Goal: Task Accomplishment & Management: Use online tool/utility

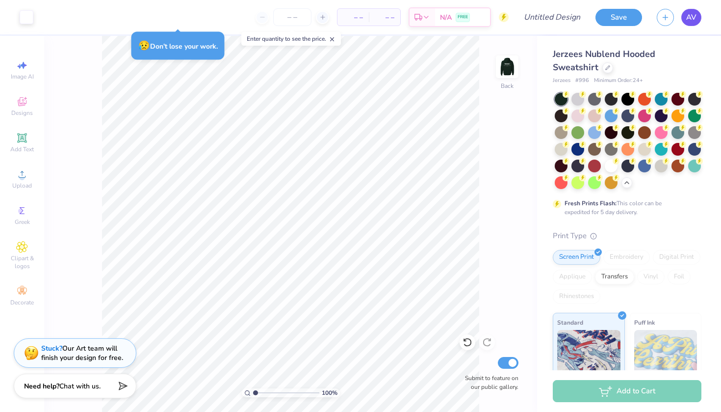
click at [375, 14] on span "AV" at bounding box center [691, 17] width 10 height 11
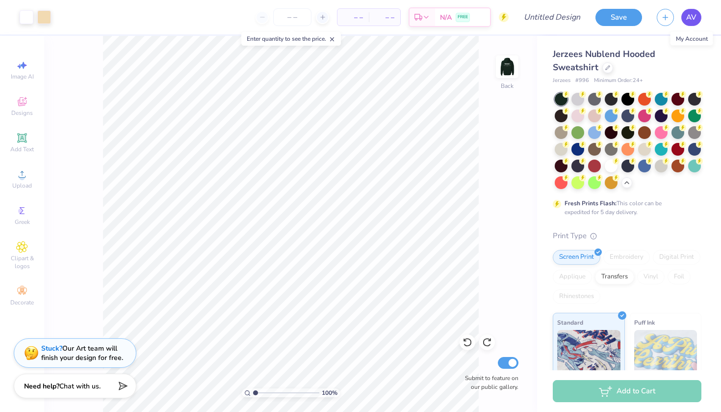
click at [375, 18] on span "AV" at bounding box center [691, 17] width 10 height 11
click at [375, 13] on span "AV" at bounding box center [691, 17] width 10 height 11
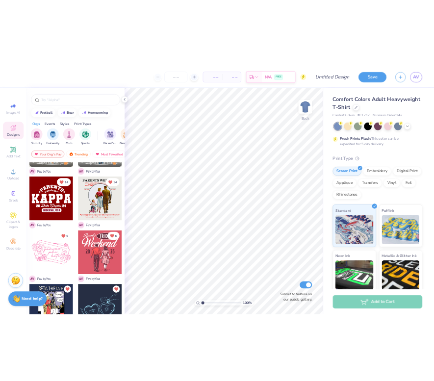
scroll to position [105, 0]
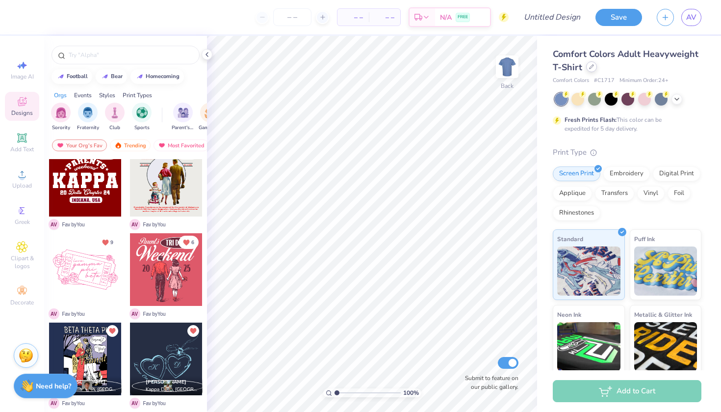
click at [589, 71] on div at bounding box center [591, 66] width 11 height 11
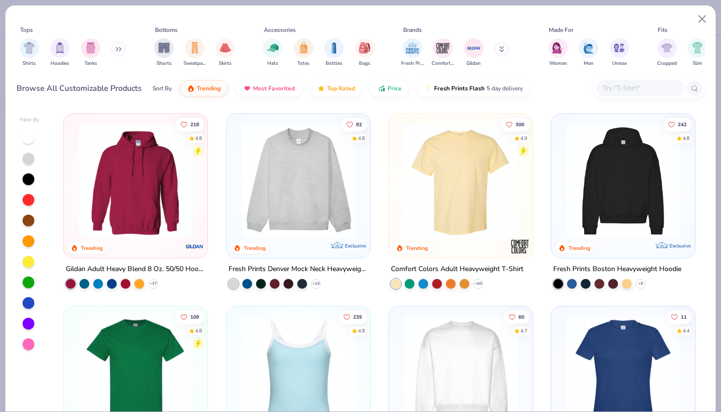
click at [155, 159] on img at bounding box center [136, 181] width 124 height 114
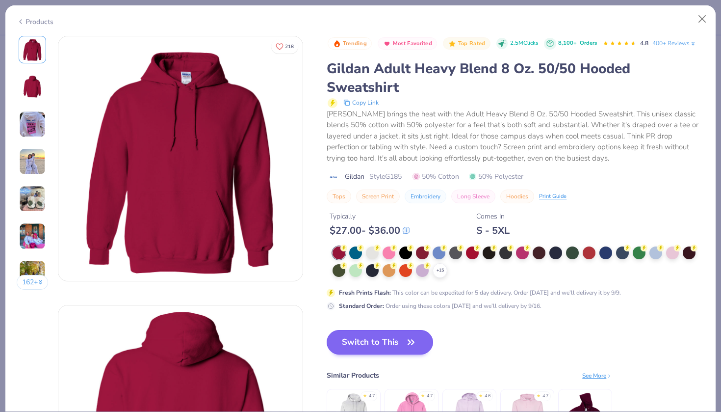
click at [406, 338] on icon "button" at bounding box center [411, 342] width 14 height 14
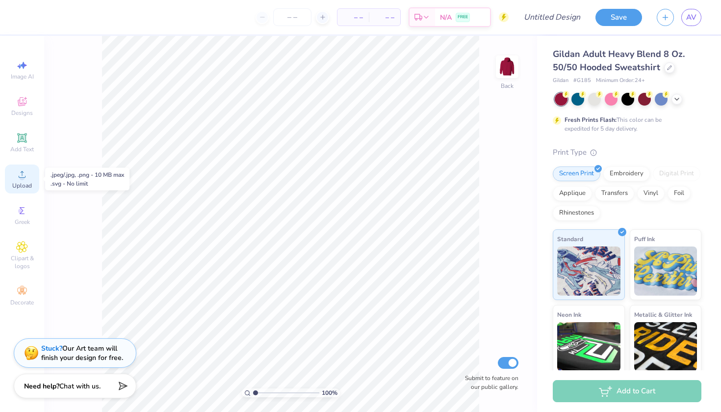
click at [32, 180] on div "Upload" at bounding box center [22, 178] width 34 height 29
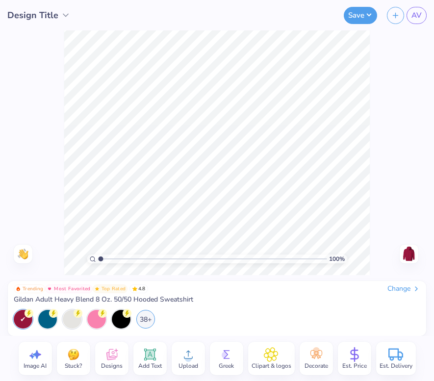
click at [188, 354] on icon at bounding box center [188, 354] width 15 height 15
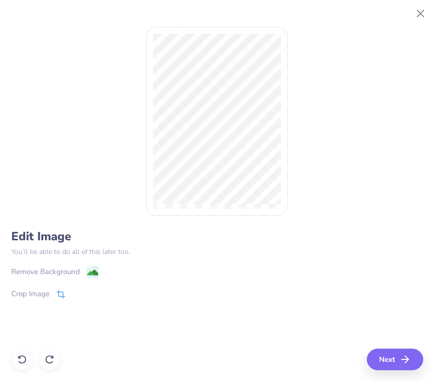
click at [39, 289] on div "Crop Image" at bounding box center [30, 294] width 38 height 11
click at [421, 13] on button "Close" at bounding box center [421, 13] width 19 height 19
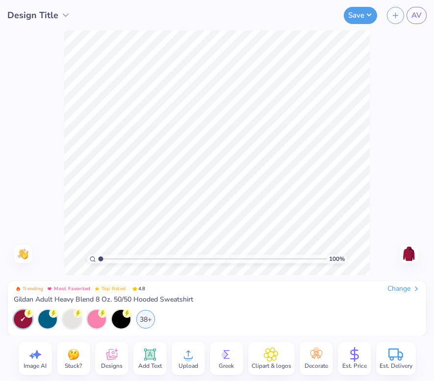
click at [175, 359] on div "Upload" at bounding box center [188, 358] width 33 height 33
click at [181, 354] on icon at bounding box center [188, 354] width 15 height 15
click at [186, 365] on span "Upload" at bounding box center [189, 366] width 20 height 8
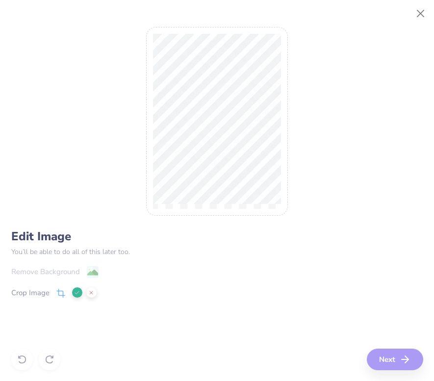
click at [393, 362] on div "Edit Image You’ll be able to do all of this later too. Remove Background Crop I…" at bounding box center [217, 190] width 412 height 359
click at [273, 299] on div "Remove Background Crop Image" at bounding box center [217, 294] width 412 height 57
click at [149, 214] on div "Edit Image You’ll be able to do all of this later too. Remove Background Crop I…" at bounding box center [217, 190] width 412 height 359
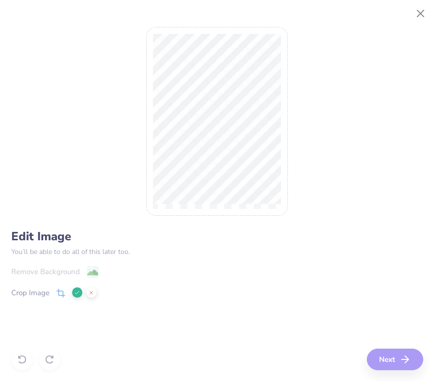
click at [77, 290] on icon at bounding box center [77, 293] width 6 height 6
click at [393, 352] on button "Next" at bounding box center [396, 360] width 56 height 22
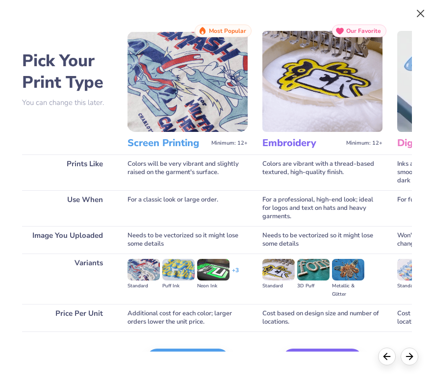
click at [423, 10] on button "Close" at bounding box center [421, 13] width 19 height 19
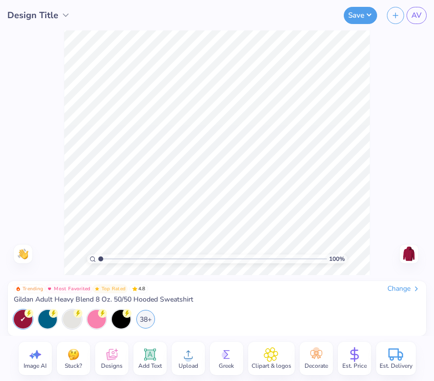
click at [186, 352] on icon at bounding box center [188, 354] width 15 height 15
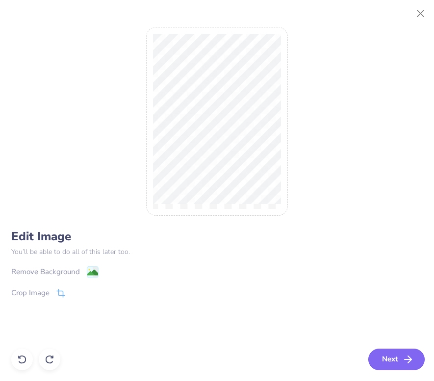
click at [397, 368] on button "Next" at bounding box center [396, 360] width 56 height 22
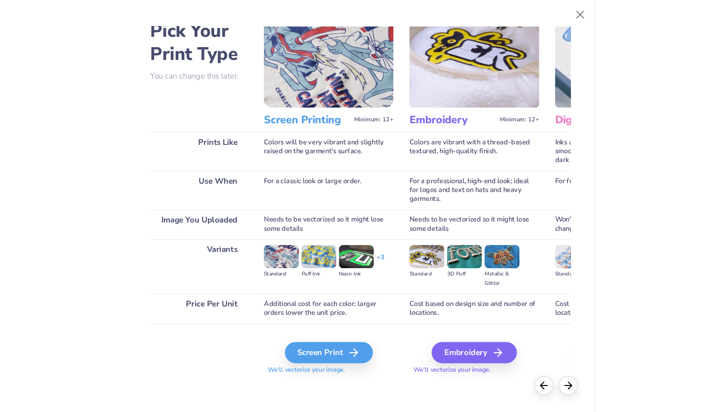
scroll to position [32, 0]
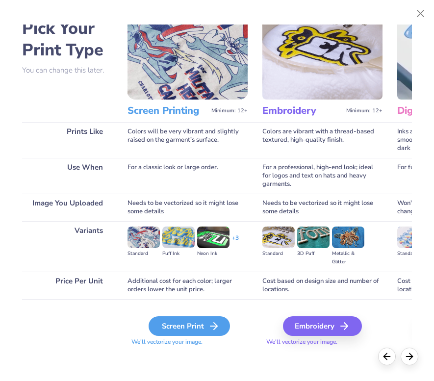
click at [195, 323] on div "Screen Print" at bounding box center [189, 326] width 81 height 20
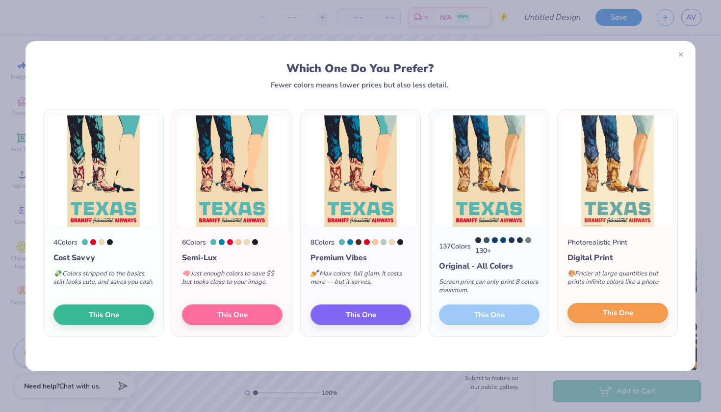
click at [592, 316] on button "This One" at bounding box center [618, 313] width 101 height 21
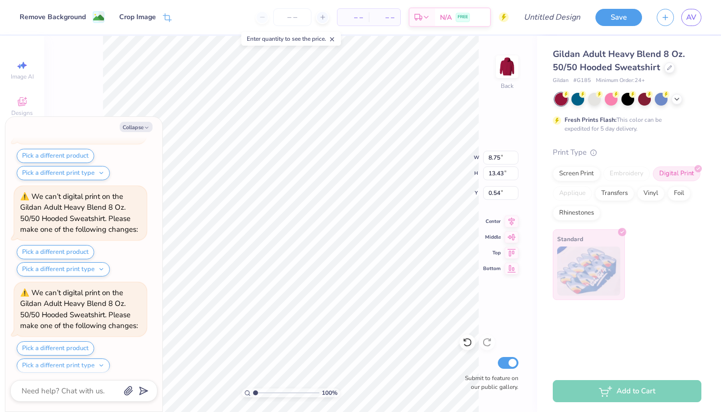
scroll to position [369, 0]
type textarea "x"
type input "0.57"
type textarea "x"
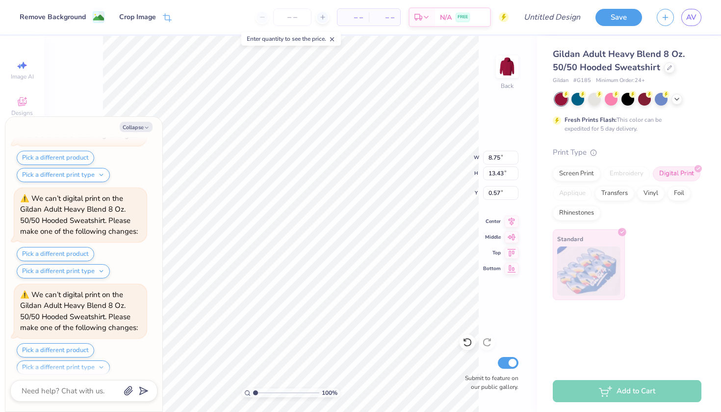
type input "7.69"
type input "11.81"
type textarea "x"
type input "8.75"
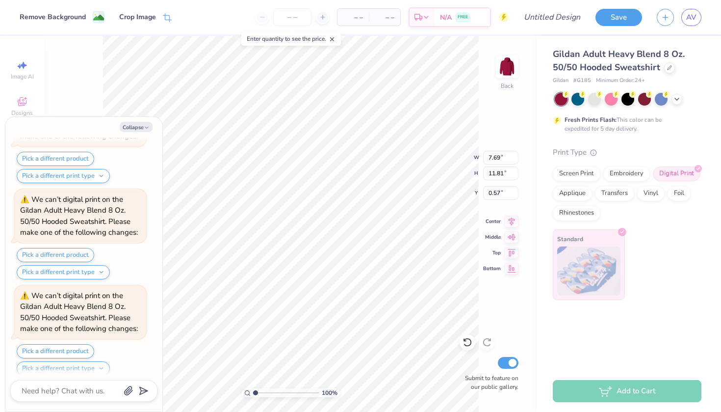
type input "13.43"
click at [677, 99] on icon at bounding box center [677, 98] width 8 height 8
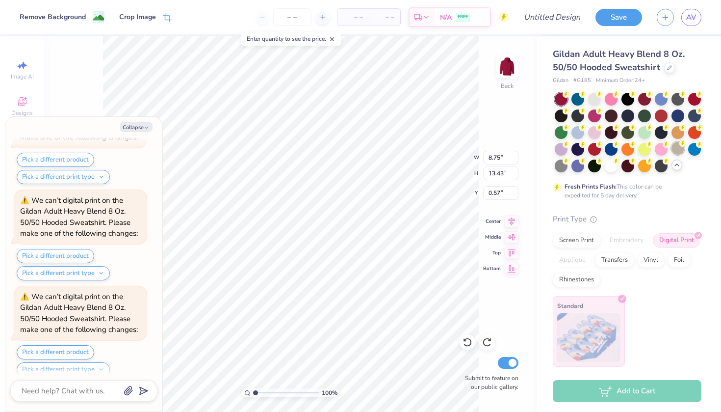
click at [675, 148] on div at bounding box center [678, 148] width 13 height 13
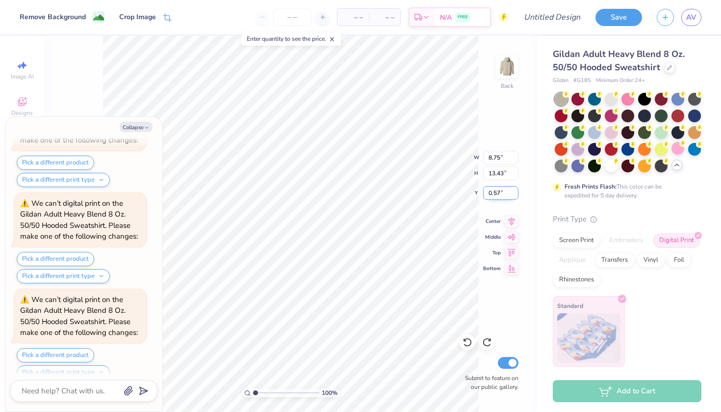
scroll to position [1036, 0]
click at [88, 157] on button "Pick a different product" at bounding box center [56, 164] width 78 height 14
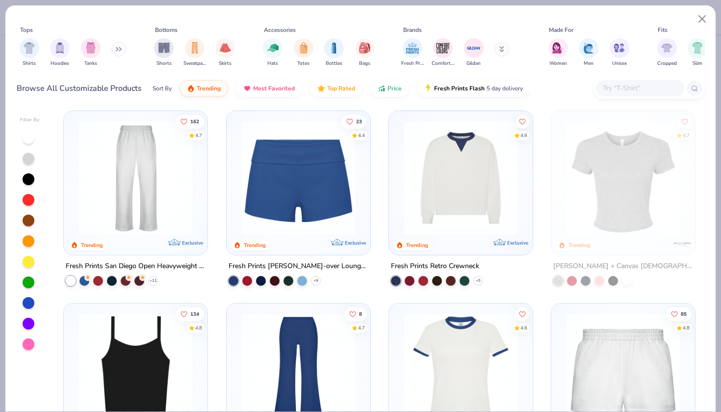
scroll to position [545, 0]
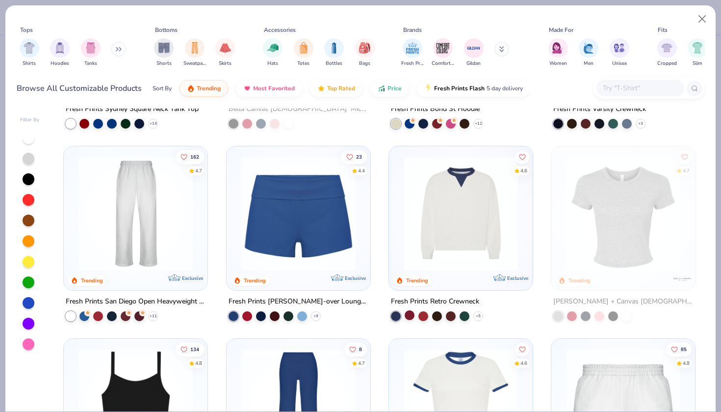
click at [413, 313] on div at bounding box center [410, 315] width 10 height 10
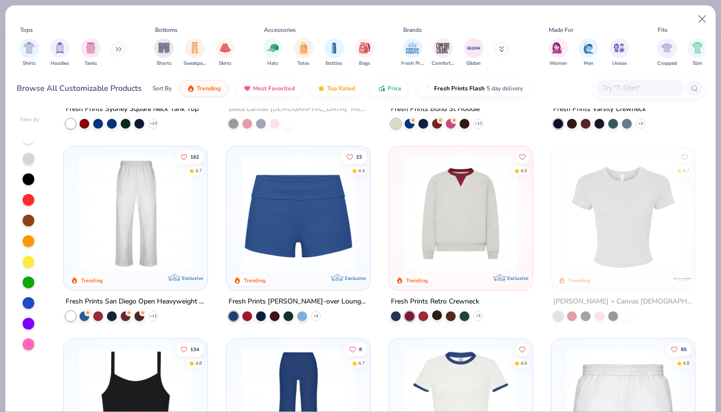
click at [441, 314] on div at bounding box center [437, 315] width 10 height 10
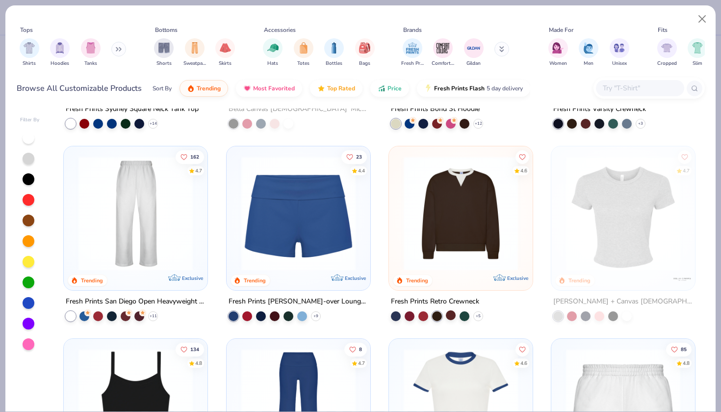
click at [451, 315] on div at bounding box center [451, 315] width 10 height 10
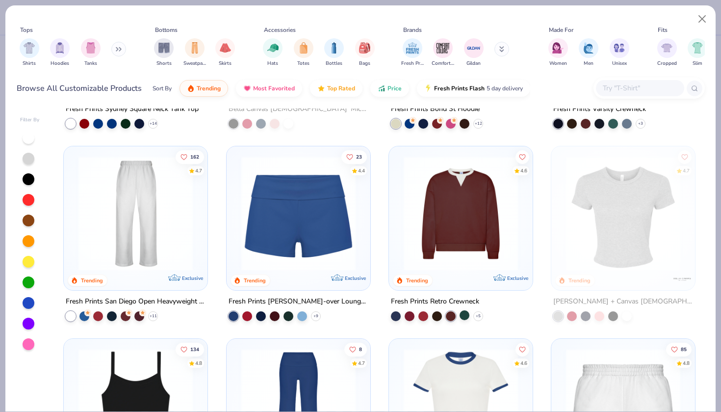
click at [460, 314] on div at bounding box center [465, 315] width 10 height 10
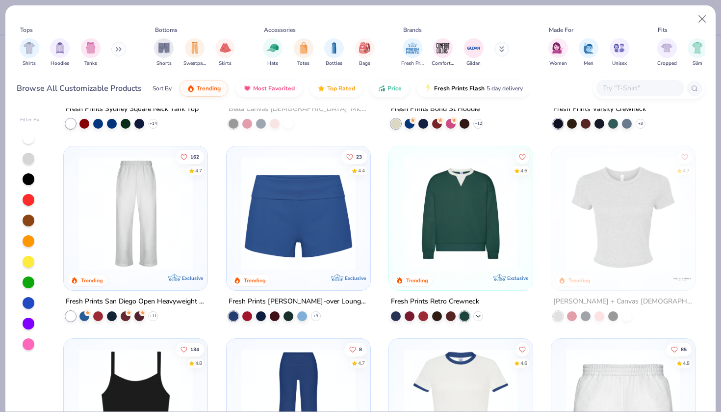
click at [476, 314] on icon at bounding box center [478, 316] width 8 height 8
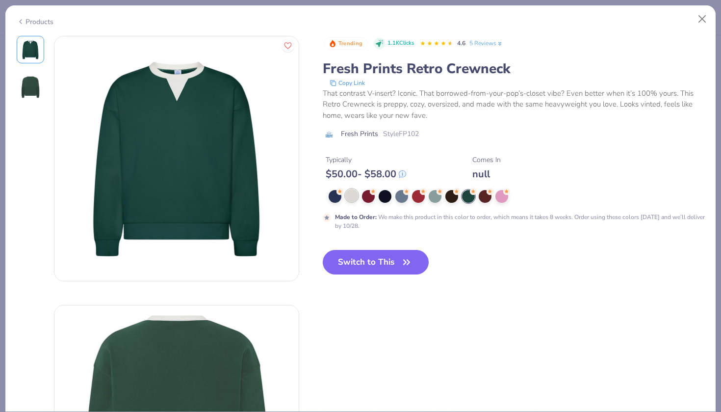
click at [352, 197] on div at bounding box center [351, 195] width 13 height 13
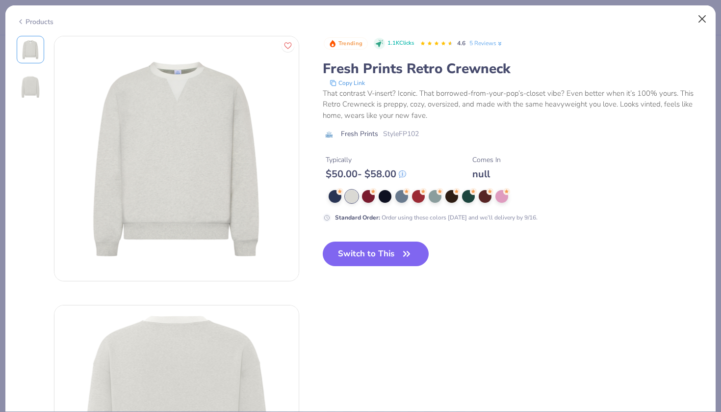
click at [701, 15] on button "Close" at bounding box center [702, 19] width 19 height 19
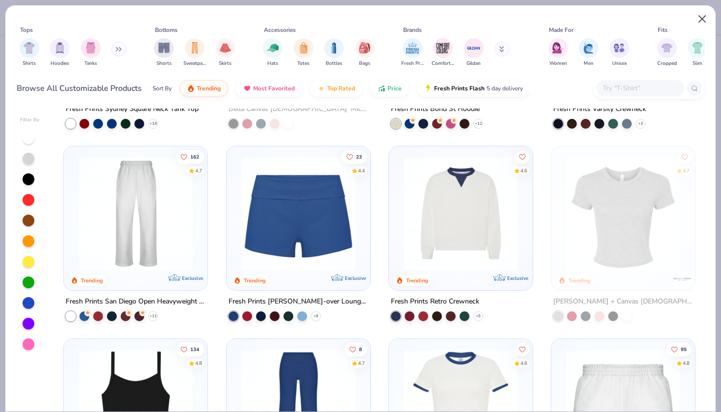
click at [701, 18] on button "Close" at bounding box center [702, 19] width 19 height 19
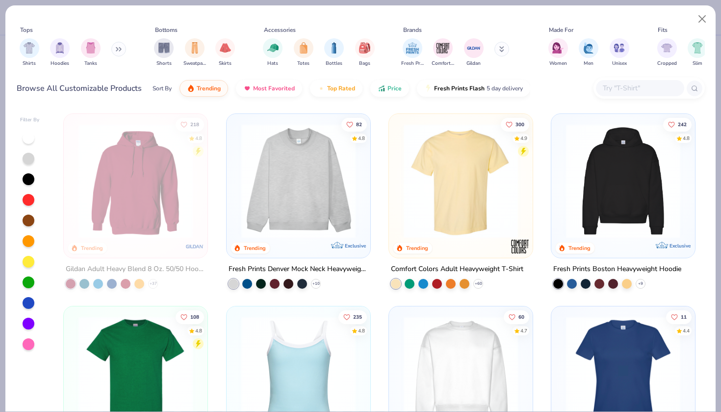
scroll to position [62, 0]
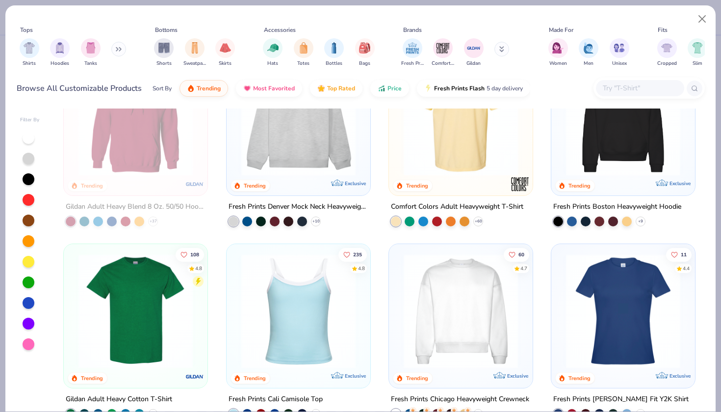
click at [465, 301] on img at bounding box center [461, 311] width 124 height 114
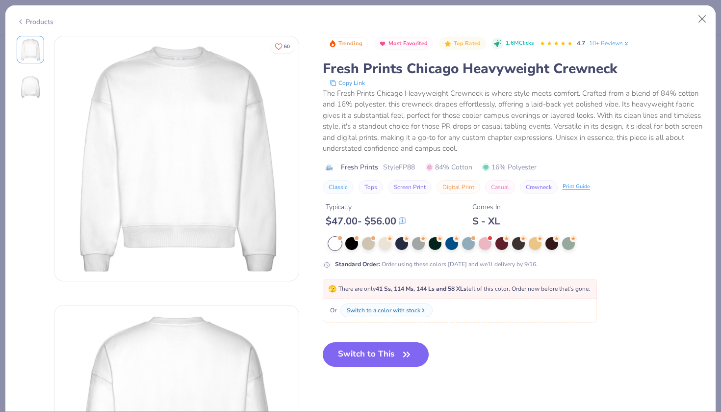
click at [454, 317] on div "Or Switch to a color with stock" at bounding box center [460, 310] width 274 height 24
click at [368, 248] on div at bounding box center [368, 242] width 13 height 13
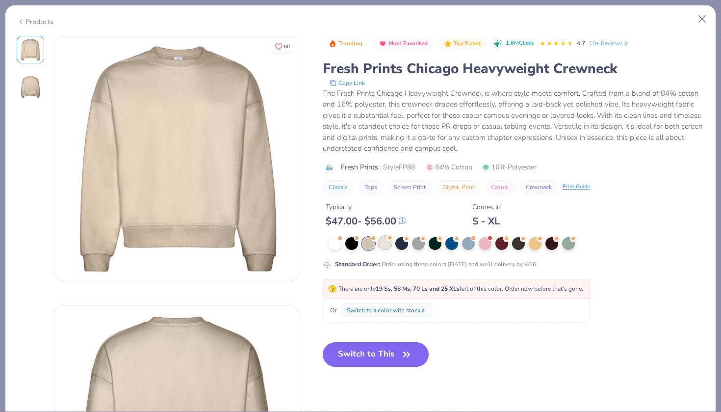
click at [381, 248] on div at bounding box center [385, 242] width 13 height 13
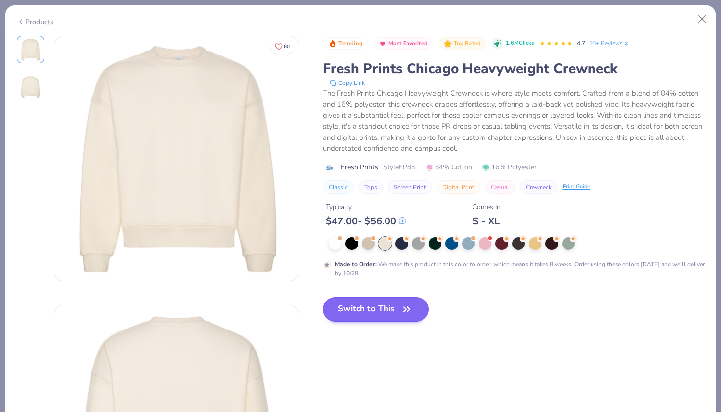
click at [384, 306] on button "Switch to This" at bounding box center [376, 309] width 106 height 25
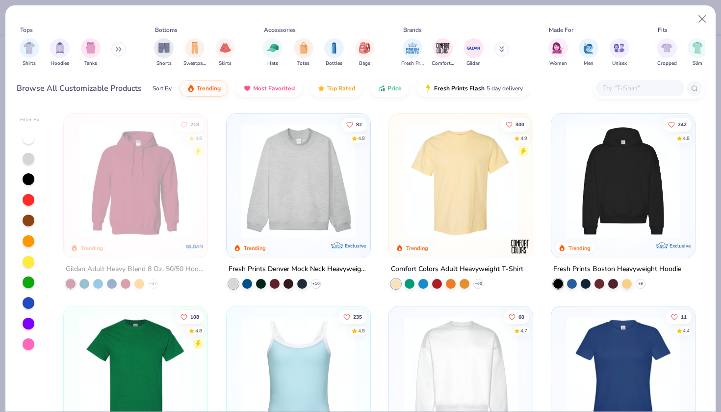
scroll to position [1117, 0]
click at [707, 17] on button "Close" at bounding box center [702, 19] width 19 height 19
click at [701, 14] on button "Close" at bounding box center [702, 19] width 19 height 19
click at [698, 14] on button "Close" at bounding box center [702, 19] width 19 height 19
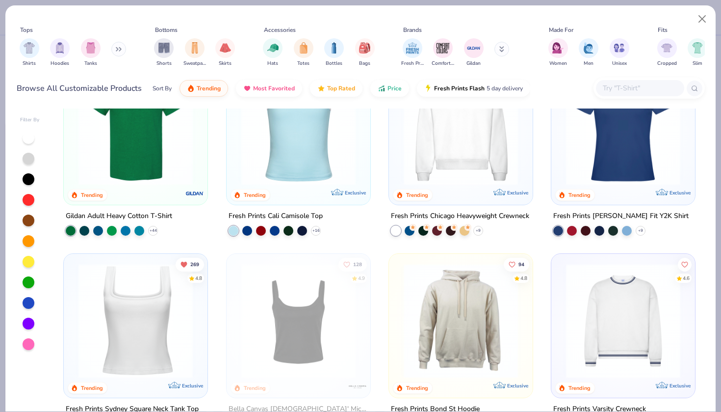
scroll to position [246, 0]
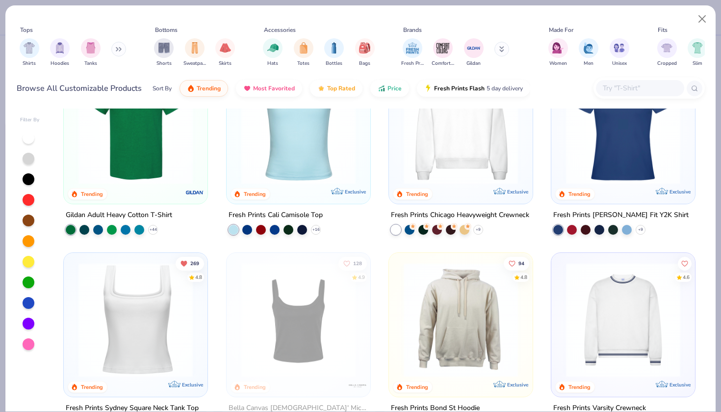
click at [482, 130] on img at bounding box center [461, 127] width 124 height 114
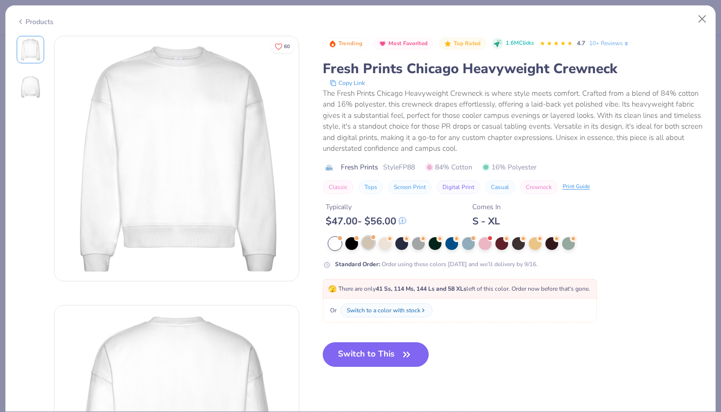
click at [372, 246] on div at bounding box center [368, 242] width 13 height 13
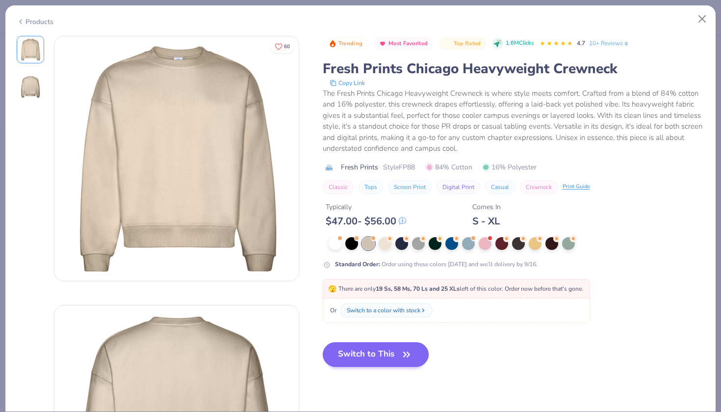
click at [377, 352] on button "Switch to This" at bounding box center [376, 354] width 106 height 25
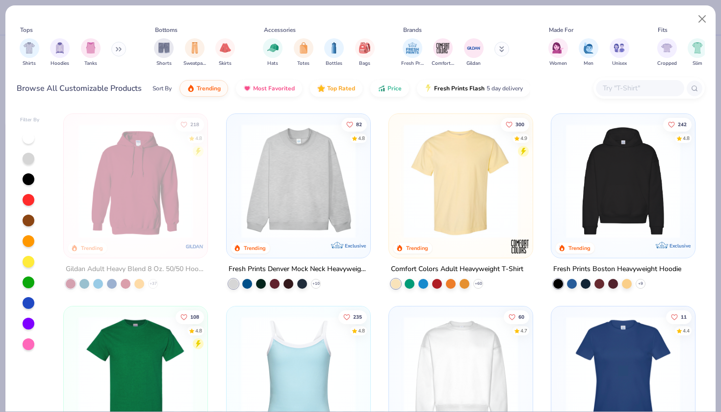
scroll to position [1273, 0]
type textarea "x"
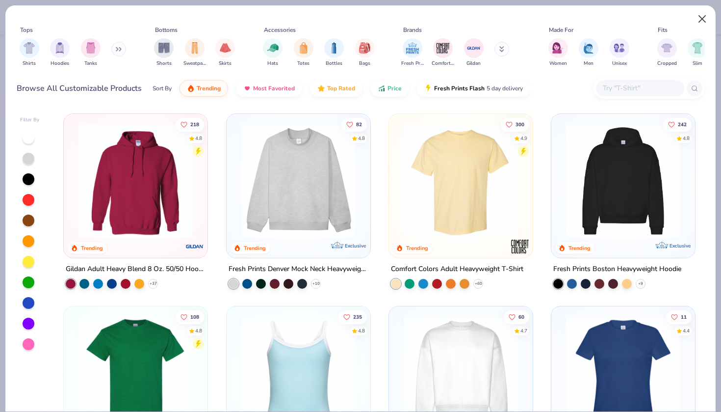
click at [699, 21] on button "Close" at bounding box center [702, 19] width 19 height 19
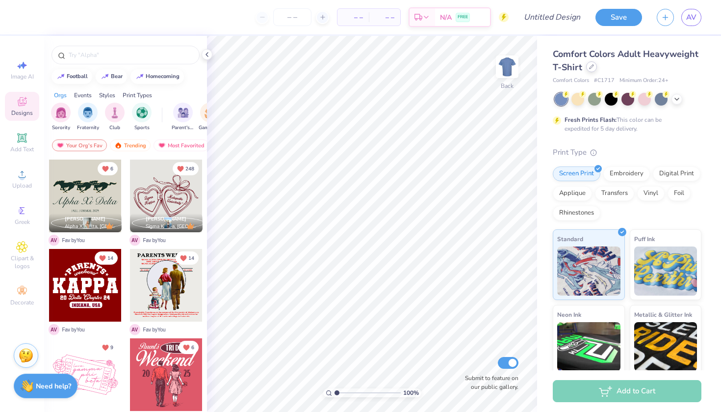
click at [594, 68] on div at bounding box center [591, 66] width 11 height 11
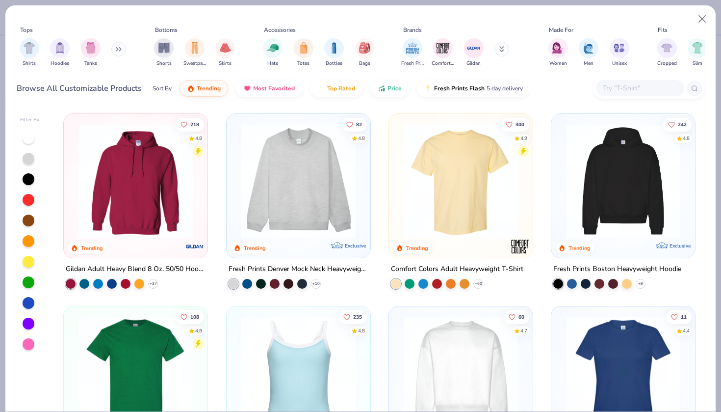
click at [122, 49] on icon at bounding box center [119, 49] width 6 height 5
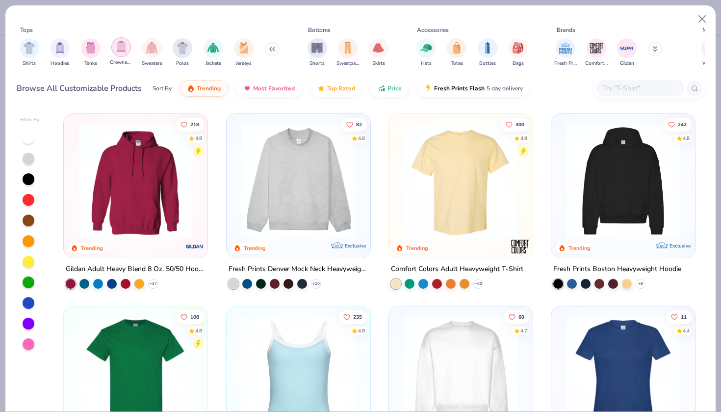
click at [125, 51] on img "filter for Crewnecks" at bounding box center [121, 46] width 11 height 11
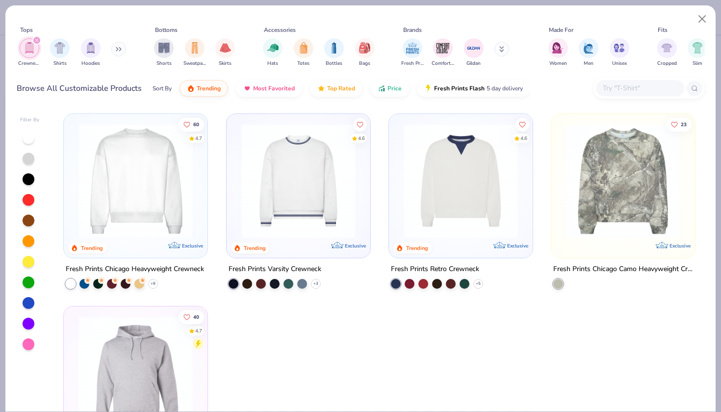
click at [134, 226] on img at bounding box center [136, 181] width 124 height 114
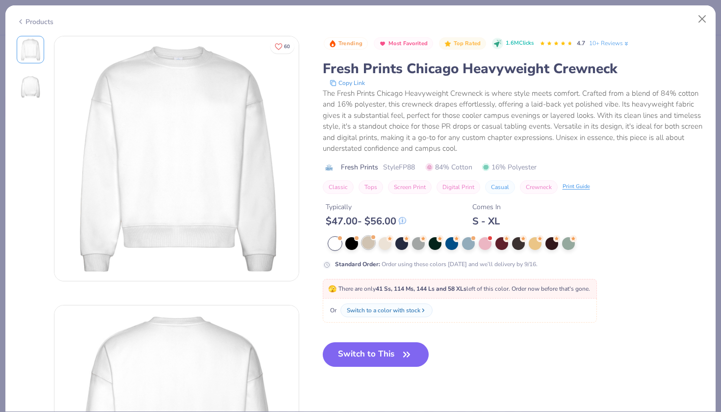
click at [369, 240] on div at bounding box center [368, 242] width 13 height 13
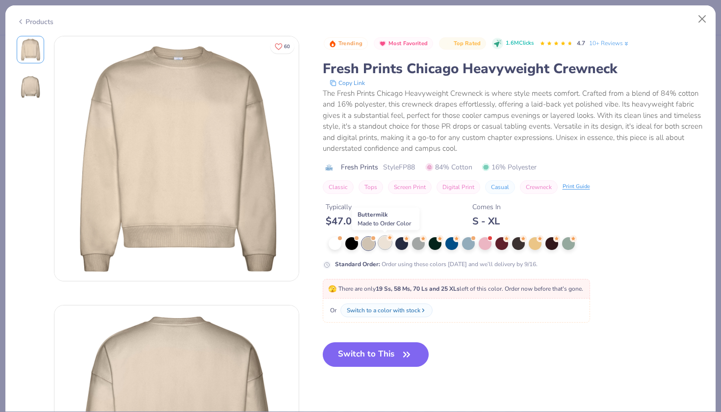
click at [380, 244] on div at bounding box center [385, 242] width 13 height 13
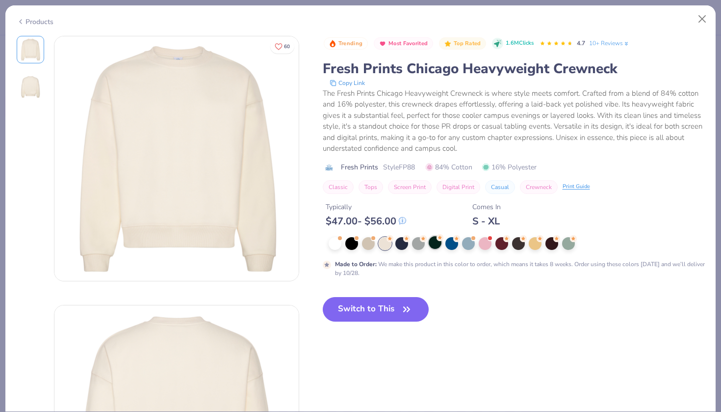
click at [434, 242] on div at bounding box center [435, 242] width 13 height 13
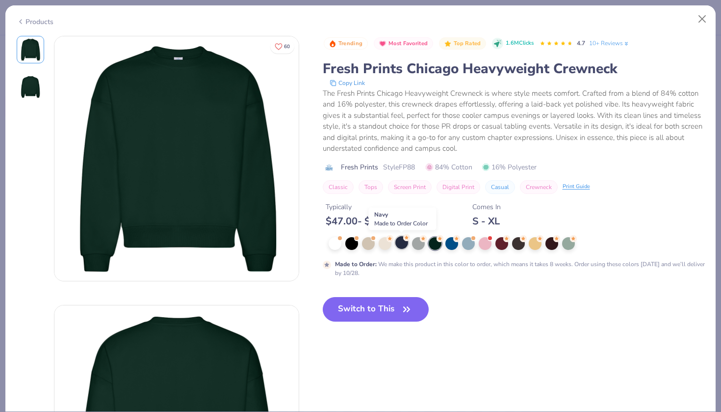
click at [402, 244] on div at bounding box center [401, 242] width 13 height 13
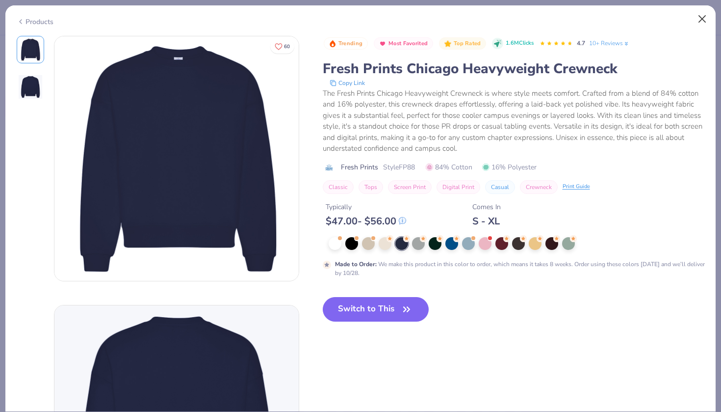
click at [709, 18] on button "Close" at bounding box center [702, 19] width 19 height 19
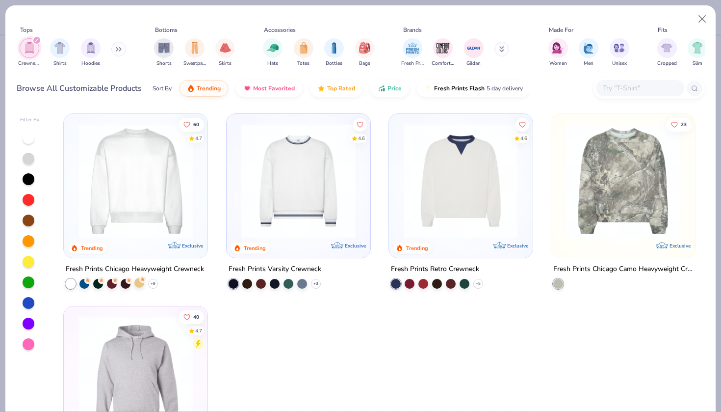
click at [137, 285] on div at bounding box center [139, 283] width 10 height 10
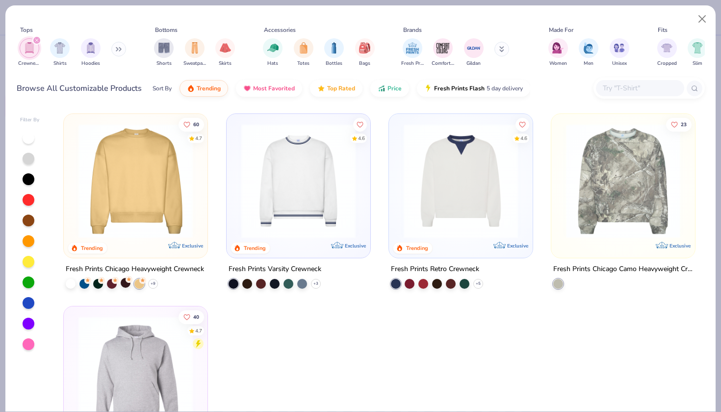
click at [123, 282] on div at bounding box center [126, 283] width 10 height 10
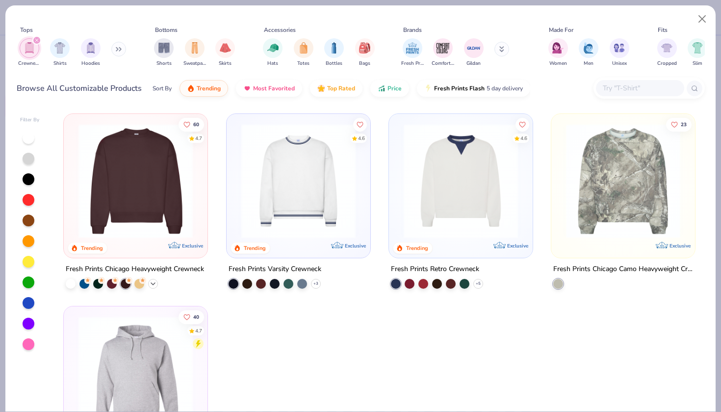
click at [154, 280] on icon at bounding box center [153, 284] width 8 height 8
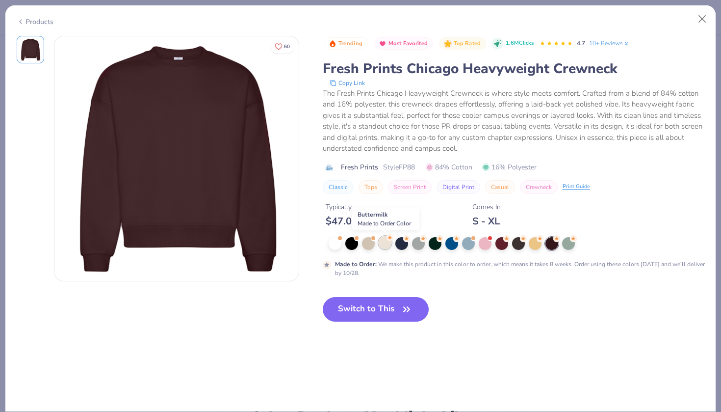
click at [388, 244] on div at bounding box center [385, 242] width 13 height 13
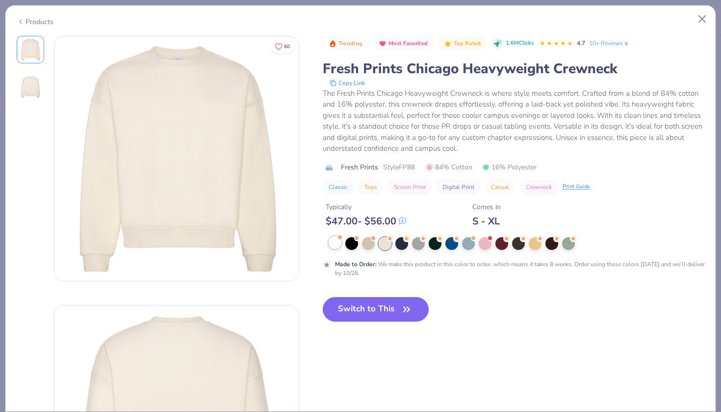
click at [337, 242] on div at bounding box center [335, 242] width 13 height 13
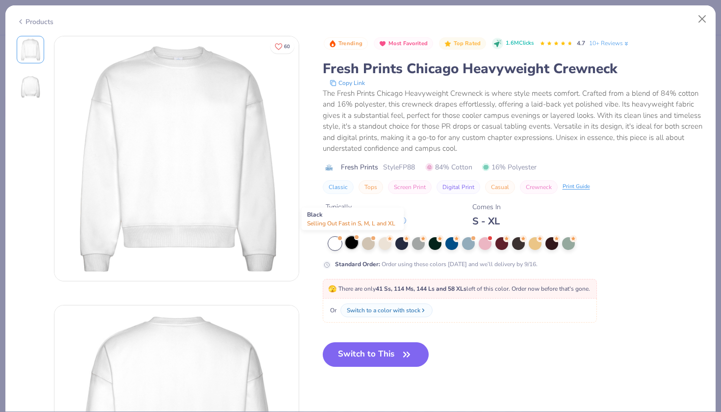
click at [357, 243] on div at bounding box center [351, 242] width 13 height 13
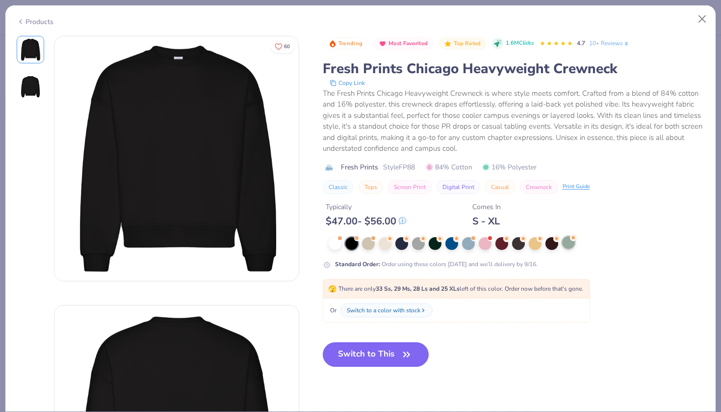
click at [568, 245] on div at bounding box center [568, 242] width 13 height 13
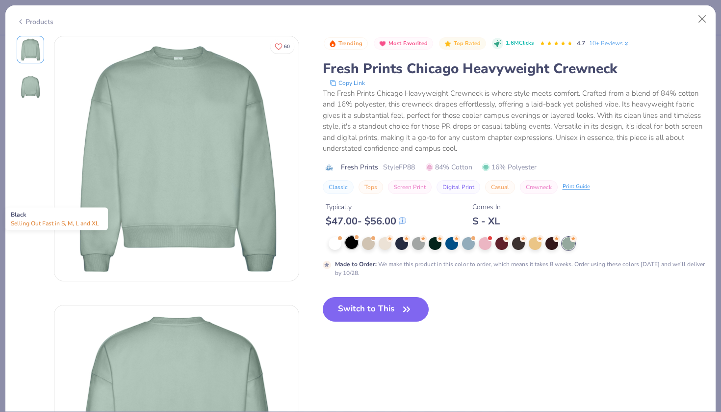
click at [354, 241] on div at bounding box center [351, 242] width 13 height 13
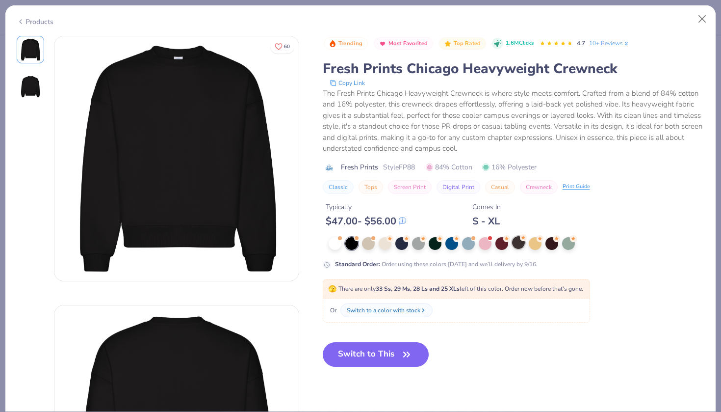
click at [516, 243] on div at bounding box center [518, 242] width 13 height 13
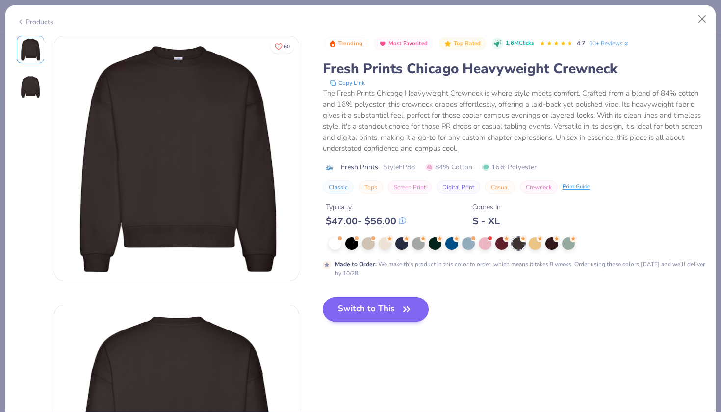
click at [393, 304] on button "Switch to This" at bounding box center [376, 309] width 106 height 25
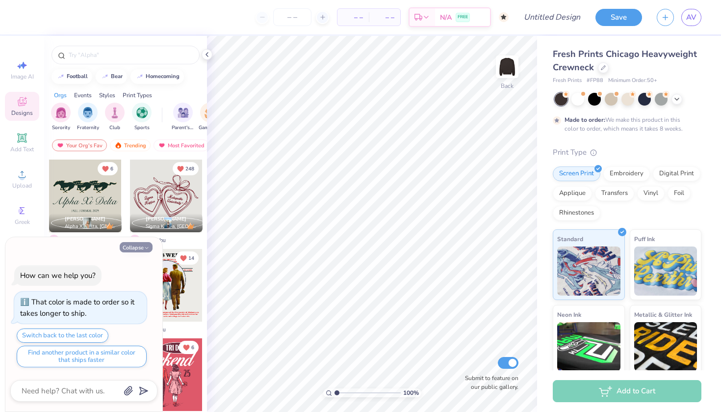
click at [145, 248] on icon "button" at bounding box center [147, 248] width 6 height 6
type textarea "x"
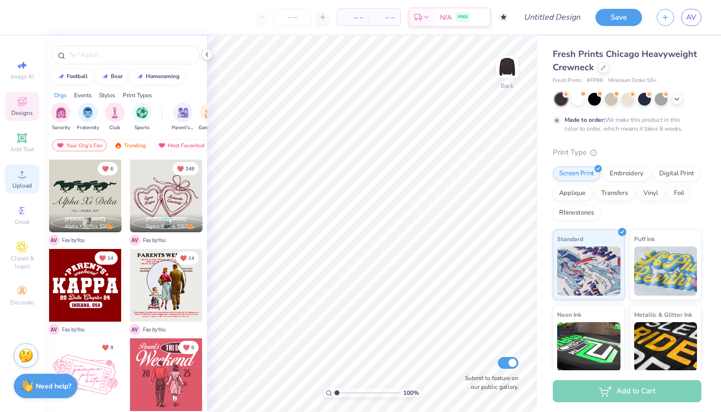
click at [26, 181] on div "Upload" at bounding box center [22, 178] width 34 height 29
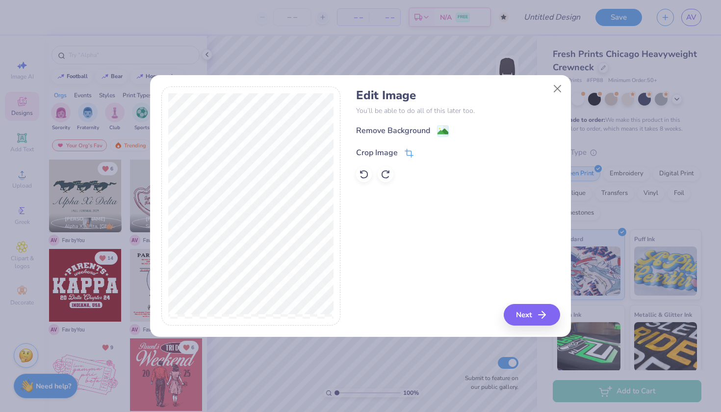
click at [404, 150] on div "Crop Image" at bounding box center [384, 153] width 57 height 12
click at [535, 315] on div "Edit Image You’ll be able to do all of this later too. Remove Background Crop I…" at bounding box center [458, 205] width 204 height 239
click at [436, 123] on div "Edit Image You’ll be able to do all of this later too. Remove Background Crop I…" at bounding box center [458, 135] width 204 height 94
click at [437, 131] on div "Remove Background Crop Image" at bounding box center [458, 153] width 204 height 57
click at [447, 131] on div "Remove Background Crop Image" at bounding box center [458, 153] width 204 height 57
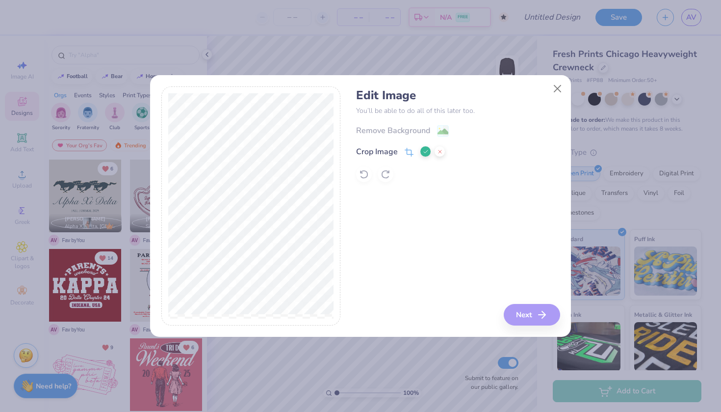
click at [436, 132] on div "Remove Background Crop Image" at bounding box center [458, 153] width 204 height 57
click at [425, 149] on icon at bounding box center [426, 152] width 6 height 6
click at [437, 127] on div "Remove Background" at bounding box center [402, 132] width 93 height 12
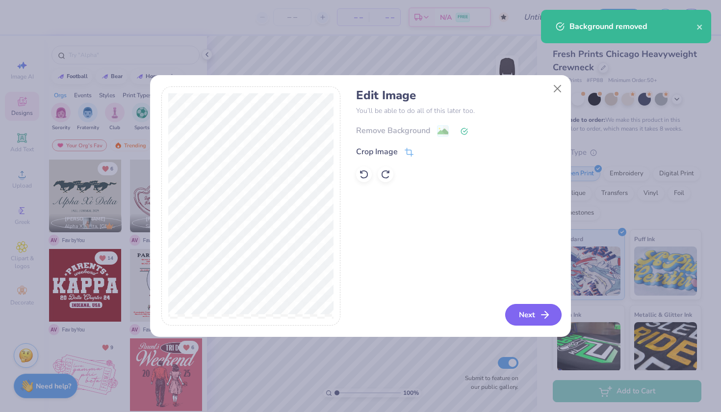
click at [519, 312] on button "Next" at bounding box center [533, 315] width 56 height 22
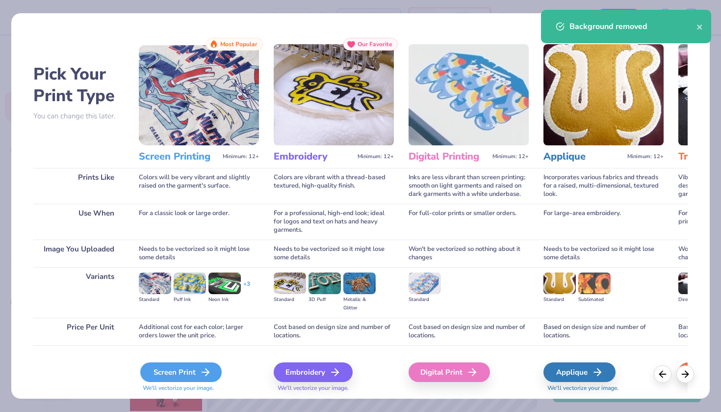
click at [166, 370] on div "Screen Print" at bounding box center [180, 372] width 81 height 20
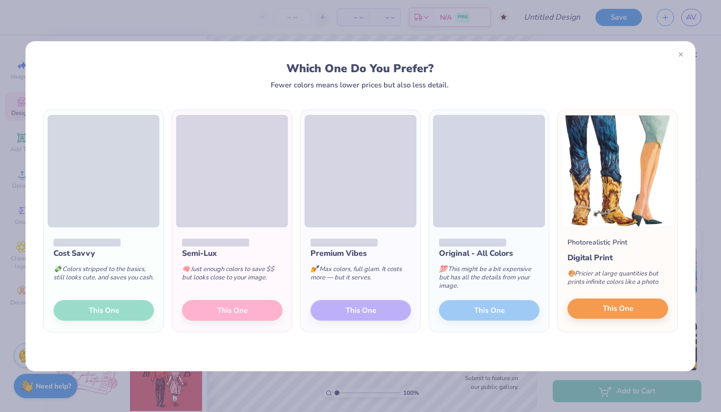
click at [619, 309] on span "This One" at bounding box center [618, 308] width 30 height 11
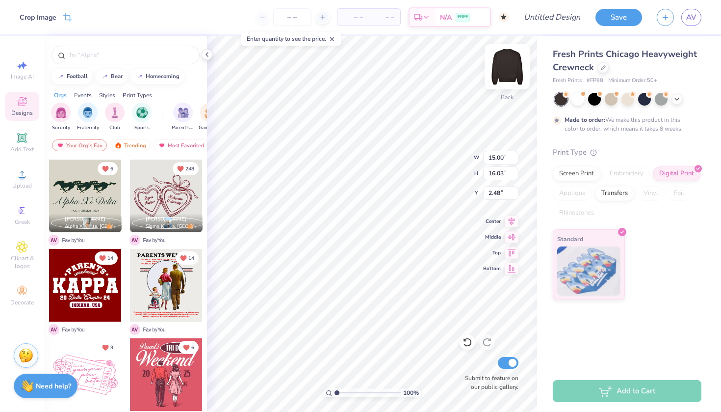
click at [502, 77] on img at bounding box center [507, 66] width 39 height 39
type input "7.71"
type input "8.24"
type input "4.85"
type input "11.60"
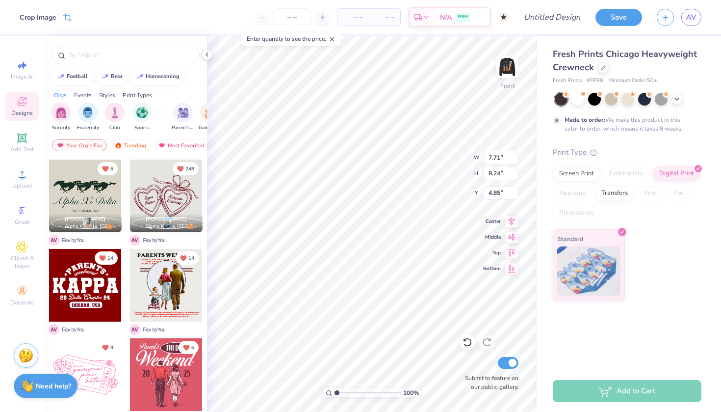
type input "12.39"
type input "4.73"
type input "8.16"
click at [78, 265] on div at bounding box center [85, 285] width 73 height 73
type input "11.60"
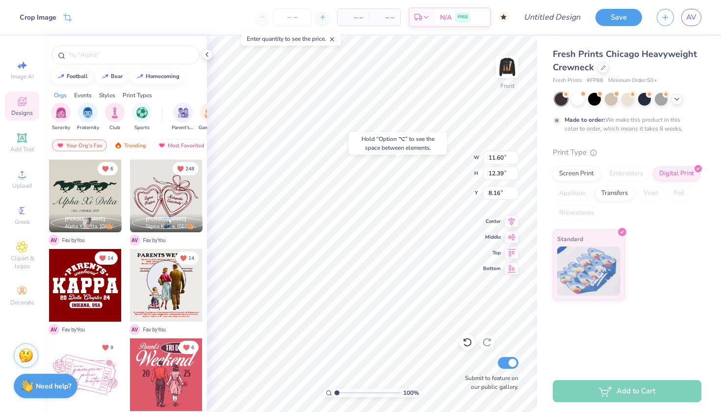
type input "12.39"
type input "8.16"
type input "8.30"
type input "1.96"
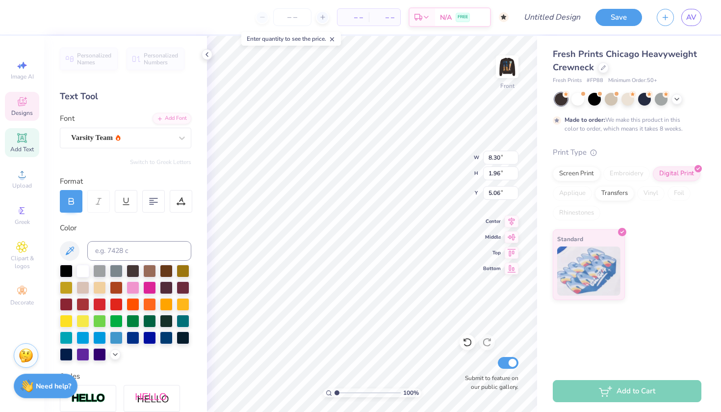
type input "12.24"
type input "8.30"
type input "1.96"
type input "4.31"
type input "0.41"
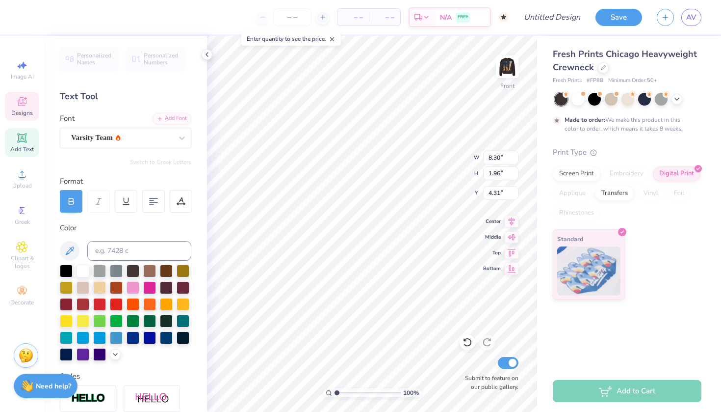
type input "0.43"
type input "5.07"
type input "3.00"
type input "11.60"
type input "12.39"
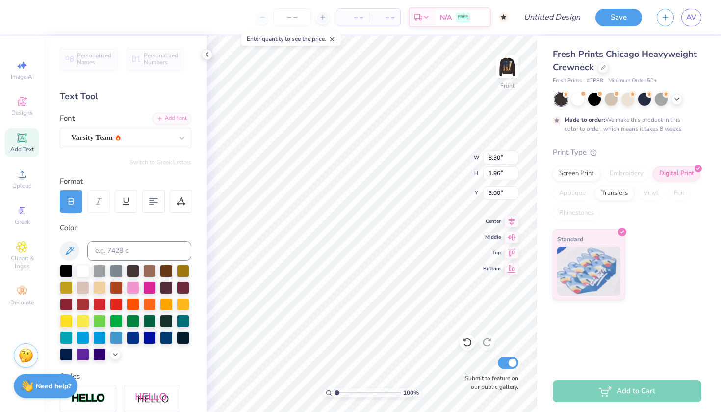
type input "8.21"
type input "8.30"
type input "1.96"
type input "3.00"
type input "11.60"
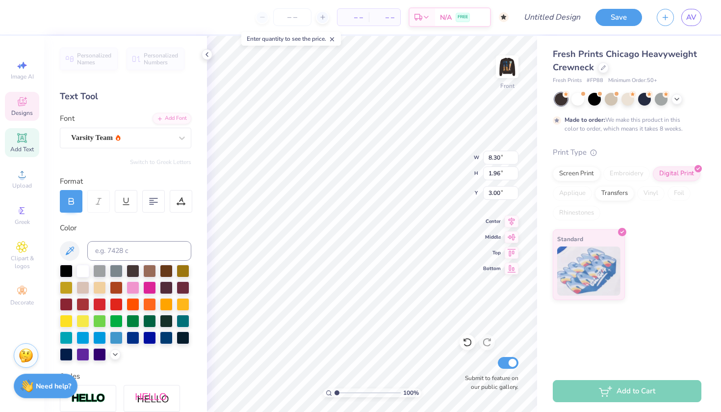
type input "12.39"
type input "8.21"
type input "8.30"
type input "1.96"
type input "6.95"
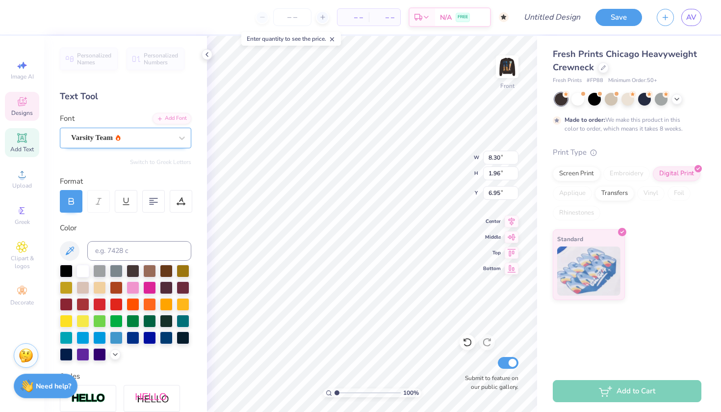
click at [121, 136] on icon at bounding box center [118, 137] width 5 height 6
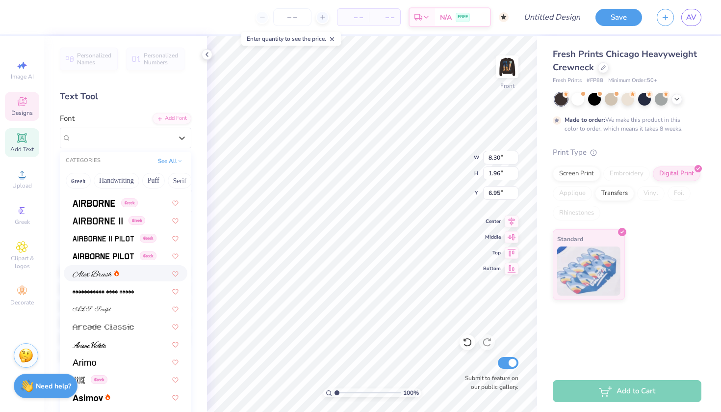
scroll to position [215, 0]
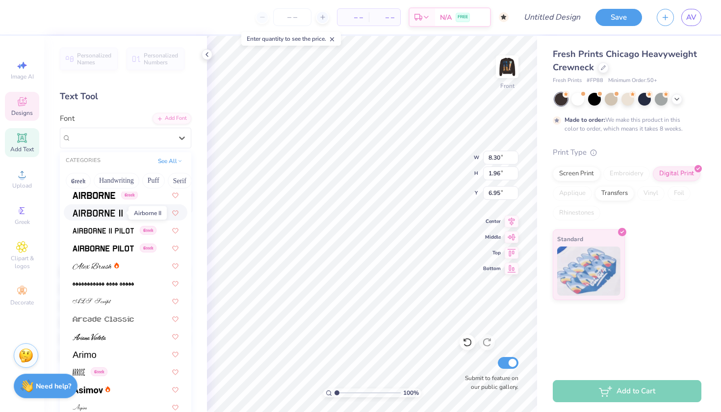
click at [103, 215] on img at bounding box center [98, 213] width 50 height 7
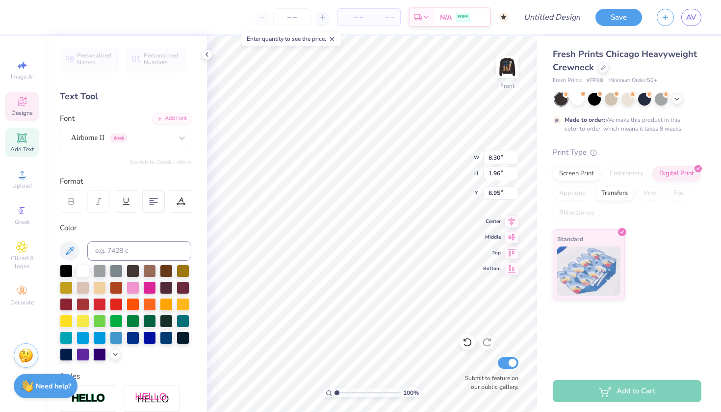
type input "8.53"
type input "2.05"
type input "6.91"
click at [104, 136] on span "Airborne II" at bounding box center [87, 137] width 33 height 11
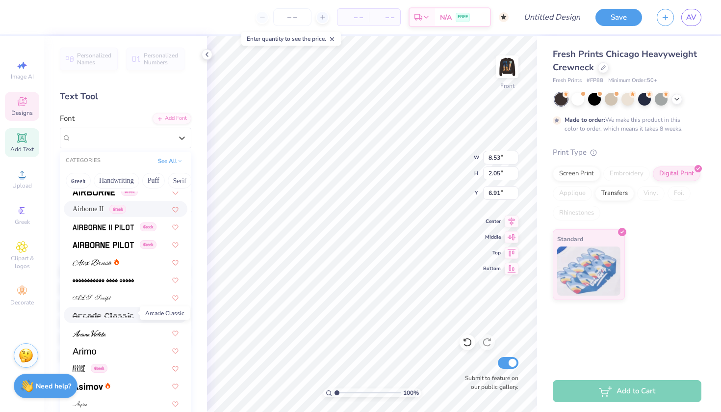
scroll to position [213, 0]
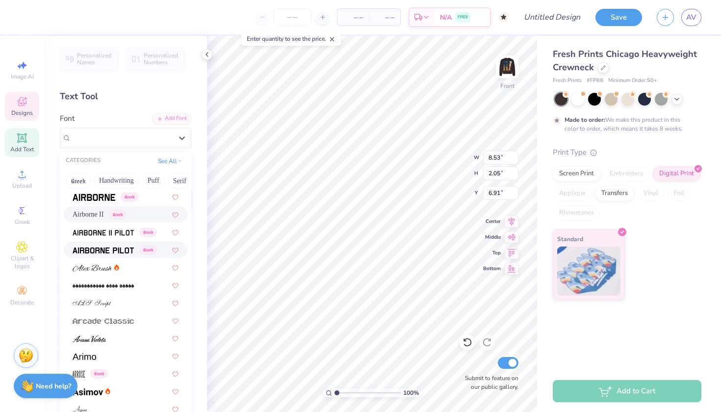
click at [107, 251] on img at bounding box center [103, 250] width 61 height 7
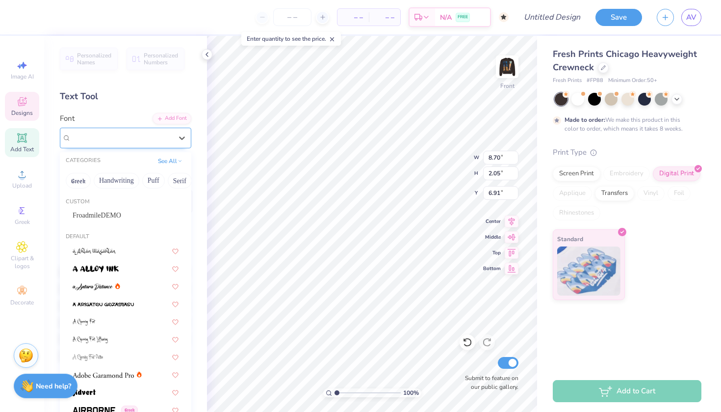
click at [100, 146] on div "Airborne Pilot Greek" at bounding box center [126, 138] width 132 height 21
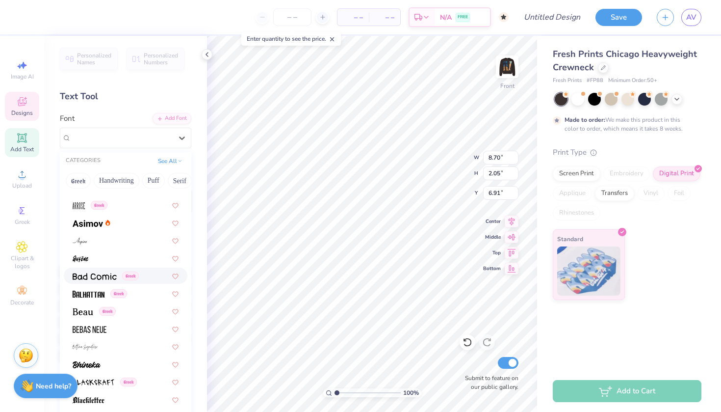
scroll to position [383, 0]
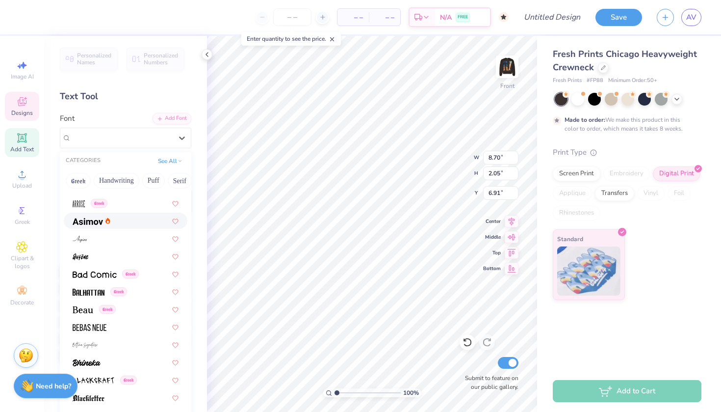
click at [95, 225] on img at bounding box center [88, 221] width 30 height 7
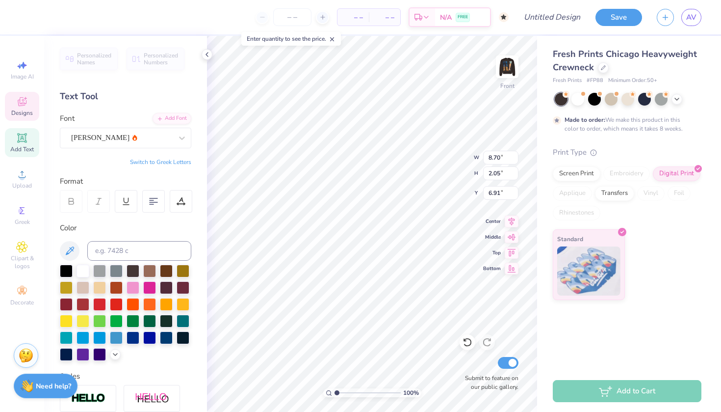
type input "8.13"
type input "2.56"
type input "6.65"
type textarea "KapA"
click at [23, 187] on span "Upload" at bounding box center [22, 186] width 20 height 8
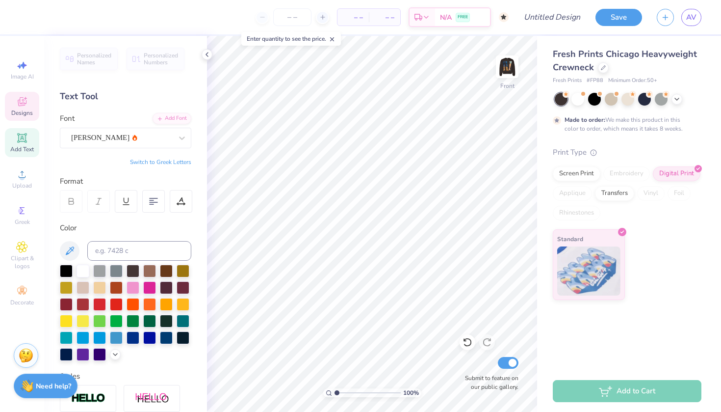
click at [14, 106] on div "Designs" at bounding box center [22, 106] width 34 height 29
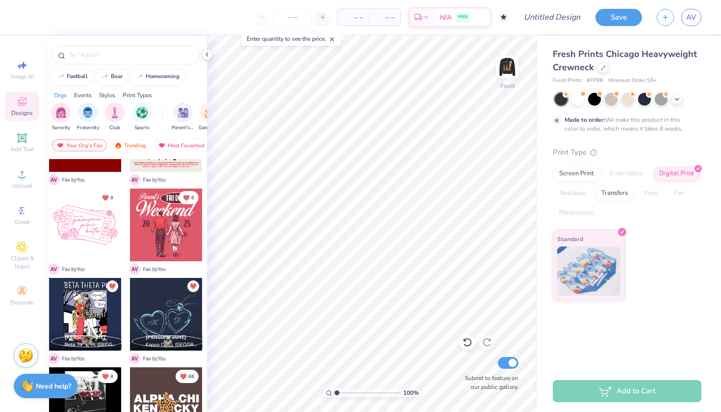
scroll to position [148, 0]
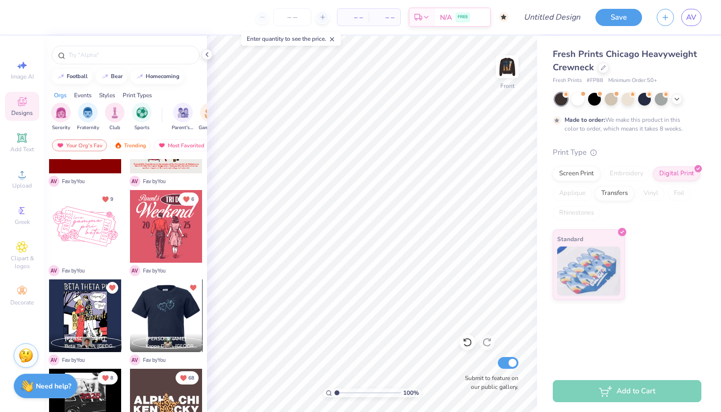
click at [158, 236] on div at bounding box center [166, 226] width 73 height 73
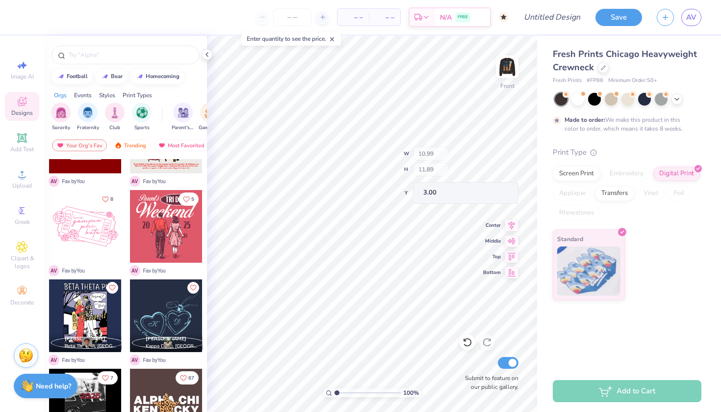
type input "11.60"
type input "12.39"
type input "8.21"
click at [465, 335] on div at bounding box center [468, 342] width 16 height 16
type input "6.70"
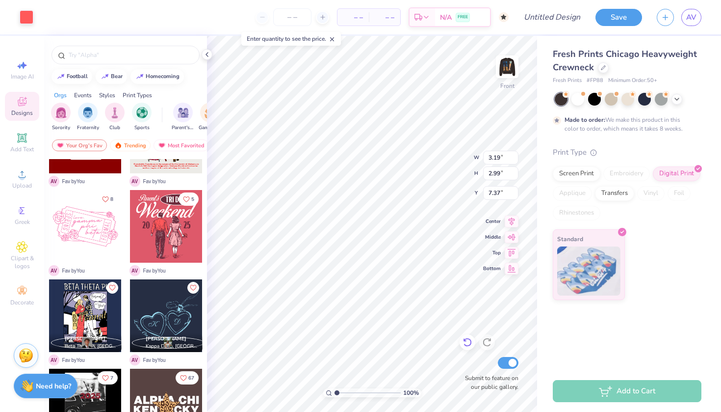
type input "8.51"
type input "6.37"
type input "7.46"
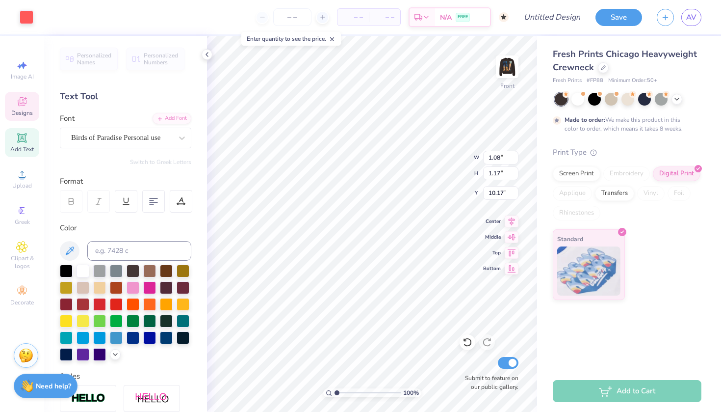
type input "11.60"
type input "12.39"
type input "8.01"
type input "5.50"
type input "5.88"
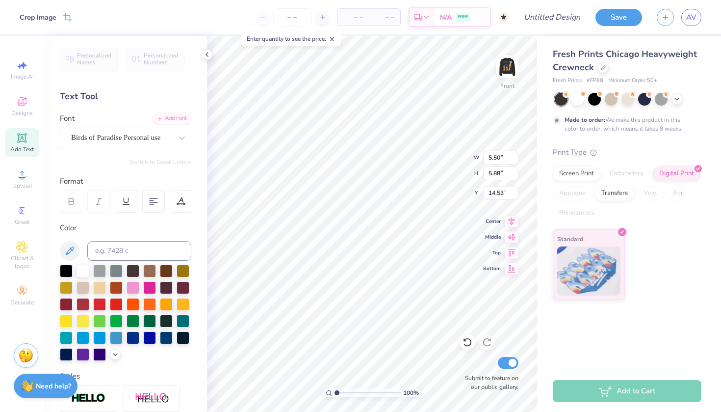
type input "16.62"
type input "10.99"
type input "2.98"
type input "4.44"
type input "4.41"
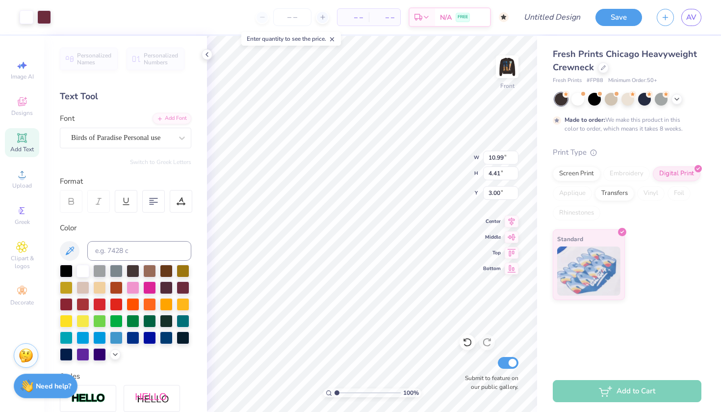
type input "5.80"
type input "16.13"
type input "15.58"
type input "6.34"
type input "1.94"
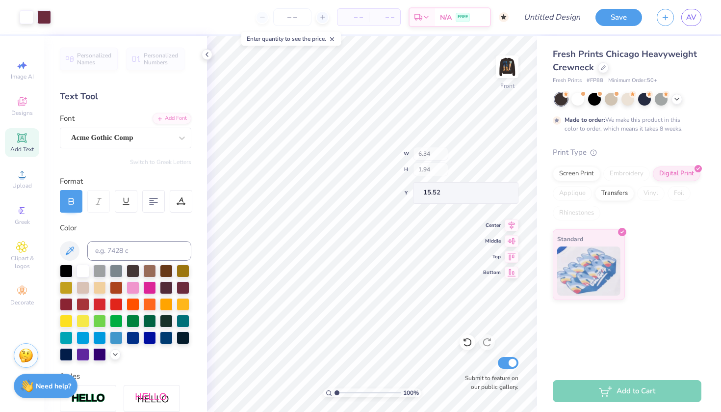
type input "15.58"
type input "4.40"
type input "1.04"
type input "16.13"
type input "6.82"
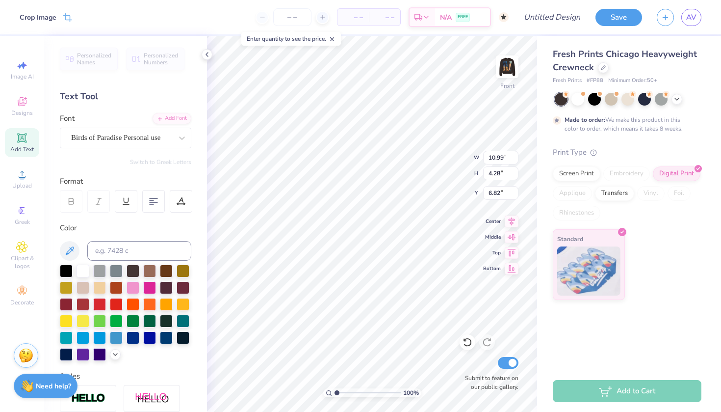
type input "5.50"
type input "5.88"
type input "9.84"
type input "8.92"
type input "9.53"
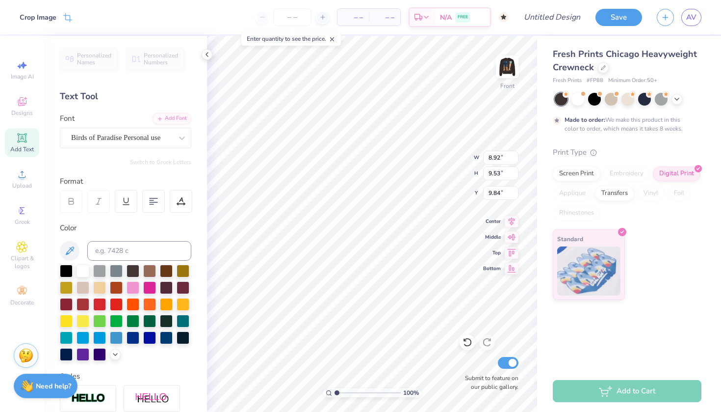
type input "7.28"
type input "10.23"
type input "10.93"
click at [447, 155] on div "100 % Front W 10.23 10.23 " H 10.93 10.93 " Y 7.28 7.28 " Center Middle Top Bot…" at bounding box center [372, 224] width 330 height 376
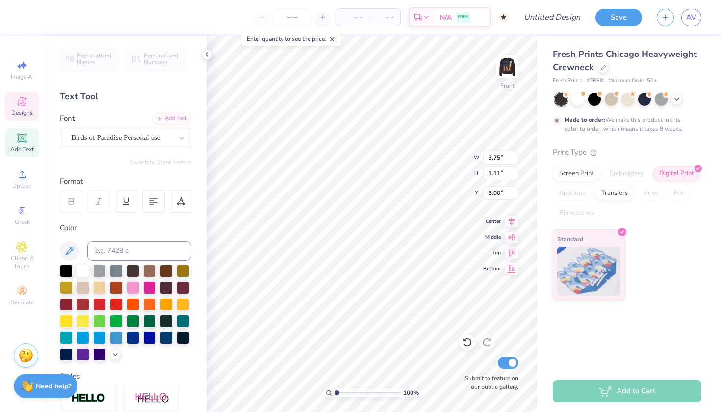
type textarea "K"
type textarea "KappaKappa Gamma"
type input "4.87"
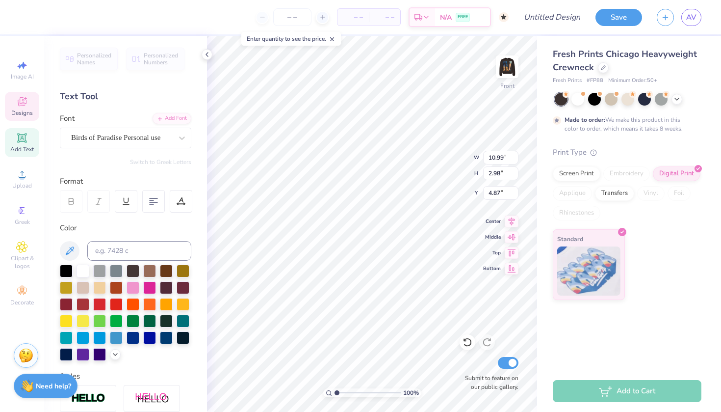
type input "9.00"
type input "1.26"
type input "3.61"
type input "10.99"
type input "2.98"
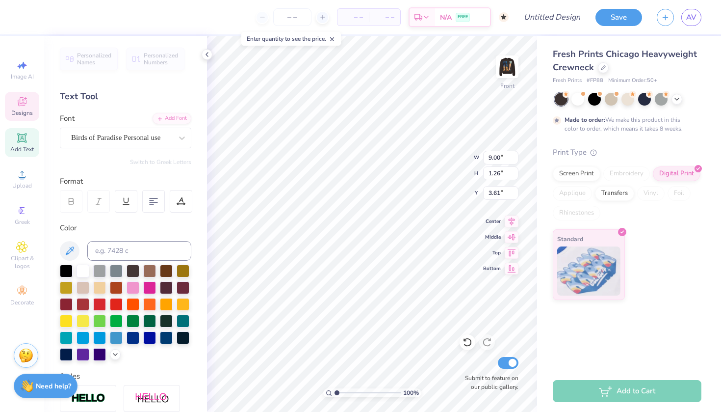
type input "4.87"
type textarea "B"
type textarea "Barn Formal"
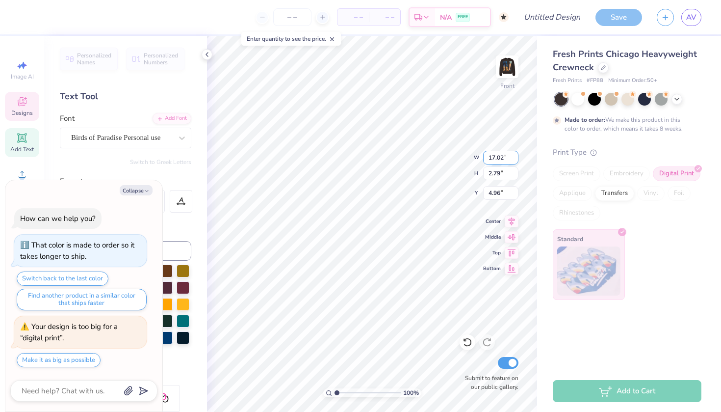
type textarea "x"
type input "4.87"
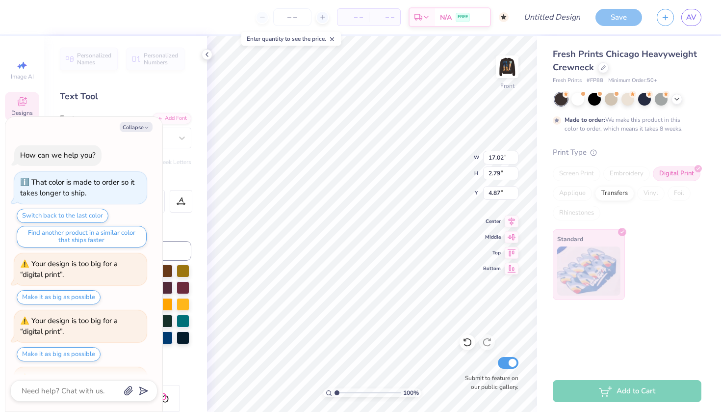
scroll to position [49, 0]
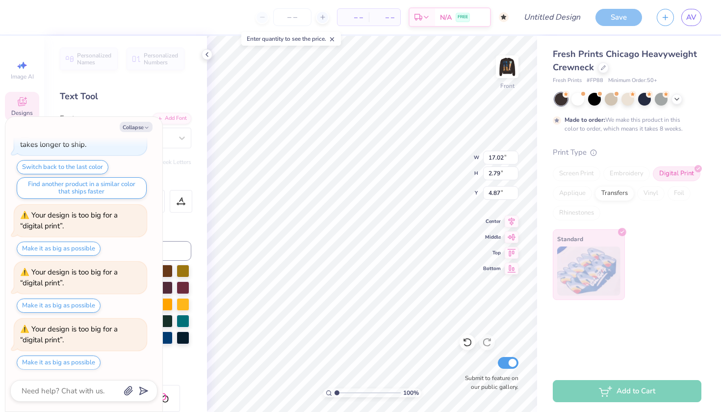
type textarea "x"
type input "10.23"
type input "10.93"
type input "7.28"
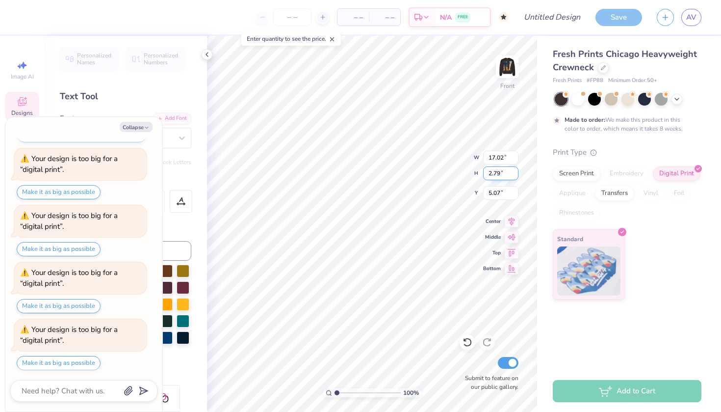
type textarea "x"
type input "14.23"
type input "2.33"
type textarea "x"
type input "5.27"
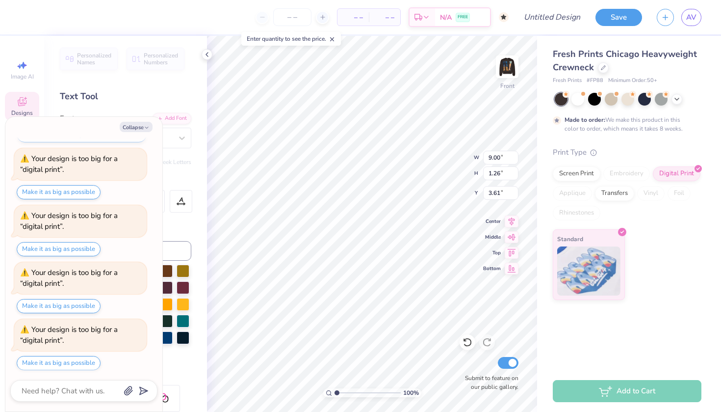
type textarea "x"
type input "10.23"
type input "10.93"
type input "7.28"
click at [146, 124] on button "Collapse" at bounding box center [136, 127] width 33 height 10
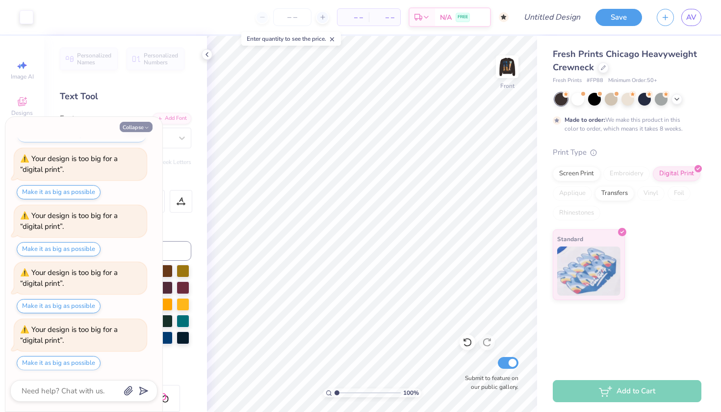
type textarea "x"
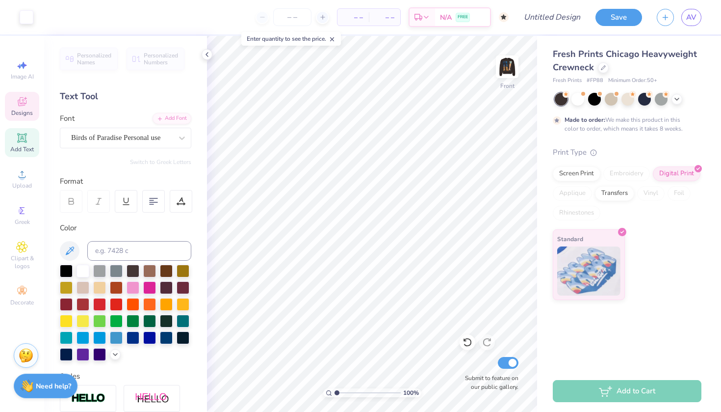
click at [31, 106] on div "Designs" at bounding box center [22, 106] width 34 height 29
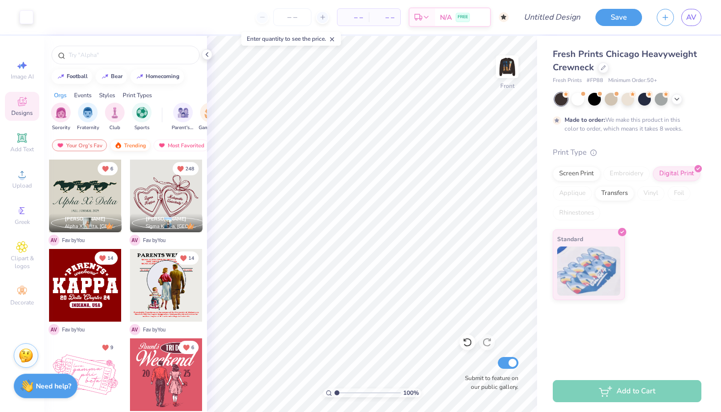
click at [132, 145] on div "Trending" at bounding box center [130, 145] width 41 height 12
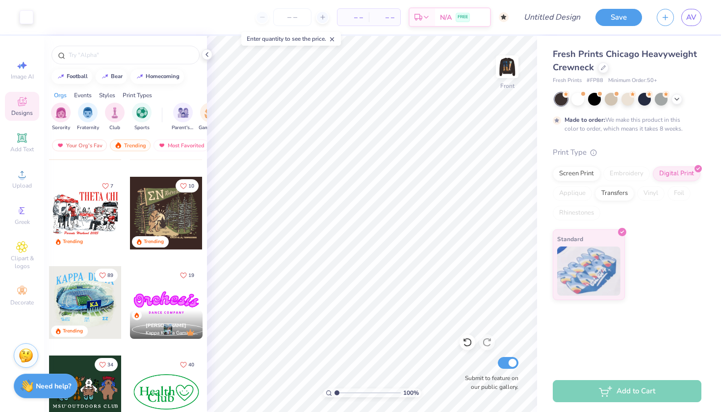
scroll to position [706, 0]
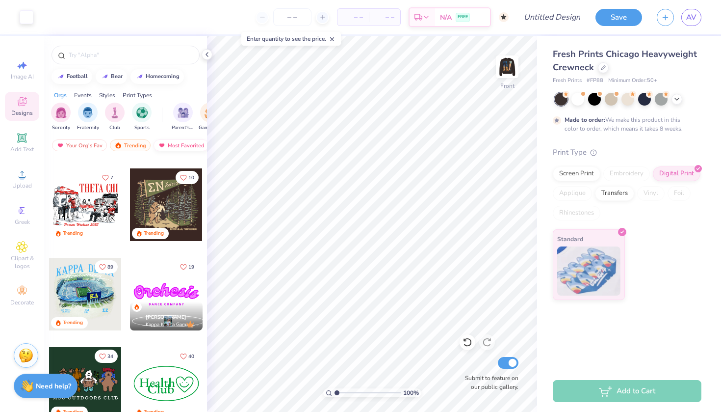
click at [179, 146] on div "Most Favorited" at bounding box center [181, 145] width 55 height 12
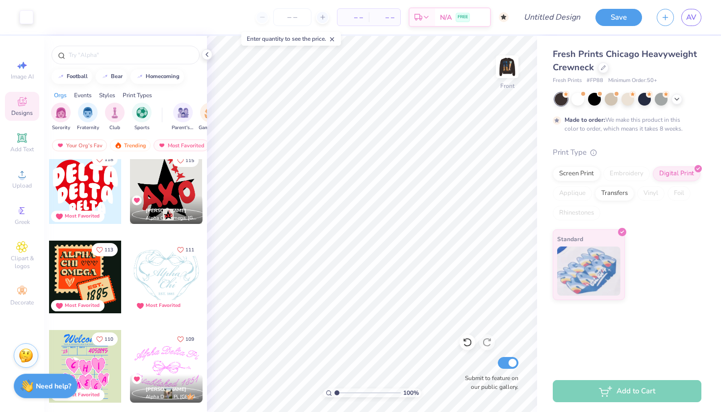
scroll to position [813, 0]
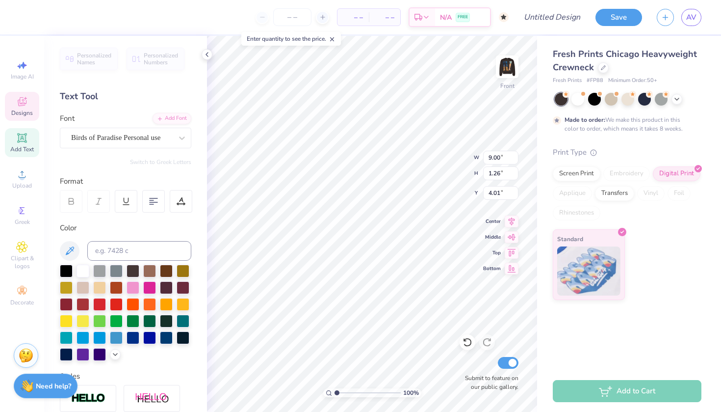
type input "9.00"
type input "1.26"
type input "4.01"
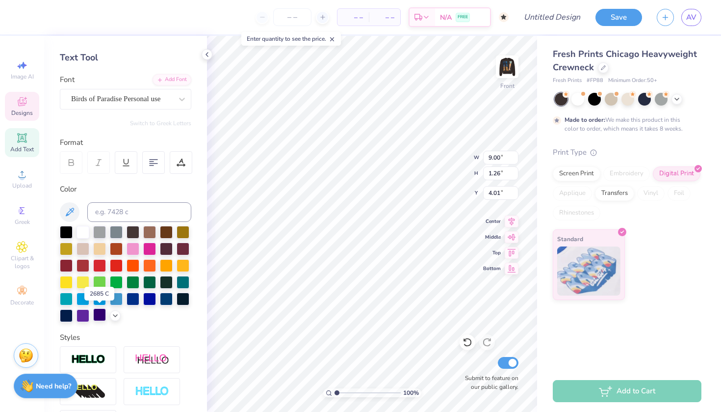
scroll to position [41, 0]
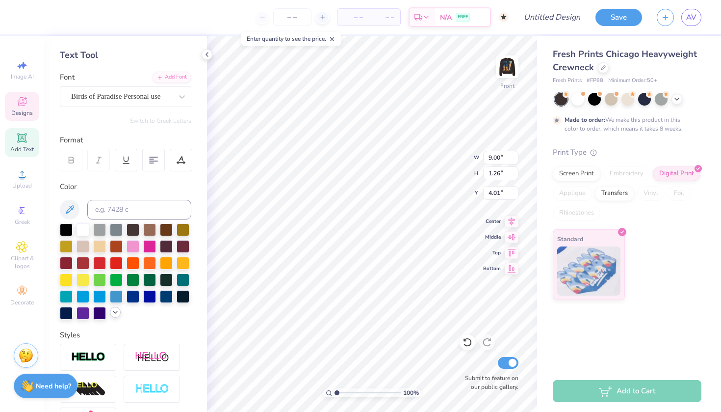
click at [115, 313] on icon at bounding box center [115, 312] width 8 height 8
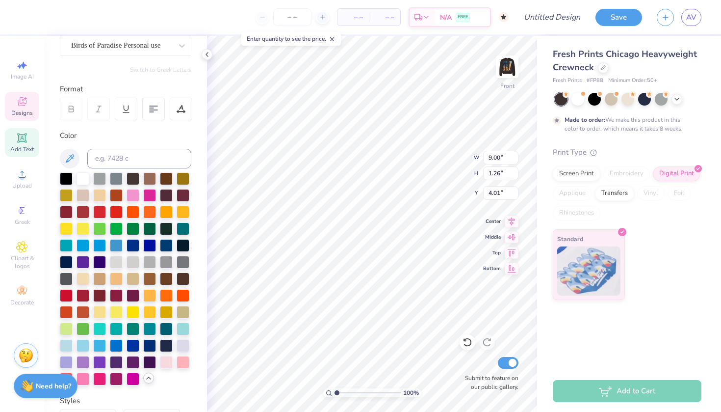
scroll to position [103, 0]
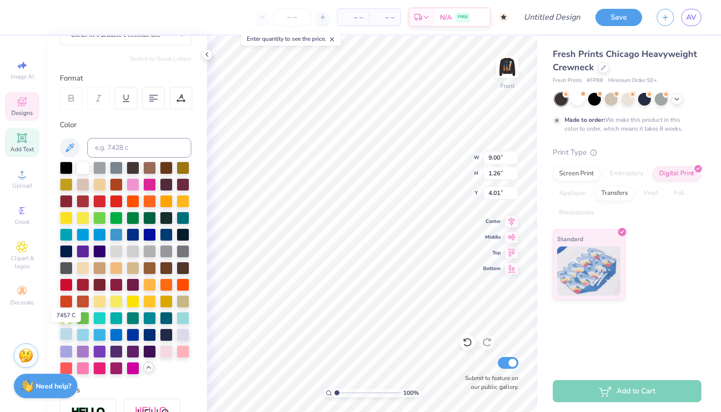
click at [62, 337] on div at bounding box center [66, 333] width 13 height 13
click at [72, 334] on div at bounding box center [66, 333] width 13 height 13
type textarea "Fall Formal"
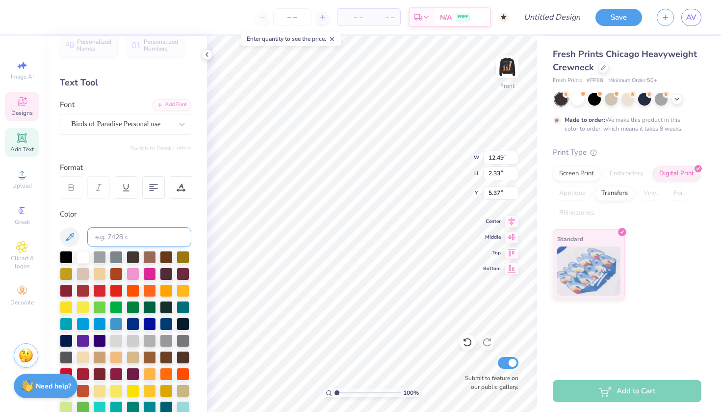
scroll to position [12, 0]
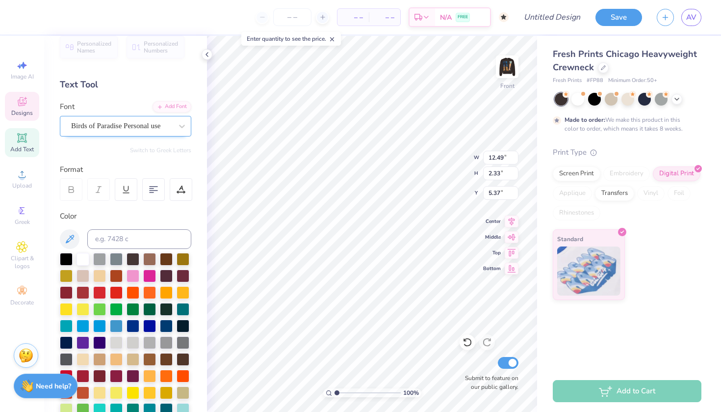
click at [113, 125] on span "Birds of Paradise Personal use" at bounding box center [115, 125] width 89 height 11
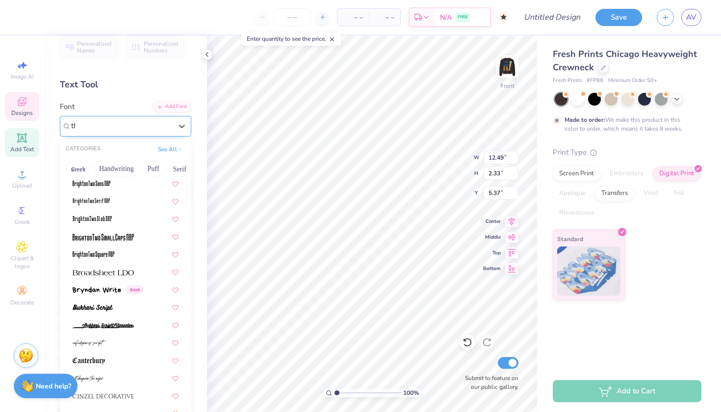
scroll to position [0, 0]
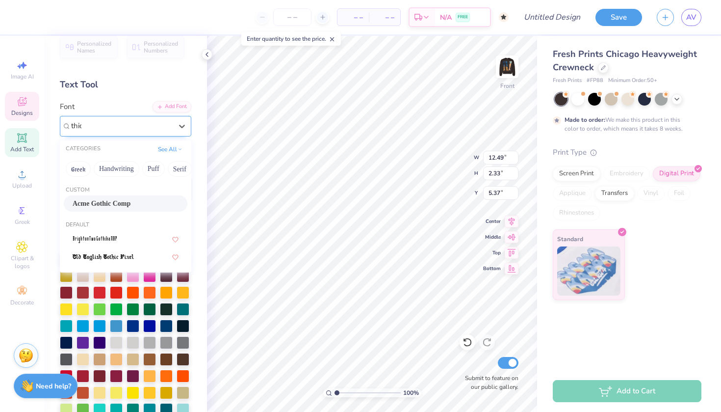
type input "thick"
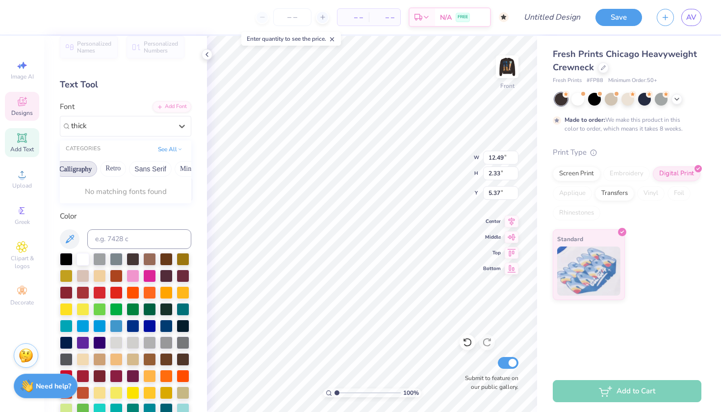
scroll to position [0, 137]
click at [74, 168] on button "Bold" at bounding box center [70, 169] width 24 height 16
click at [160, 130] on div at bounding box center [121, 125] width 103 height 15
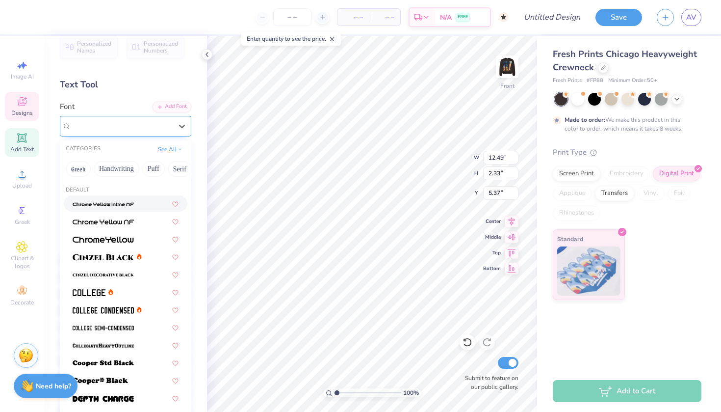
click at [160, 130] on div "Birds of Paradise Personal use" at bounding box center [121, 125] width 101 height 11
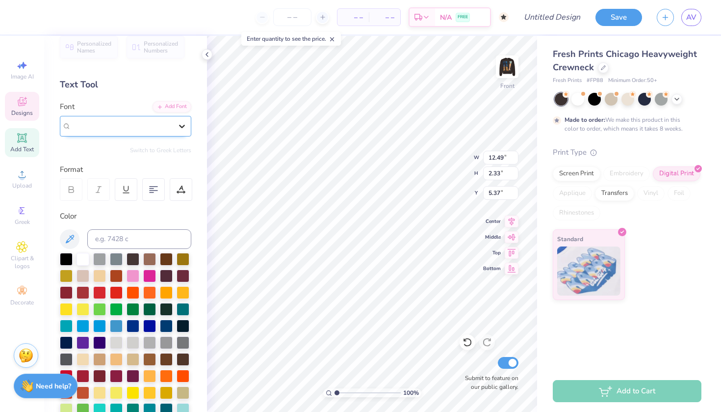
click at [182, 125] on icon at bounding box center [182, 126] width 10 height 10
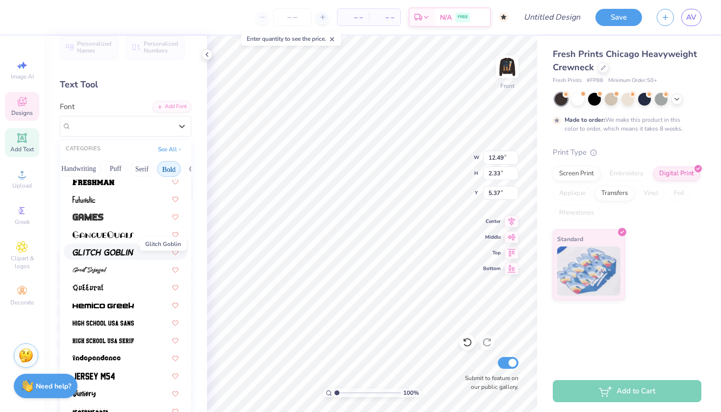
scroll to position [387, 0]
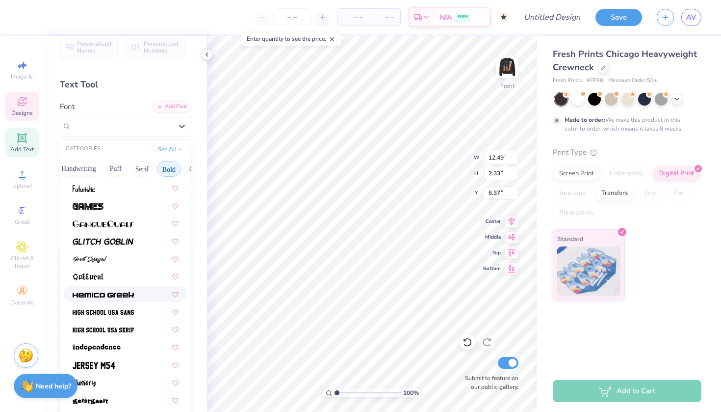
click at [99, 292] on img at bounding box center [103, 294] width 61 height 7
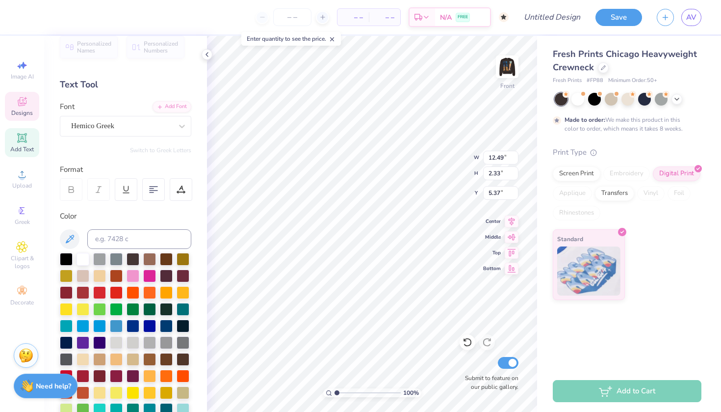
type input "14.13"
type input "1.70"
type input "5.69"
click at [114, 123] on span "Hemico Greek" at bounding box center [92, 125] width 43 height 11
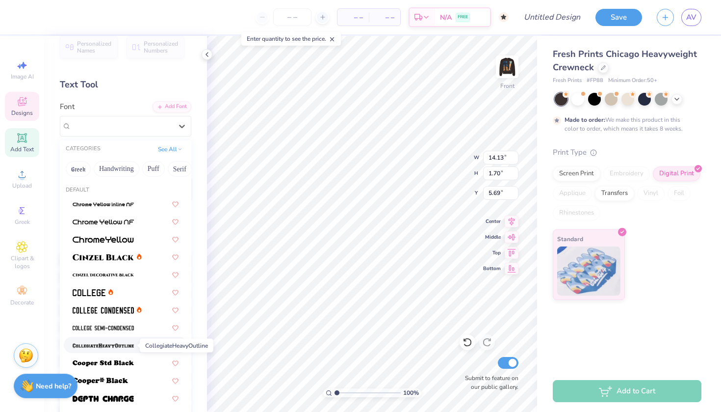
scroll to position [21, 0]
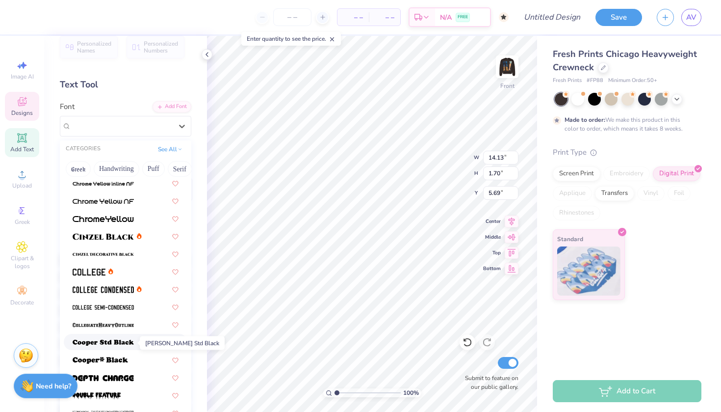
click at [103, 344] on img at bounding box center [103, 342] width 61 height 7
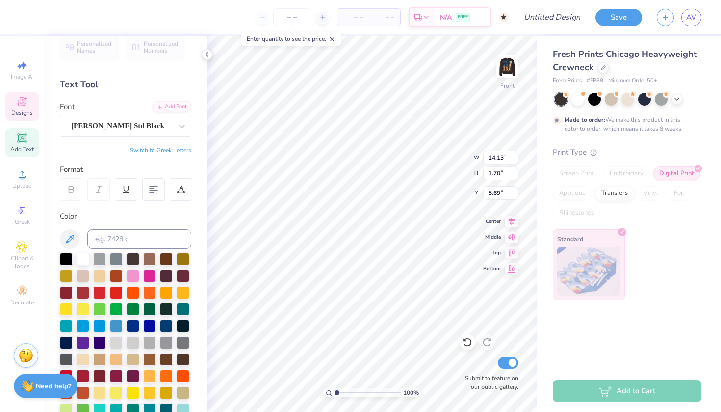
type input "16.96"
type input "1.97"
type input "5.55"
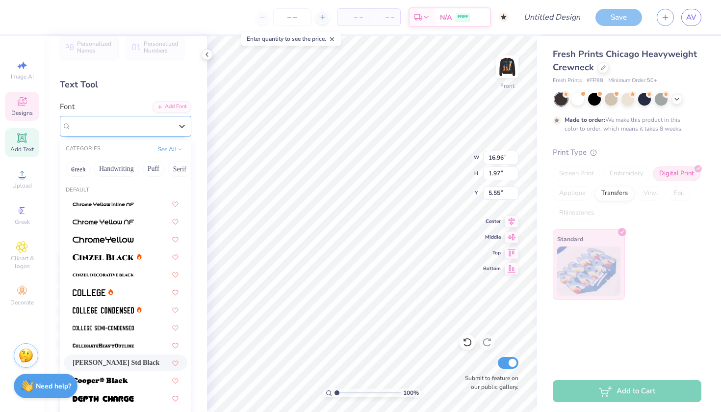
click at [111, 129] on span "Cooper Std Black" at bounding box center [117, 125] width 93 height 11
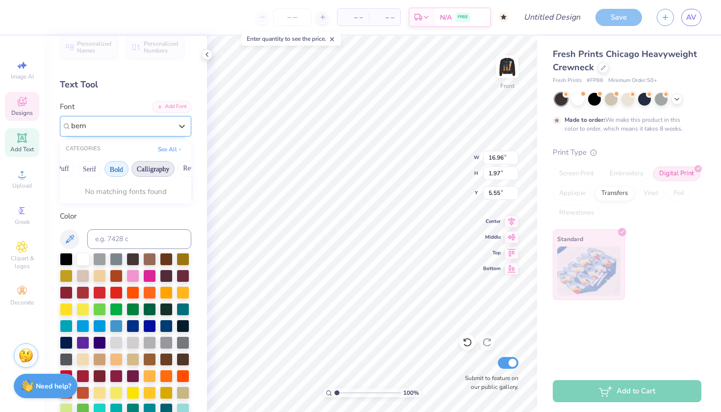
scroll to position [0, 94]
click at [118, 166] on button "Bold" at bounding box center [113, 169] width 24 height 16
type input "bernoru"
click at [122, 200] on div "No matching fonts found" at bounding box center [126, 191] width 132 height 19
click at [168, 150] on button "See All" at bounding box center [170, 148] width 30 height 10
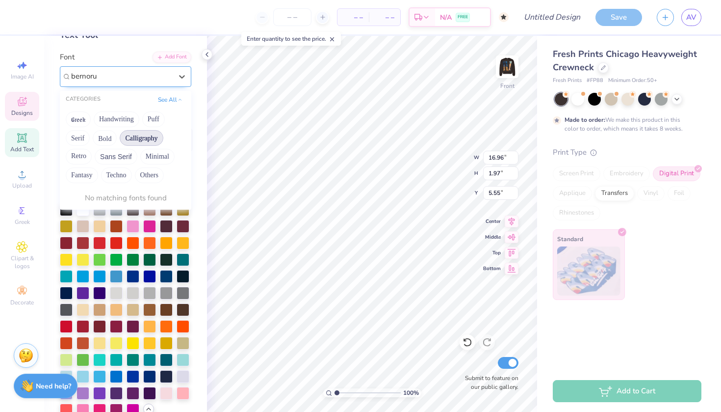
scroll to position [86, 0]
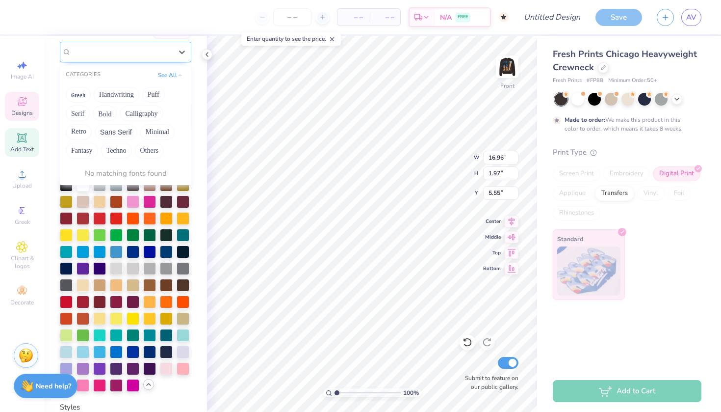
click at [146, 48] on div at bounding box center [121, 51] width 103 height 15
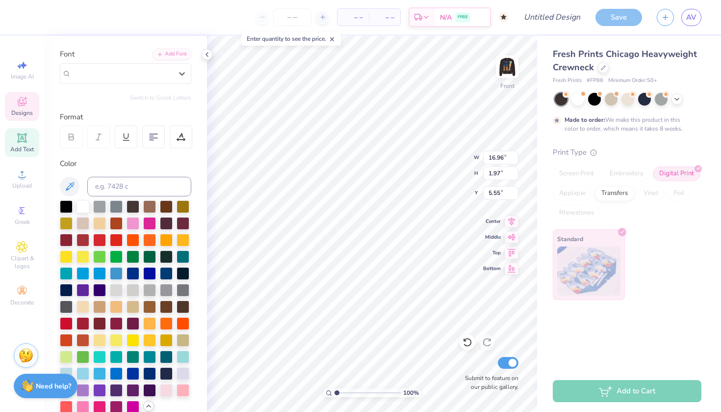
scroll to position [62, 0]
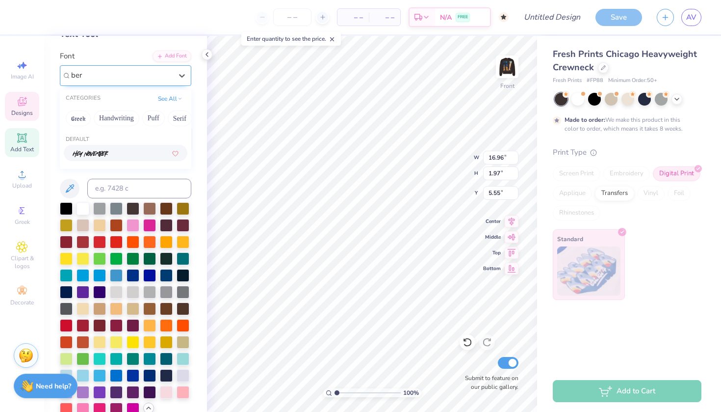
type input "bern"
click at [157, 118] on button "Puff" at bounding box center [153, 118] width 23 height 16
click at [171, 95] on button "See All" at bounding box center [170, 98] width 30 height 10
click at [174, 79] on div at bounding box center [182, 76] width 18 height 18
click at [181, 76] on icon at bounding box center [182, 75] width 6 height 3
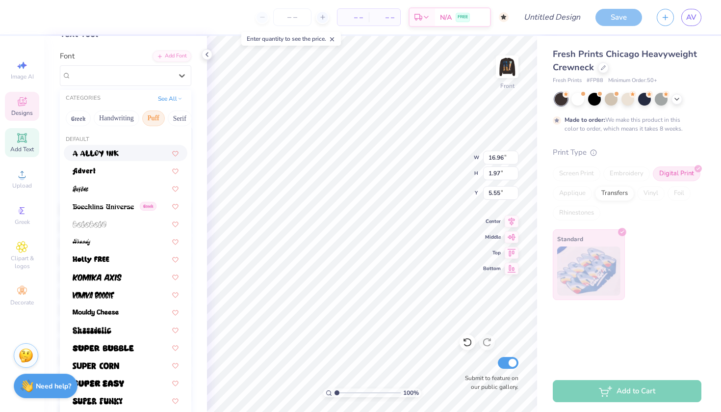
click at [153, 120] on button "Puff" at bounding box center [153, 118] width 23 height 16
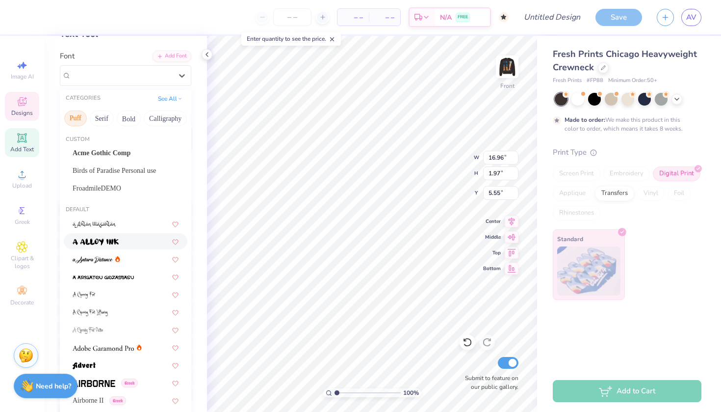
scroll to position [0, 97]
click at [113, 118] on button "Bold" at bounding box center [110, 118] width 24 height 16
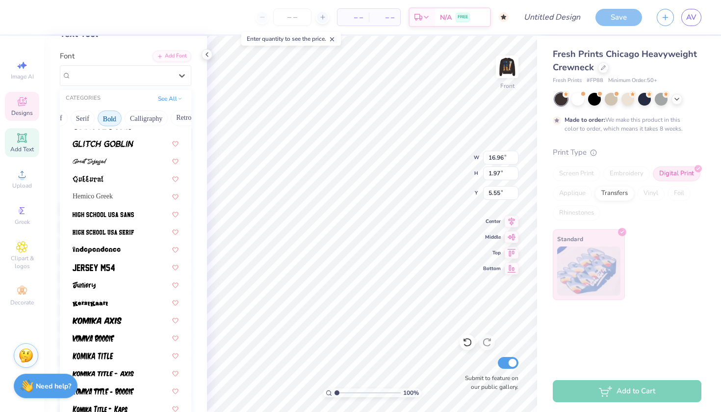
scroll to position [440, 0]
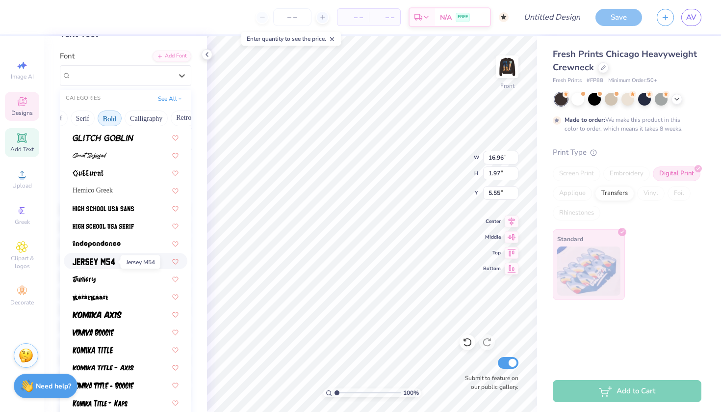
click at [110, 263] on img at bounding box center [94, 261] width 42 height 7
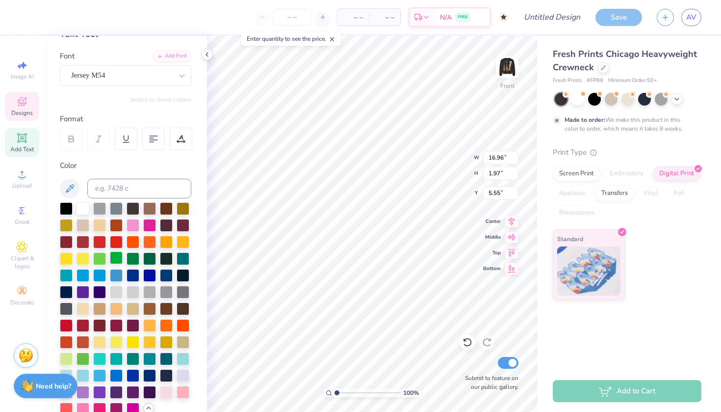
type input "13.82"
type input "2.08"
type input "5.49"
type input "12.13"
type input "1.83"
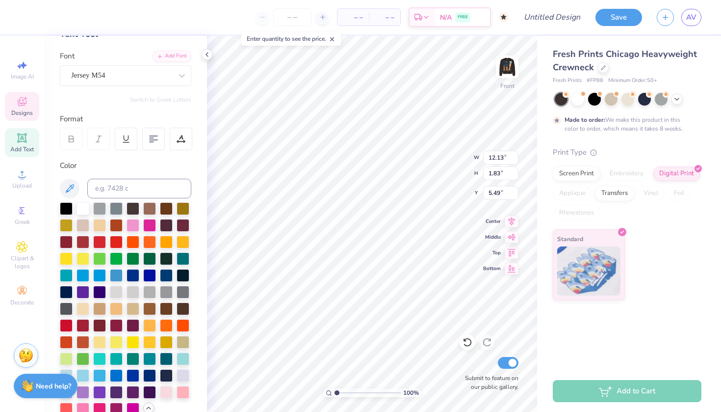
type input "5.45"
type input "5.66"
type input "4.39"
click at [125, 77] on div "Jersey M54" at bounding box center [121, 75] width 103 height 15
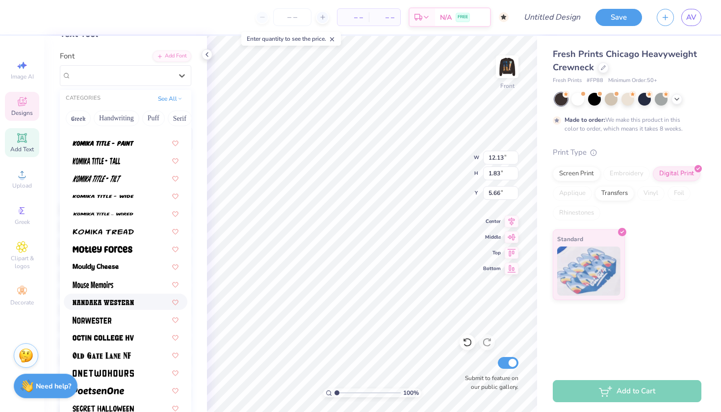
scroll to position [729, 0]
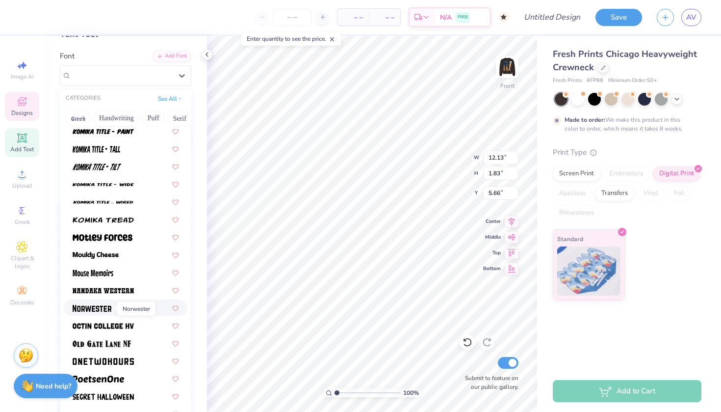
click at [106, 304] on span at bounding box center [92, 307] width 39 height 10
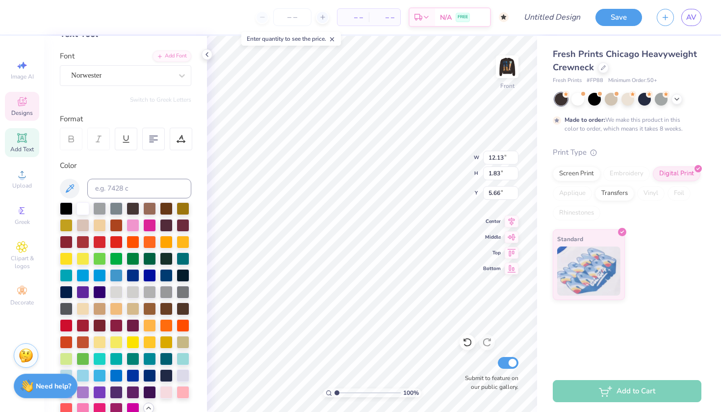
type input "12.26"
type input "1.91"
type input "5.62"
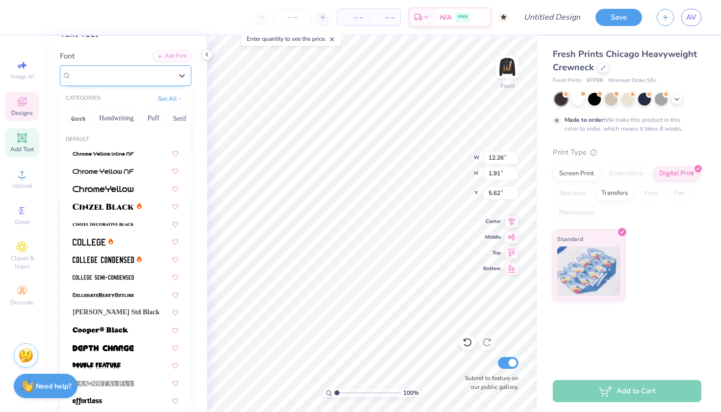
click at [110, 80] on div "Norwester" at bounding box center [121, 75] width 103 height 15
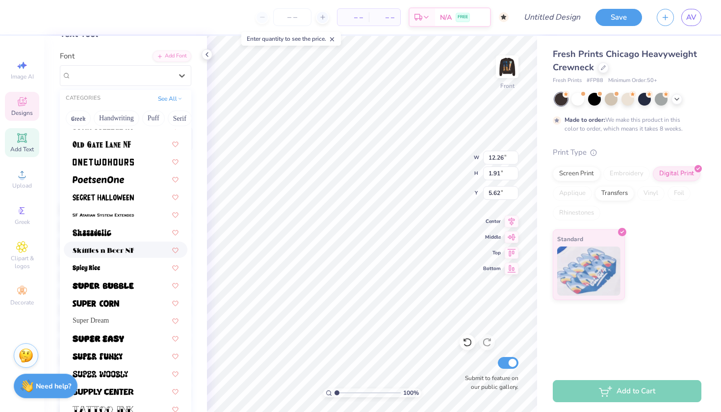
scroll to position [932, 0]
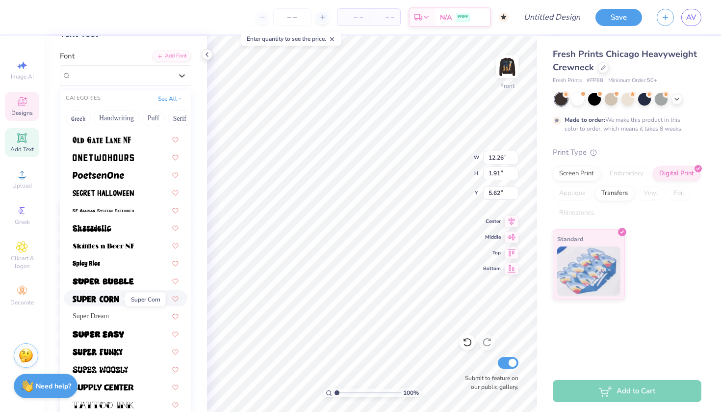
click at [101, 296] on img at bounding box center [96, 298] width 47 height 7
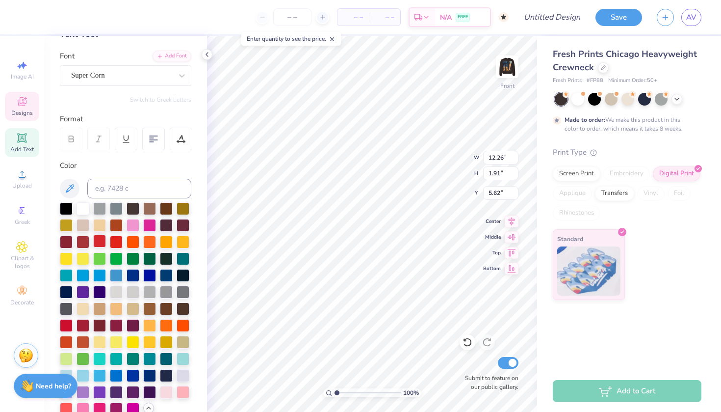
type input "1.59"
type input "5.77"
click at [128, 78] on div "Super Corn" at bounding box center [121, 75] width 103 height 15
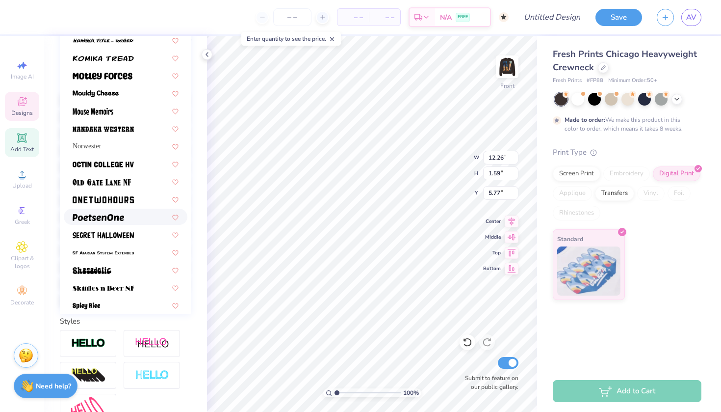
scroll to position [778, 0]
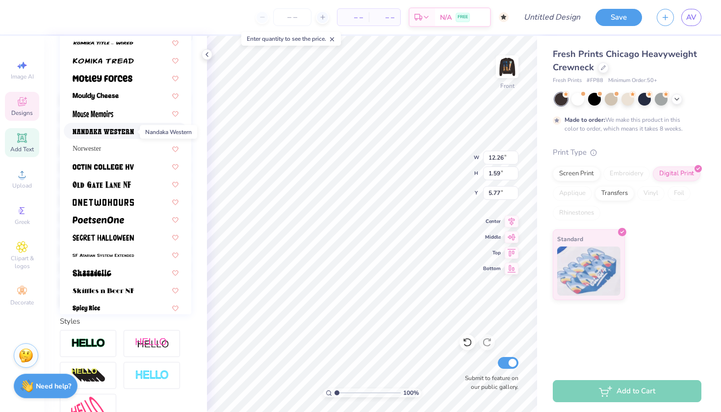
click at [116, 128] on span at bounding box center [103, 131] width 61 height 10
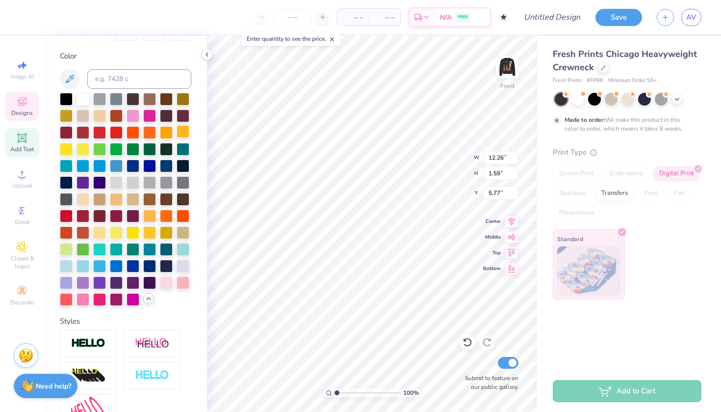
type input "16.28"
type input "1.87"
type input "5.64"
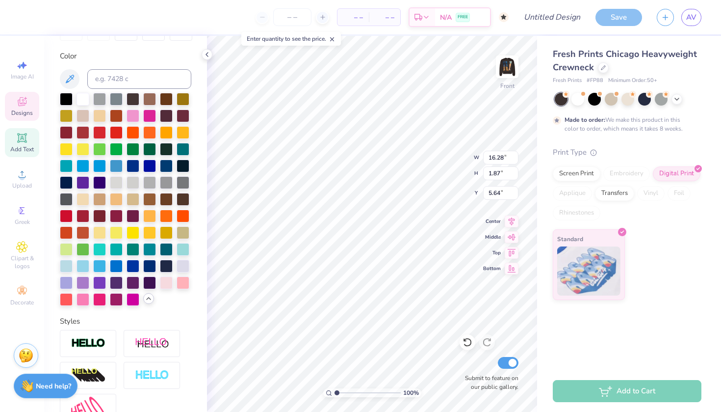
type input "13.95"
type input "1.60"
type input "5.66"
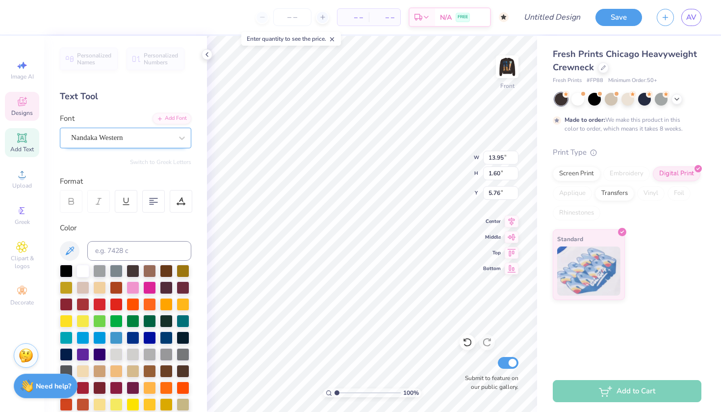
scroll to position [0, 0]
click at [91, 140] on span "Nandaka Western" at bounding box center [97, 137] width 52 height 11
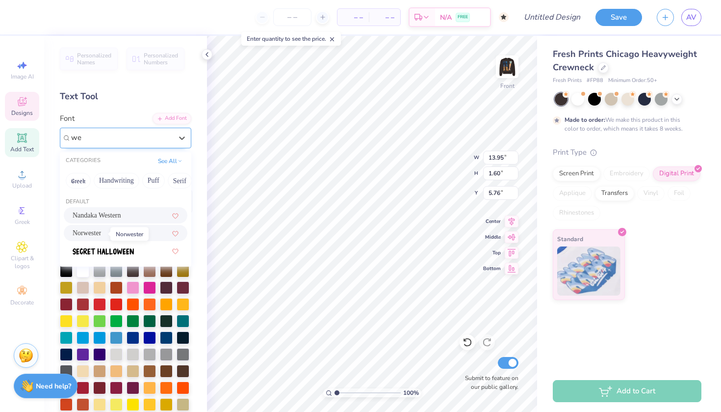
click at [101, 236] on span "Norwester" at bounding box center [87, 233] width 28 height 10
type input "we"
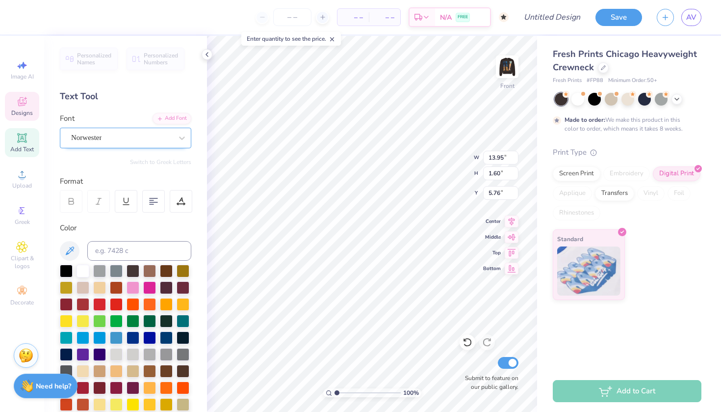
type input "10.50"
type input "1.63"
type input "5.74"
click at [98, 144] on div "Norwester" at bounding box center [121, 137] width 103 height 15
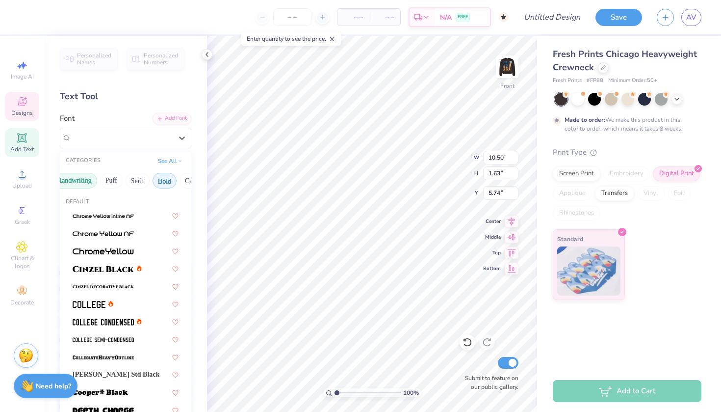
scroll to position [0, 46]
click at [131, 181] on button "Serif" at bounding box center [134, 181] width 24 height 16
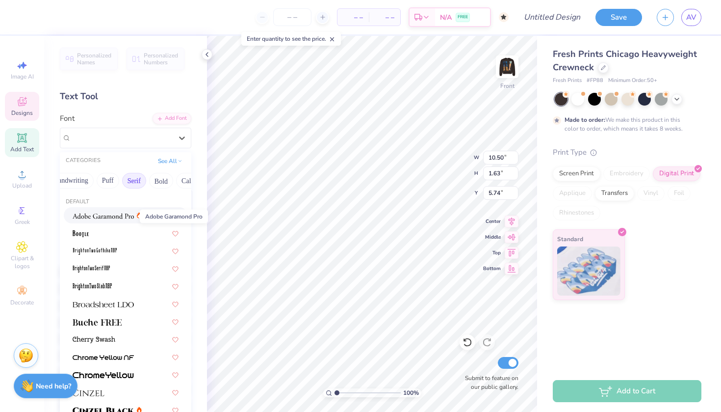
click at [121, 215] on img at bounding box center [103, 215] width 61 height 7
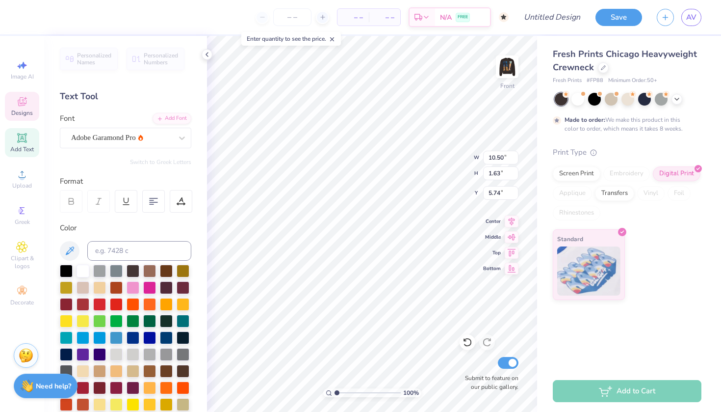
type input "8.86"
type input "1.49"
type input "5.81"
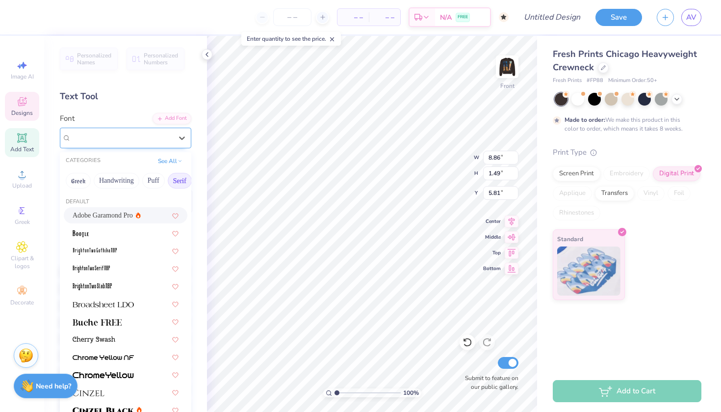
click at [123, 135] on span "Adobe Garamond Pro" at bounding box center [103, 137] width 65 height 11
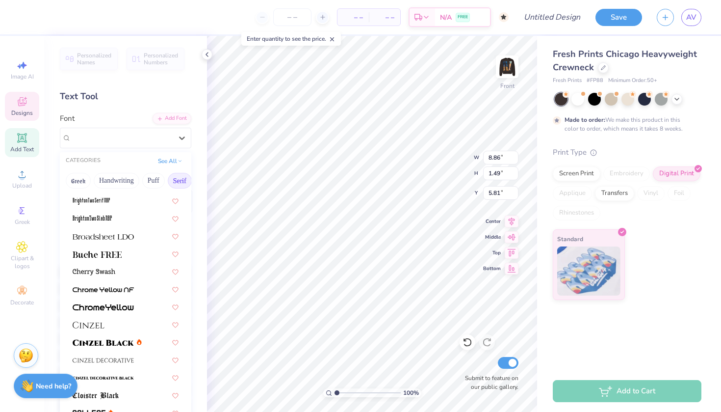
scroll to position [68, 0]
click at [120, 339] on span at bounding box center [103, 341] width 61 height 10
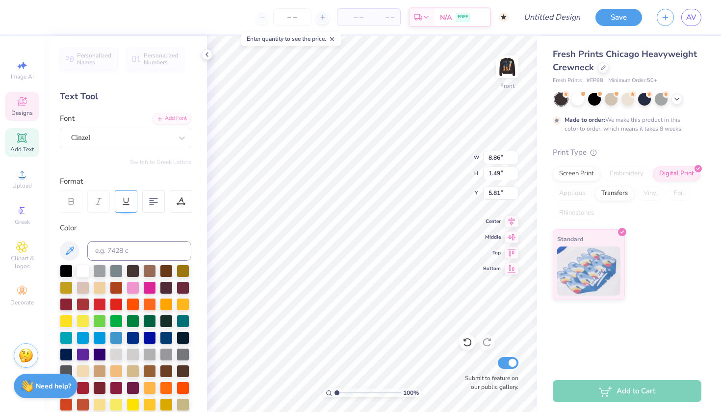
type input "13.61"
type input "1.51"
type input "5.80"
type input "9.00"
type input "1.26"
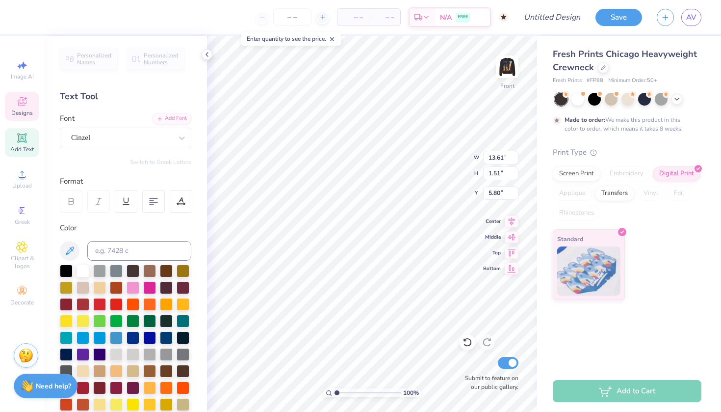
type input "4.39"
type input "13.61"
type input "1.51"
type input "5.80"
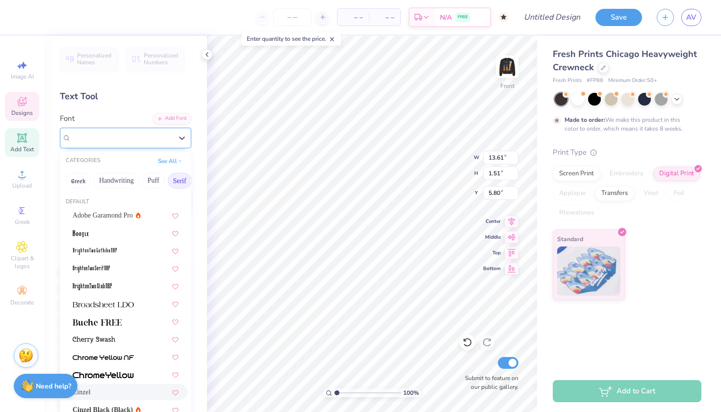
click at [160, 144] on div "Cinzel" at bounding box center [121, 137] width 103 height 15
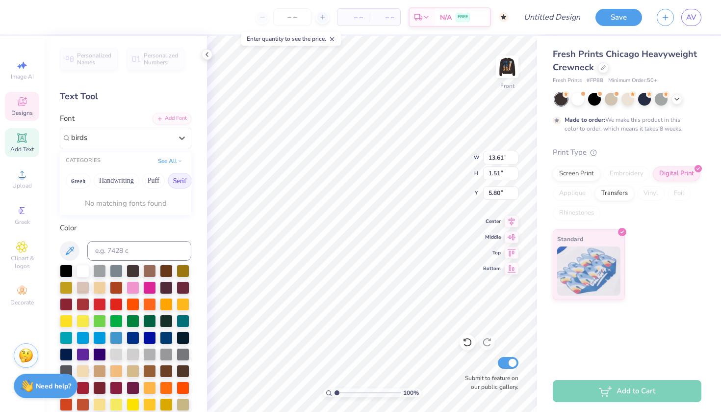
click at [178, 182] on button "Serif" at bounding box center [180, 181] width 24 height 16
click at [132, 208] on div "Birds of Paradise Personal use" at bounding box center [126, 215] width 124 height 16
type input "birds"
type input "9.39"
type input "1.75"
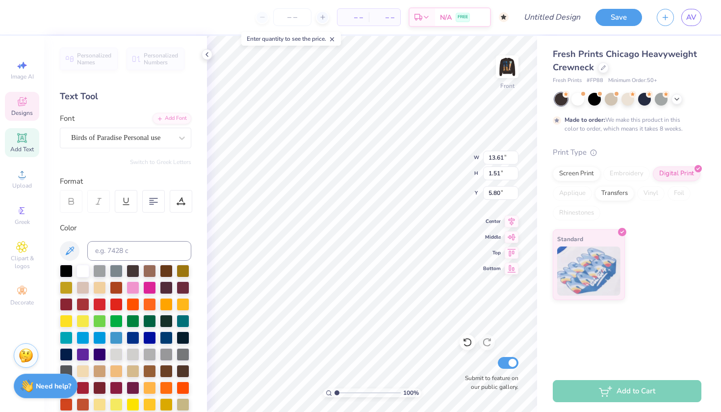
type input "5.68"
click at [179, 204] on icon at bounding box center [180, 204] width 7 height 0
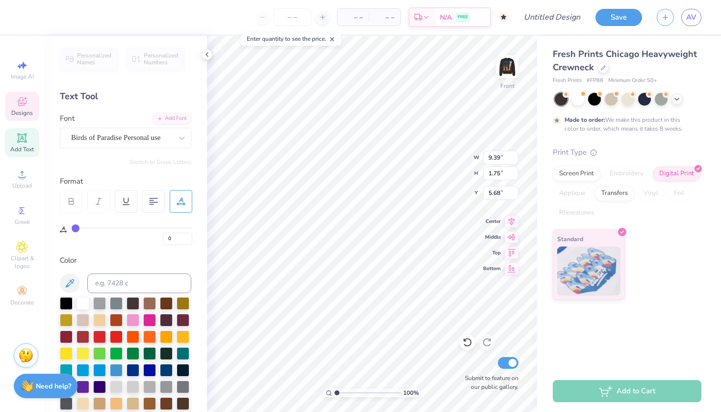
type input "1"
type input "2"
type input "3"
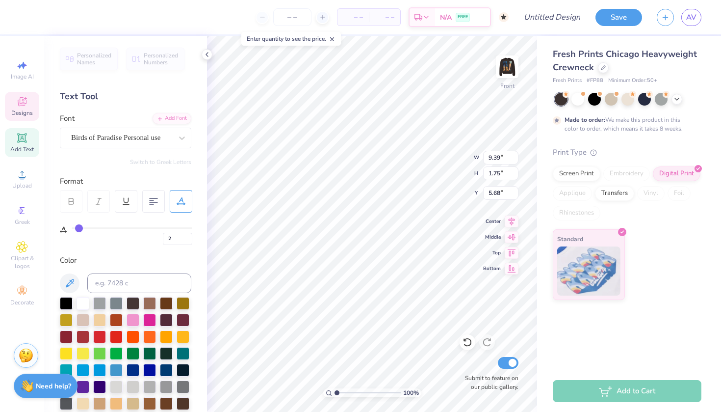
type input "3"
type input "4"
type input "5"
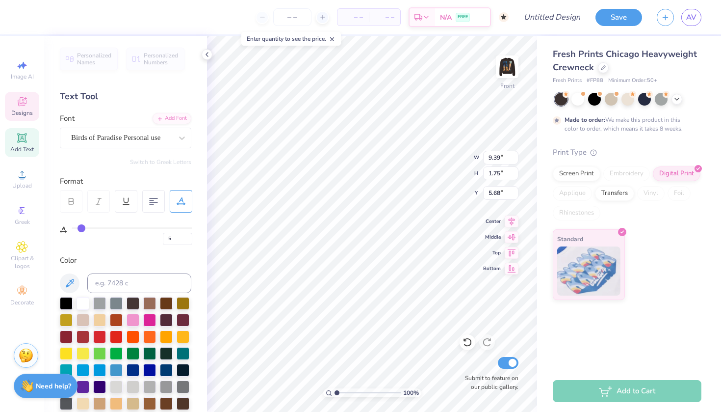
type input "6"
type input "7"
type input "8"
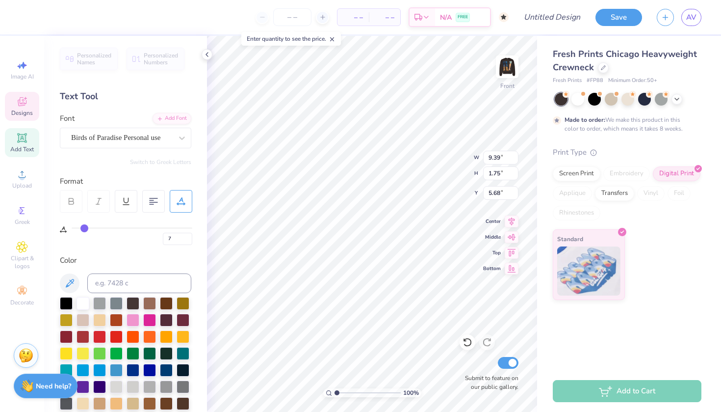
type input "8"
type input "9"
type input "10"
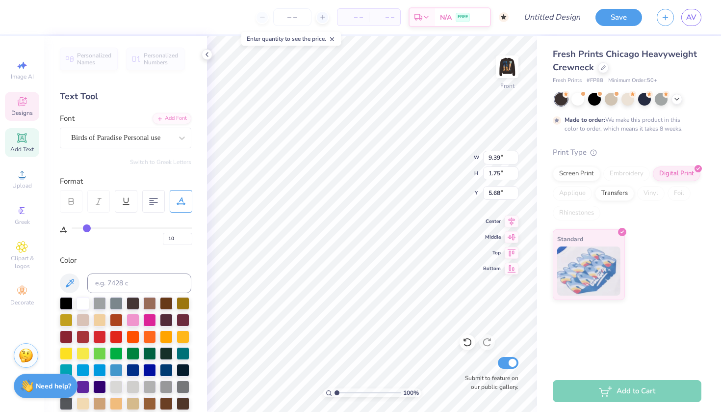
drag, startPoint x: 76, startPoint y: 230, endPoint x: 86, endPoint y: 230, distance: 10.8
type input "10"
click at [86, 229] on input "range" at bounding box center [132, 227] width 121 height 1
type input "11.43"
type input "9"
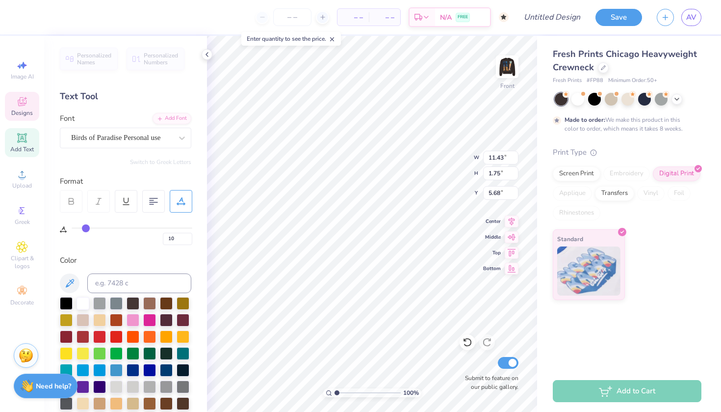
type input "9"
type input "8"
type input "7"
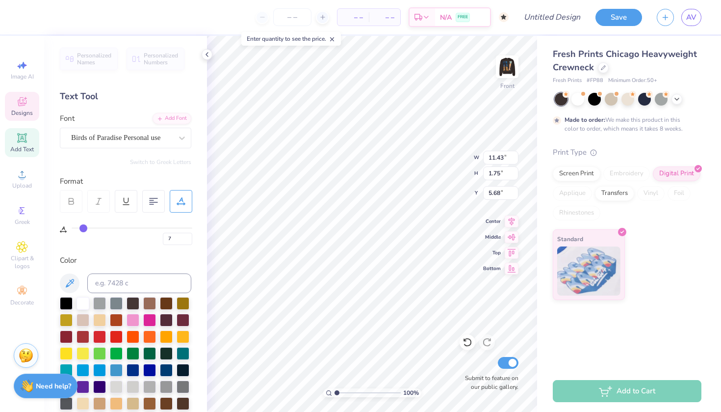
type input "6"
type input "5"
type input "4"
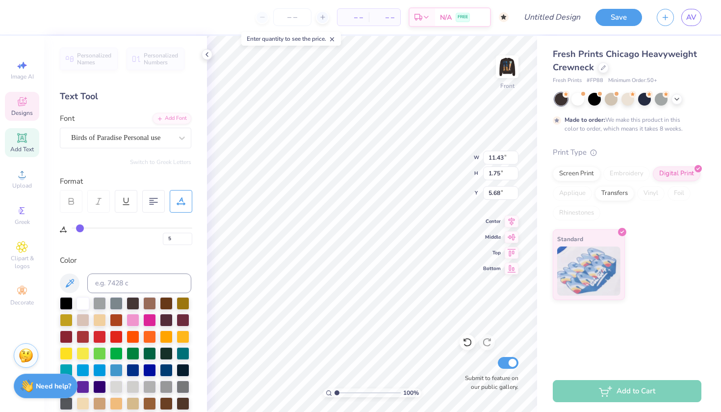
type input "4"
type input "3"
type input "2"
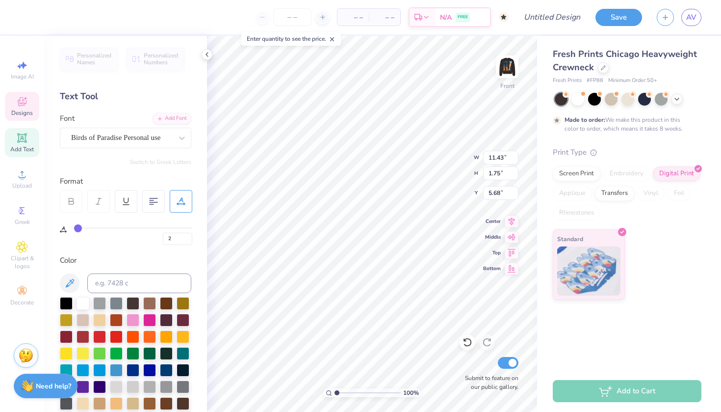
drag, startPoint x: 86, startPoint y: 223, endPoint x: 78, endPoint y: 226, distance: 8.2
type input "2"
click at [78, 227] on input "range" at bounding box center [132, 227] width 121 height 1
type input "9.80"
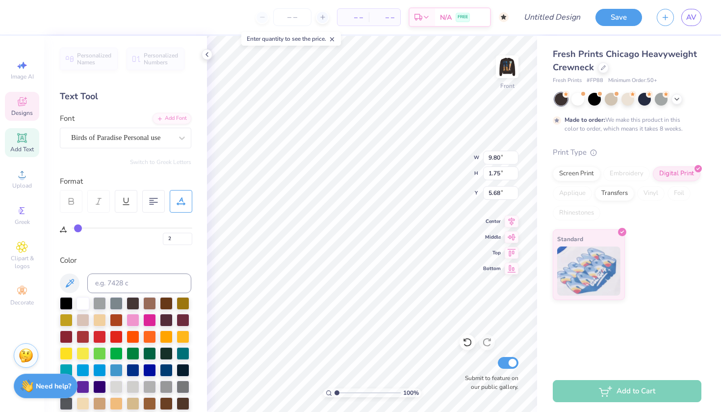
type textarea "Fall Formal"
type input "5.66"
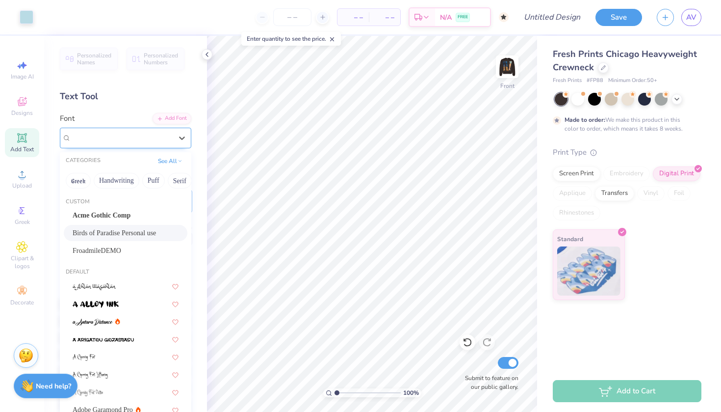
click at [158, 142] on div "Birds of Paradise Personal use" at bounding box center [121, 137] width 103 height 15
click at [133, 212] on div "Acme Gothic Comp" at bounding box center [126, 215] width 106 height 10
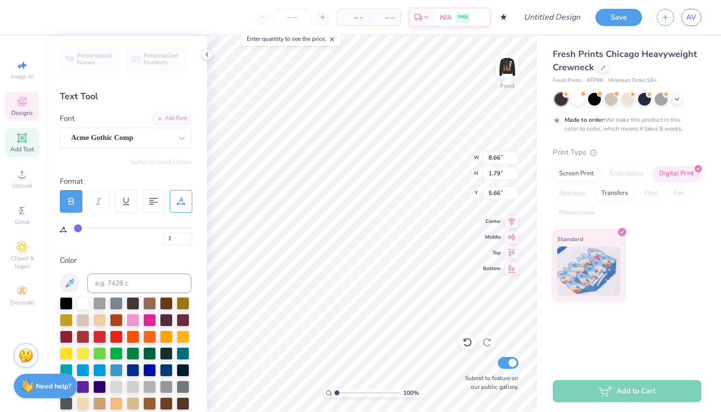
scroll to position [0, 1]
click at [433, 147] on div "100 % Front W 8.66 H 1.79 Y 5.66 Center Middle Top Bottom Submit to feature on …" at bounding box center [372, 224] width 330 height 376
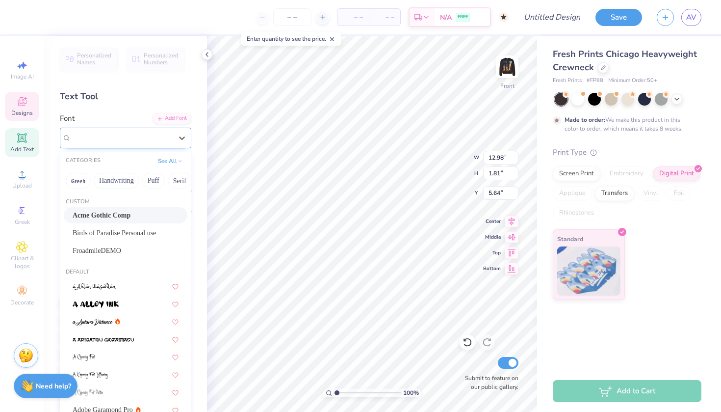
click at [118, 145] on div "Acme Gothic Comp" at bounding box center [126, 138] width 132 height 21
click at [111, 235] on span "Birds of Paradise Personal use" at bounding box center [114, 233] width 83 height 10
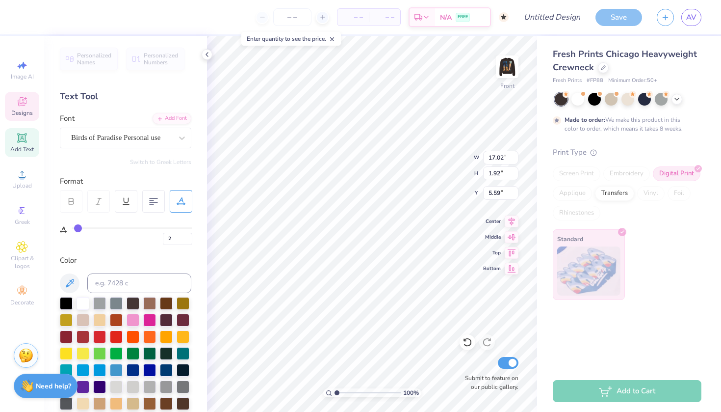
scroll to position [0, 1]
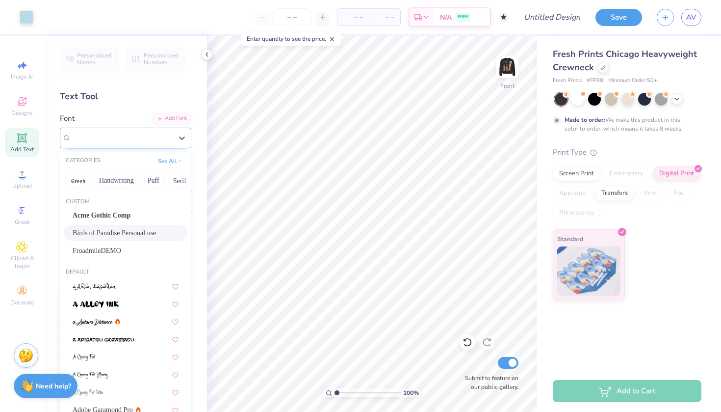
click at [158, 139] on div "Birds of Paradise Personal use" at bounding box center [121, 137] width 103 height 15
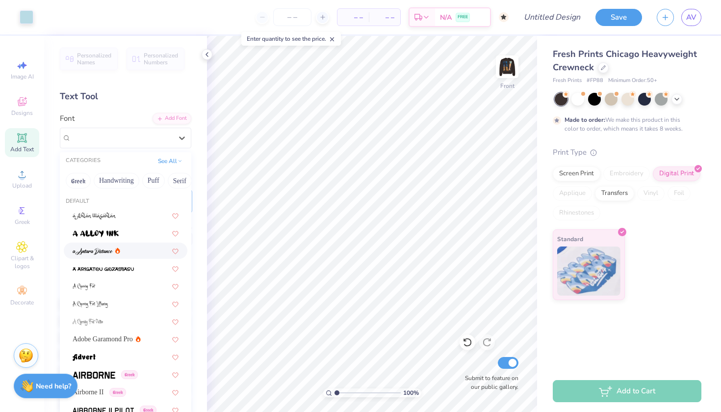
scroll to position [71, 0]
click at [95, 375] on img at bounding box center [94, 374] width 43 height 7
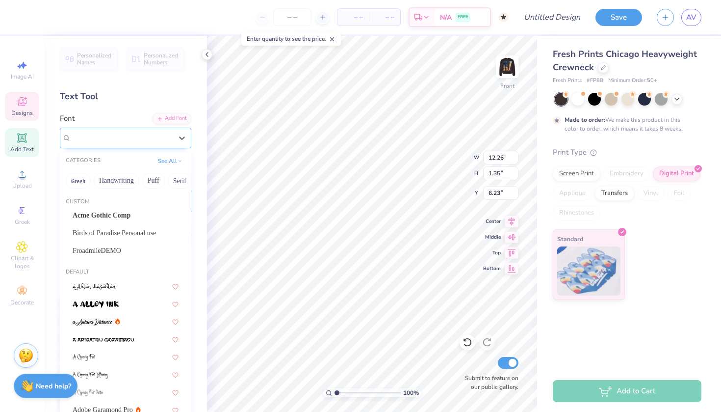
click at [148, 133] on div "Airborne Greek" at bounding box center [121, 137] width 103 height 15
click at [154, 181] on button "Serif" at bounding box center [146, 181] width 24 height 16
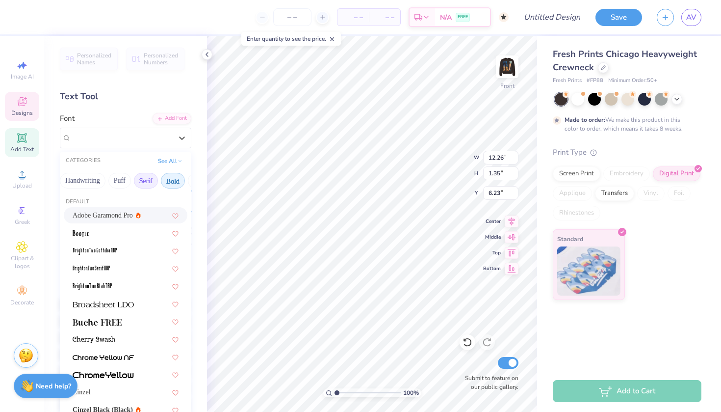
click at [176, 183] on button "Bold" at bounding box center [173, 181] width 24 height 16
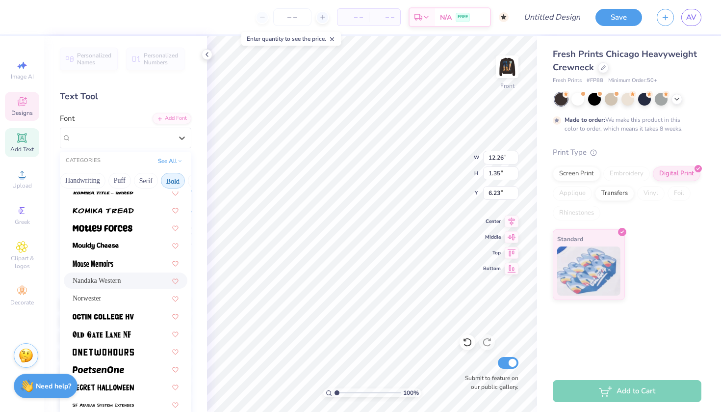
scroll to position [807, 0]
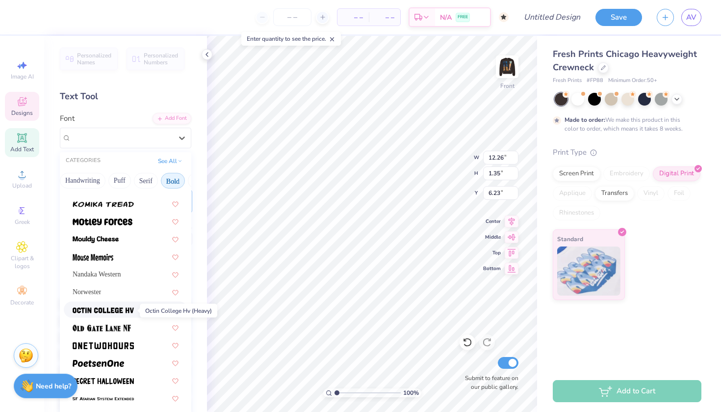
click at [123, 312] on img at bounding box center [103, 310] width 61 height 7
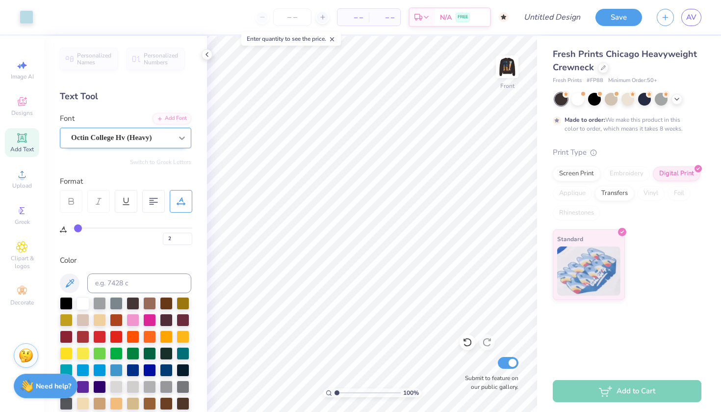
click at [177, 133] on icon at bounding box center [182, 138] width 10 height 10
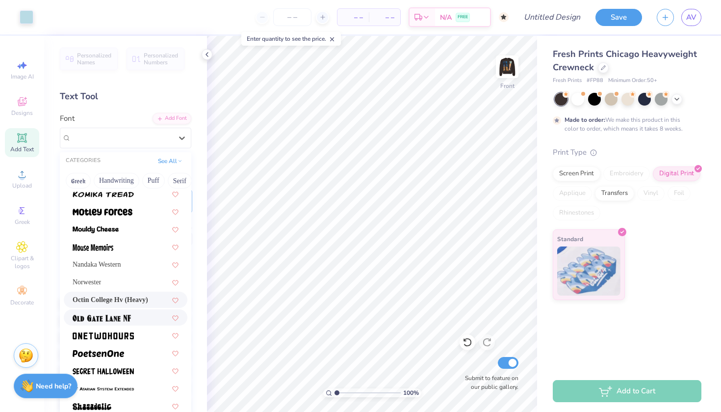
scroll to position [819, 0]
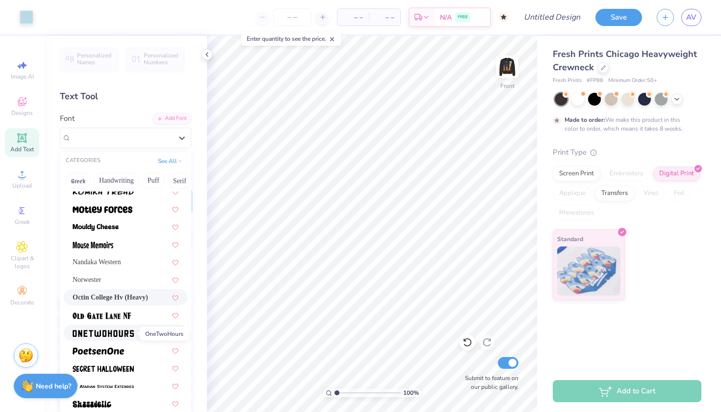
click at [122, 330] on span at bounding box center [103, 332] width 61 height 10
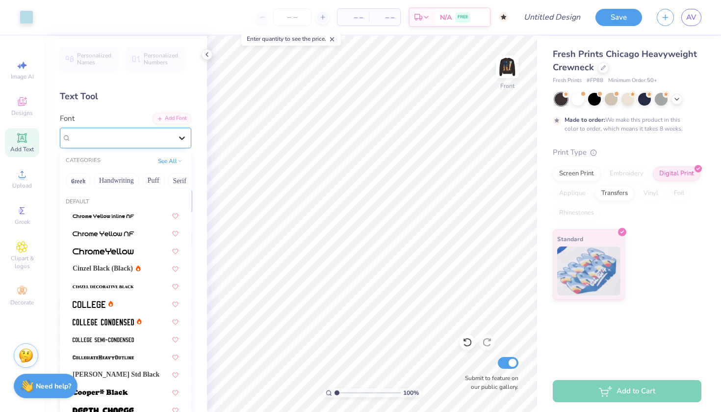
click at [190, 132] on div at bounding box center [182, 138] width 18 height 18
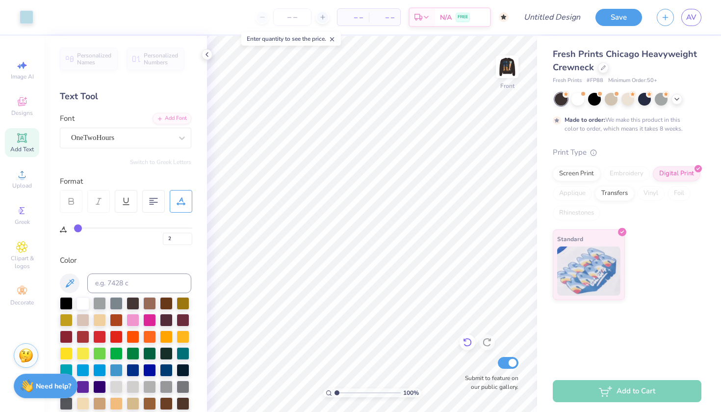
click at [465, 339] on icon at bounding box center [468, 342] width 10 height 10
click at [491, 342] on icon at bounding box center [487, 342] width 10 height 10
click at [466, 340] on icon at bounding box center [467, 342] width 8 height 9
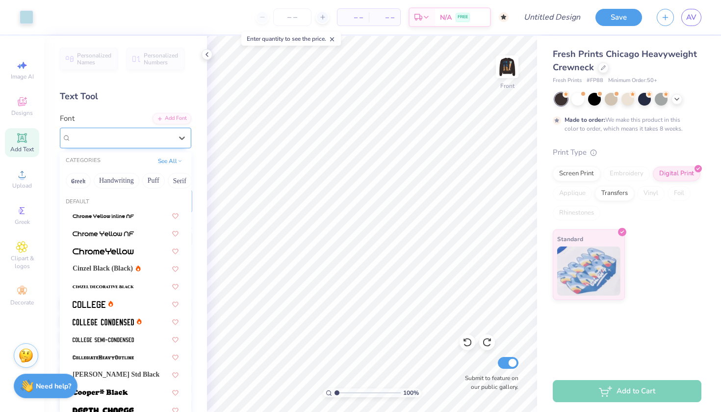
click at [153, 133] on div "OneTwoHours" at bounding box center [121, 137] width 103 height 15
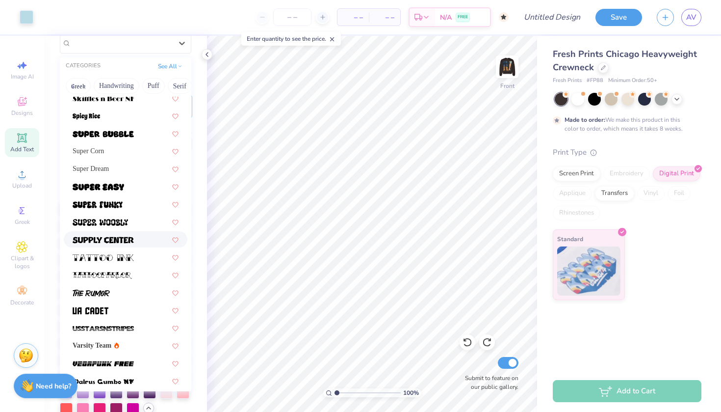
scroll to position [1047, 0]
click at [128, 314] on div at bounding box center [126, 310] width 106 height 10
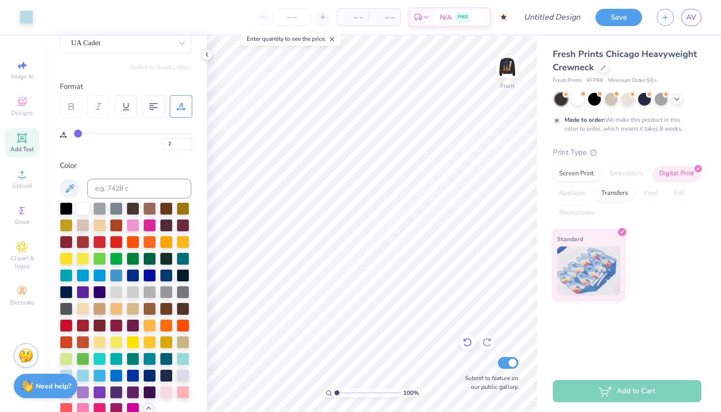
click at [466, 342] on icon at bounding box center [468, 342] width 10 height 10
click at [132, 48] on div "UA Cadet" at bounding box center [121, 42] width 103 height 15
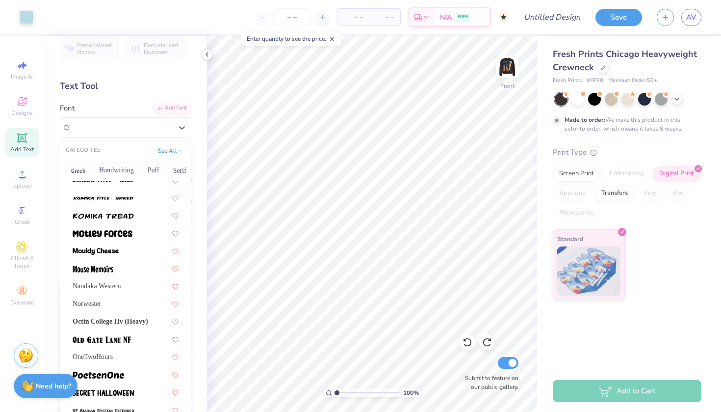
scroll to position [786, 0]
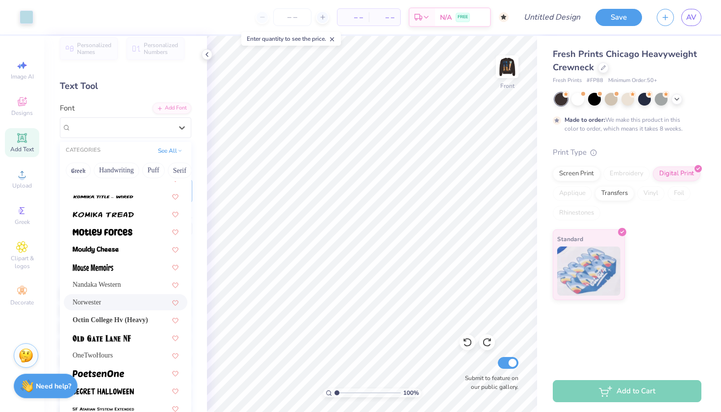
click at [119, 306] on div "Norwester" at bounding box center [126, 302] width 106 height 10
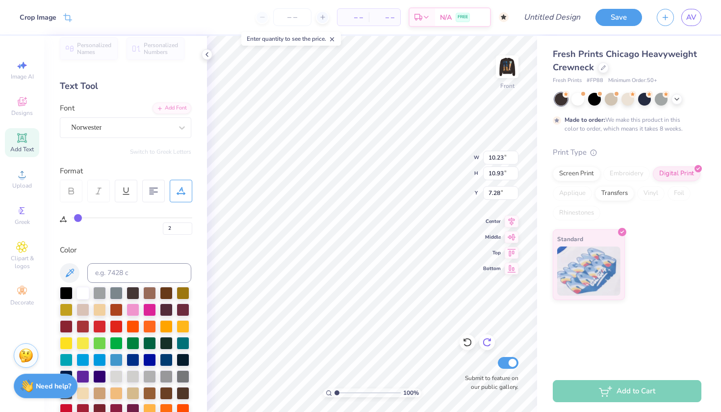
click at [486, 345] on icon at bounding box center [487, 342] width 8 height 9
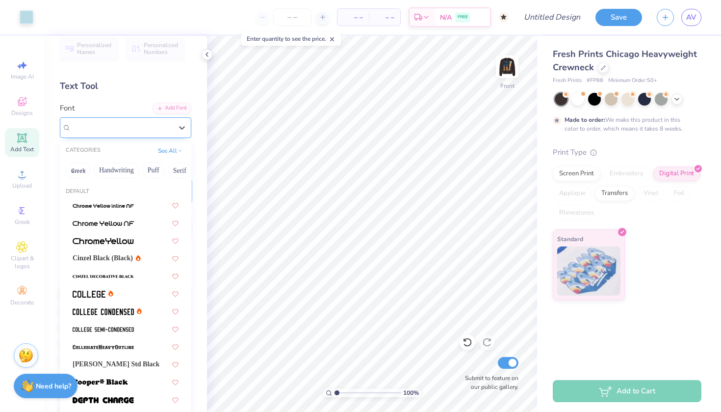
click at [144, 128] on span "Octin College Hv (Heavy)" at bounding box center [111, 127] width 81 height 11
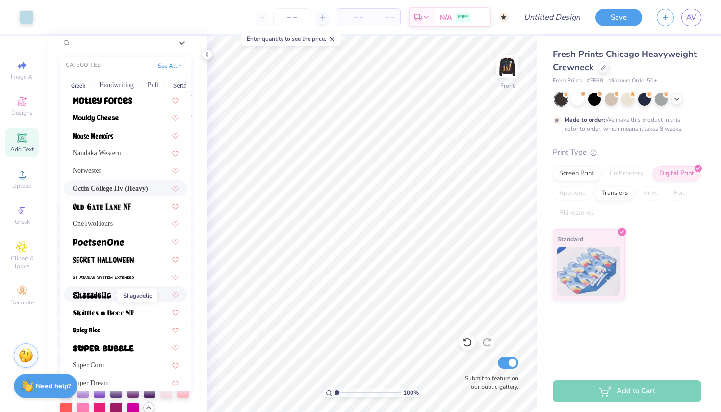
scroll to position [830, 0]
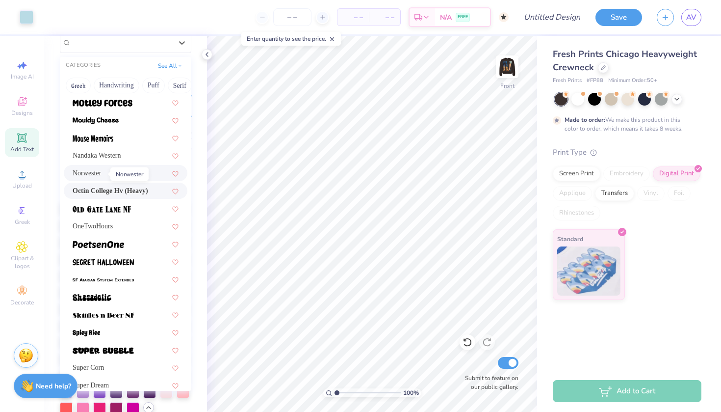
click at [93, 173] on span "Norwester" at bounding box center [87, 173] width 28 height 10
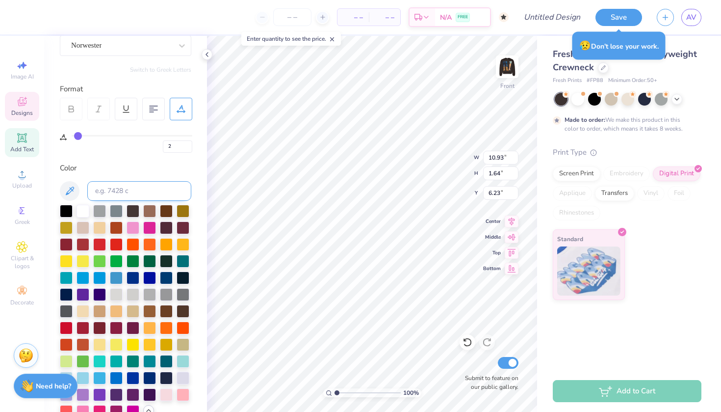
scroll to position [124, 0]
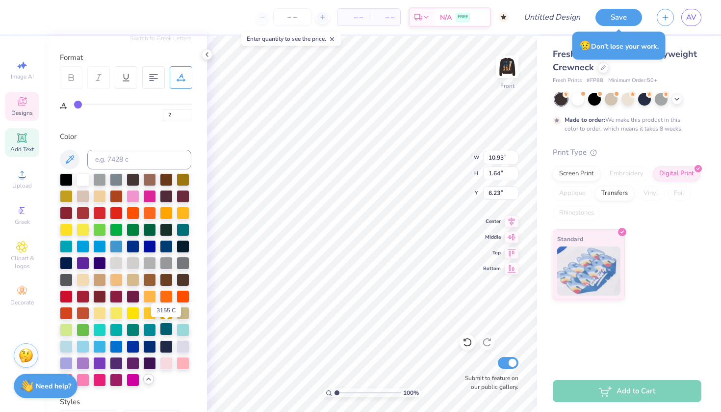
click at [168, 330] on div at bounding box center [166, 328] width 13 height 13
click at [182, 327] on div at bounding box center [183, 328] width 13 height 13
click at [80, 346] on div at bounding box center [83, 345] width 13 height 13
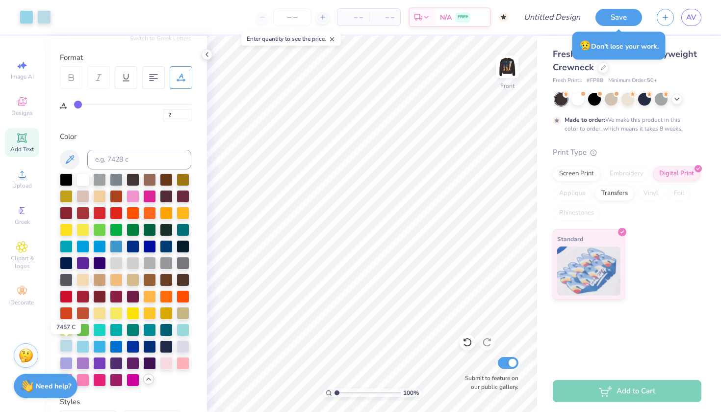
click at [64, 344] on div at bounding box center [66, 345] width 13 height 13
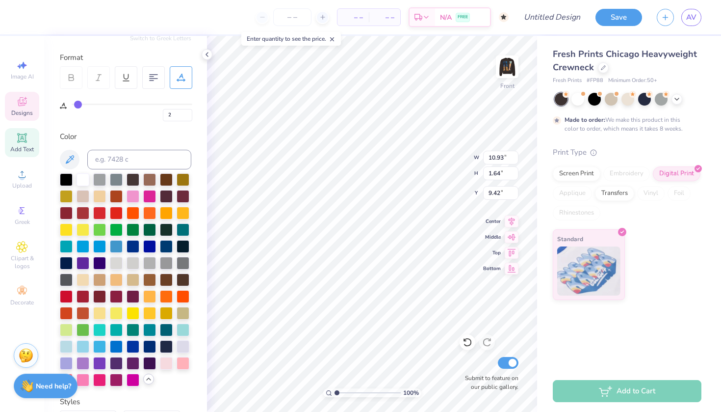
scroll to position [0, 0]
click at [21, 97] on icon at bounding box center [22, 102] width 12 height 12
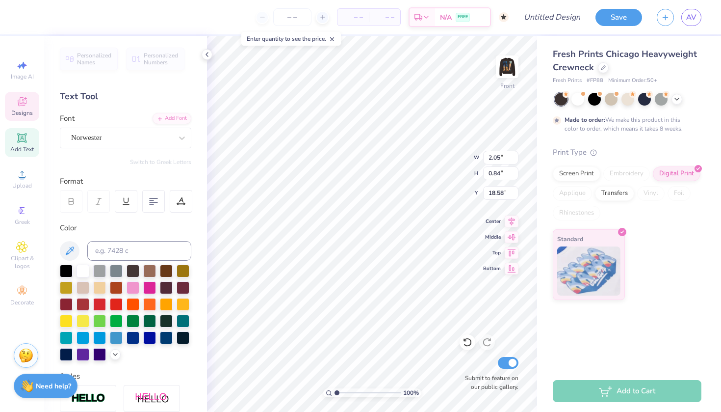
scroll to position [0, 0]
click at [23, 100] on icon at bounding box center [22, 102] width 12 height 12
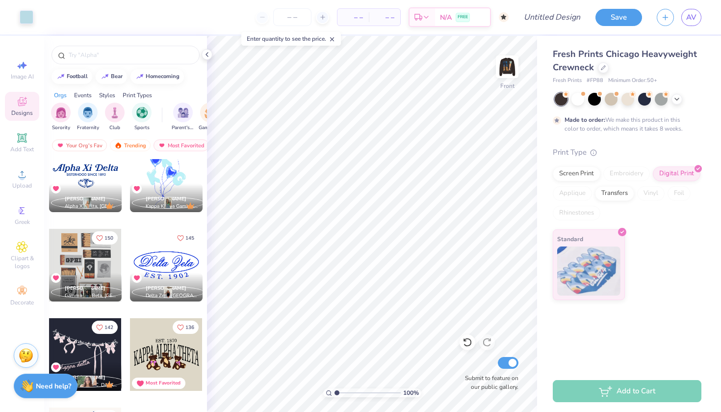
scroll to position [408, 0]
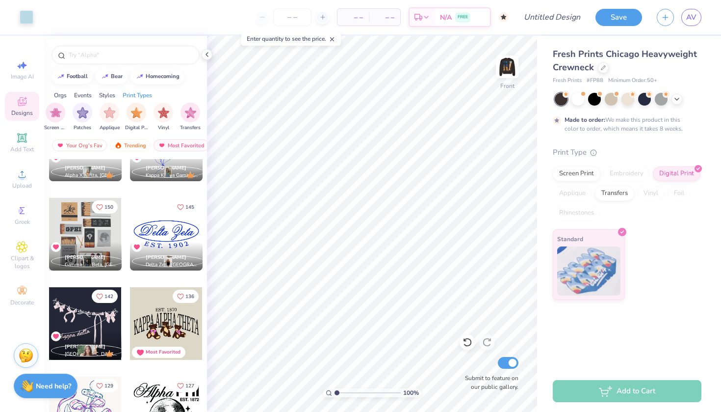
click at [79, 96] on div "Events" at bounding box center [83, 95] width 18 height 9
click at [199, 115] on div "filter for Formal & Semi" at bounding box center [191, 112] width 20 height 20
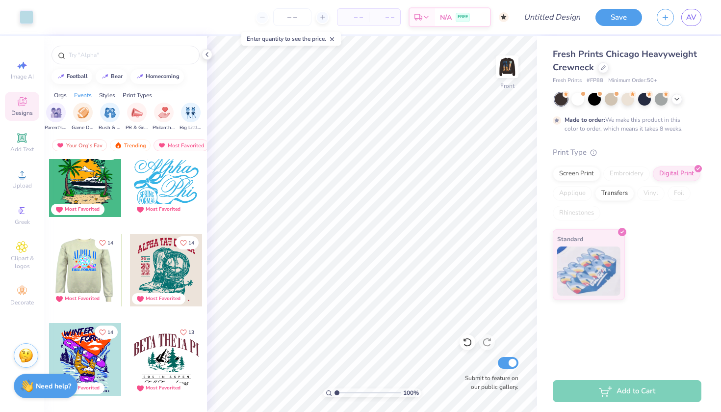
scroll to position [1454, 0]
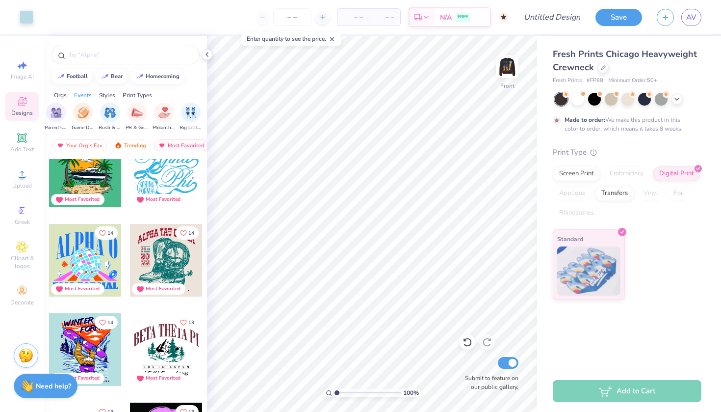
click at [161, 264] on div at bounding box center [166, 260] width 73 height 73
click at [465, 342] on icon at bounding box center [468, 342] width 10 height 10
click at [472, 342] on icon at bounding box center [468, 342] width 10 height 10
click at [471, 341] on icon at bounding box center [467, 342] width 8 height 9
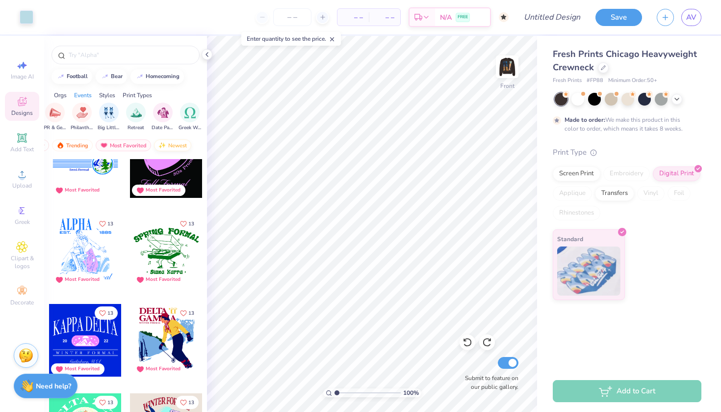
scroll to position [0, 57]
click at [170, 145] on div "Newest" at bounding box center [173, 145] width 37 height 12
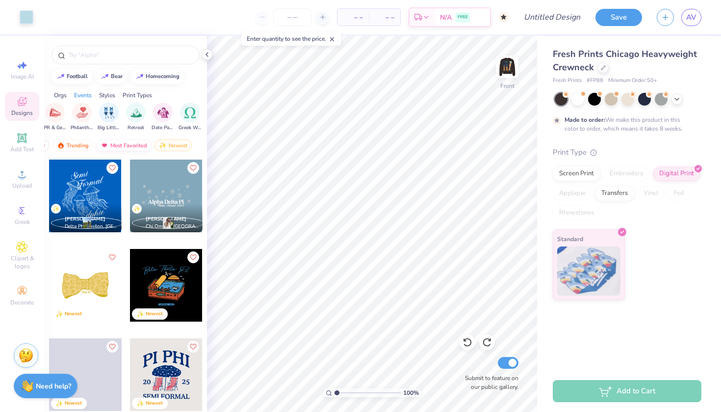
click at [132, 145] on div "Most Favorited" at bounding box center [123, 145] width 55 height 12
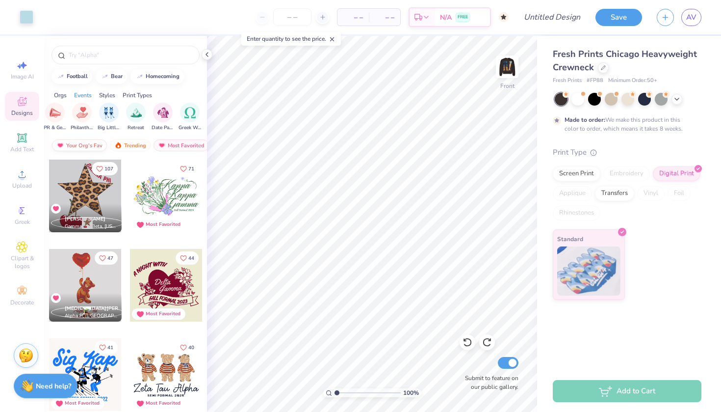
scroll to position [0, 0]
click at [78, 145] on div "Your Org's Fav" at bounding box center [79, 145] width 55 height 12
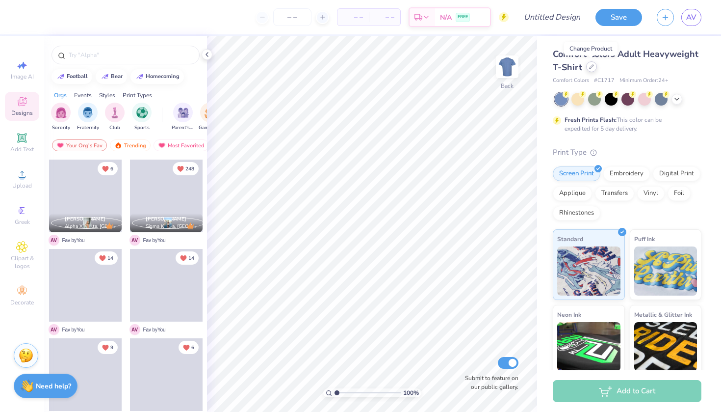
click at [592, 71] on div at bounding box center [591, 66] width 11 height 11
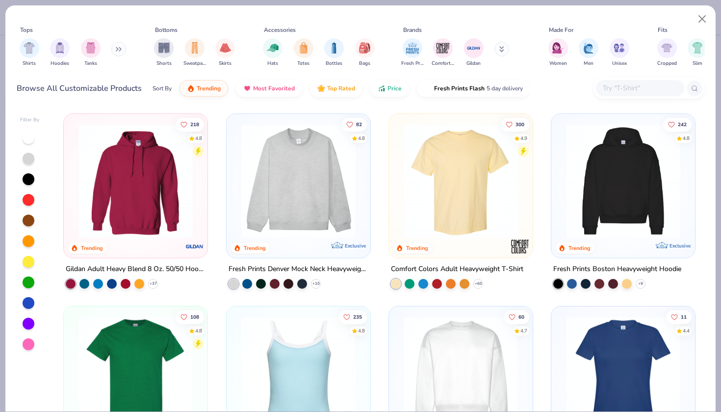
scroll to position [11, 0]
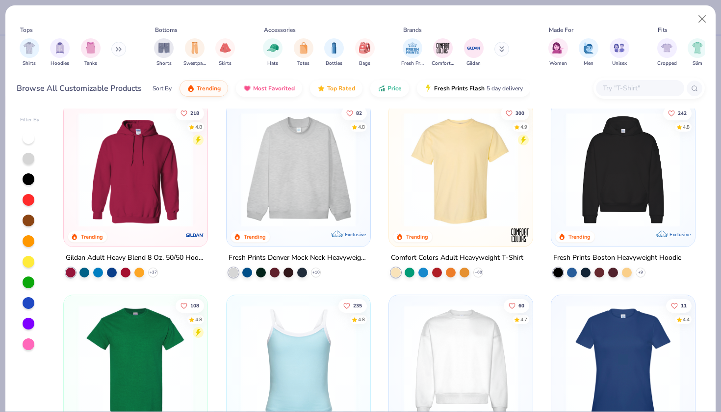
click at [116, 45] on button at bounding box center [118, 49] width 15 height 15
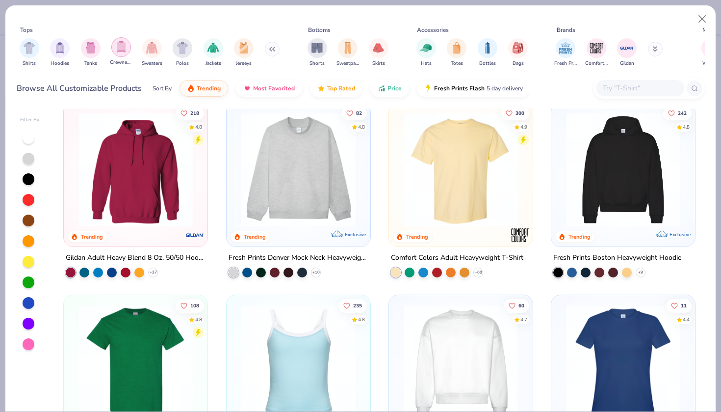
click at [125, 50] on img "filter for Crewnecks" at bounding box center [121, 46] width 11 height 11
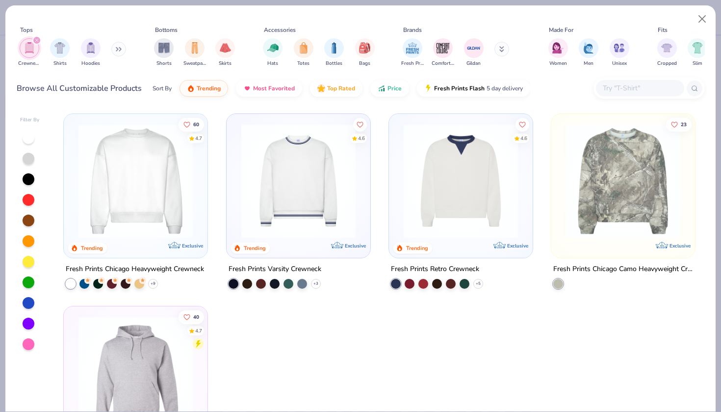
click at [144, 218] on img at bounding box center [136, 181] width 124 height 114
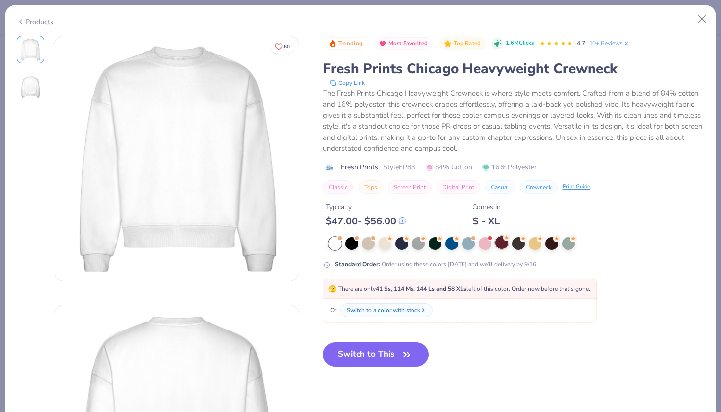
click at [499, 240] on div at bounding box center [502, 242] width 13 height 13
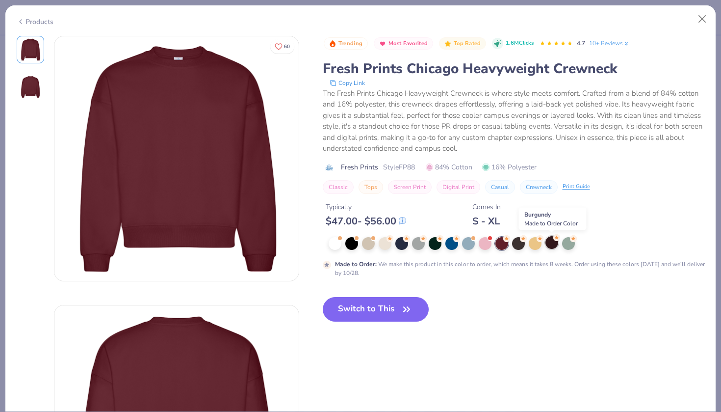
click at [549, 243] on div at bounding box center [552, 242] width 13 height 13
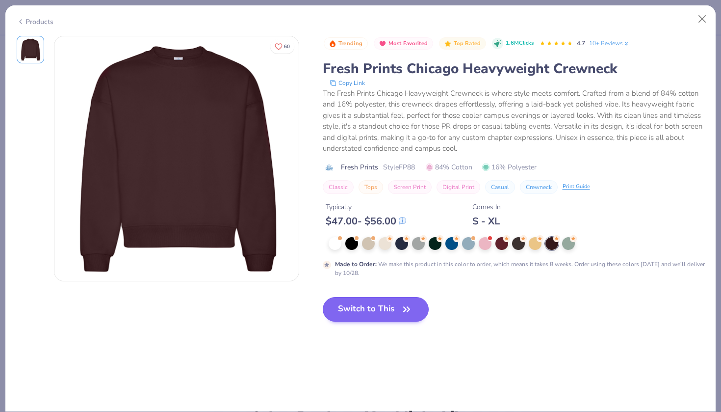
click at [370, 305] on button "Switch to This" at bounding box center [376, 309] width 106 height 25
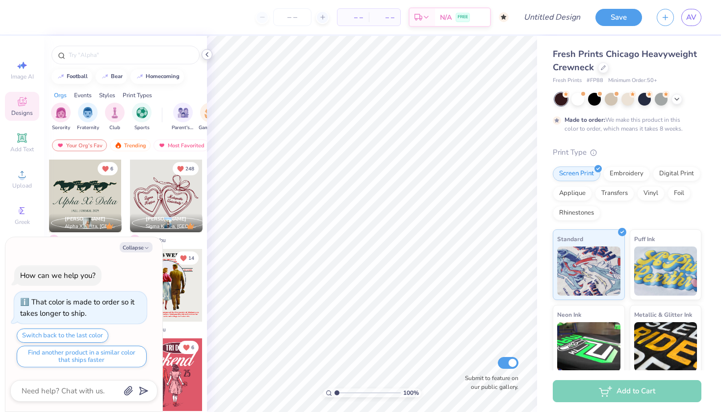
click at [205, 54] on icon at bounding box center [207, 55] width 8 height 8
type textarea "x"
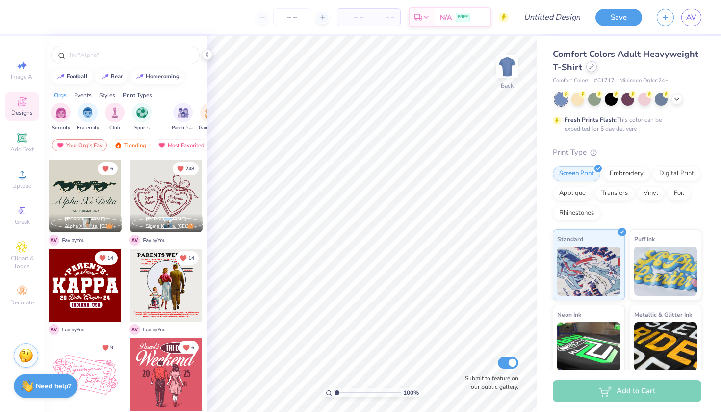
click at [594, 66] on div at bounding box center [591, 66] width 11 height 11
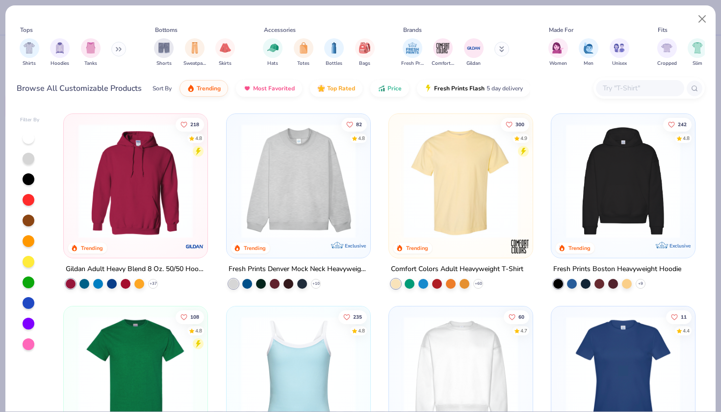
click at [118, 50] on icon at bounding box center [119, 49] width 6 height 5
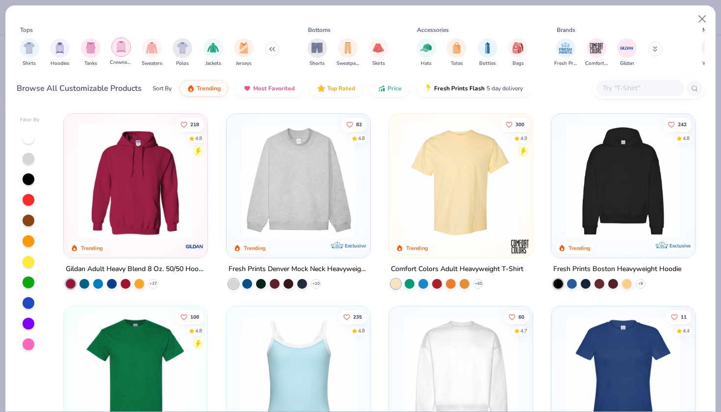
click at [126, 47] on img "filter for Crewnecks" at bounding box center [121, 46] width 11 height 11
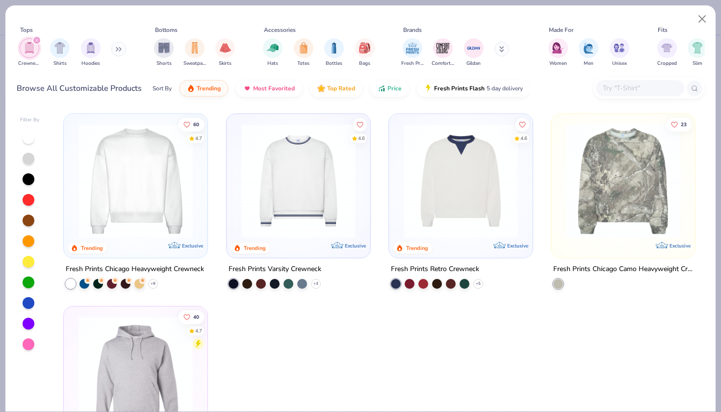
click at [128, 218] on img at bounding box center [136, 181] width 124 height 114
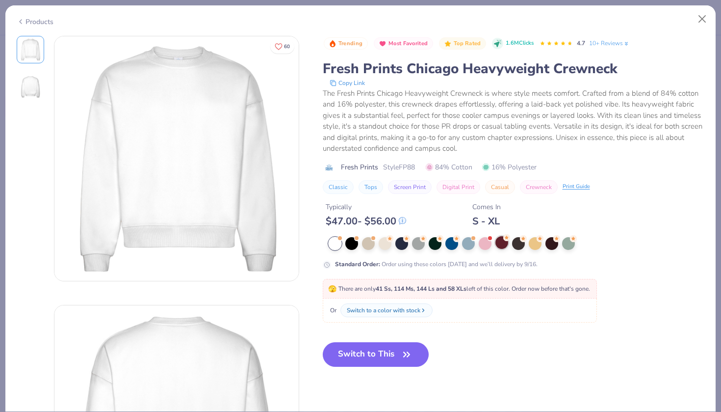
click at [498, 241] on div at bounding box center [502, 242] width 13 height 13
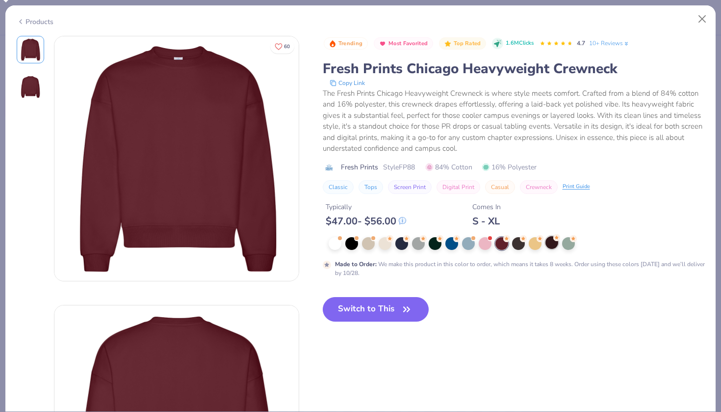
click at [551, 243] on div at bounding box center [552, 242] width 13 height 13
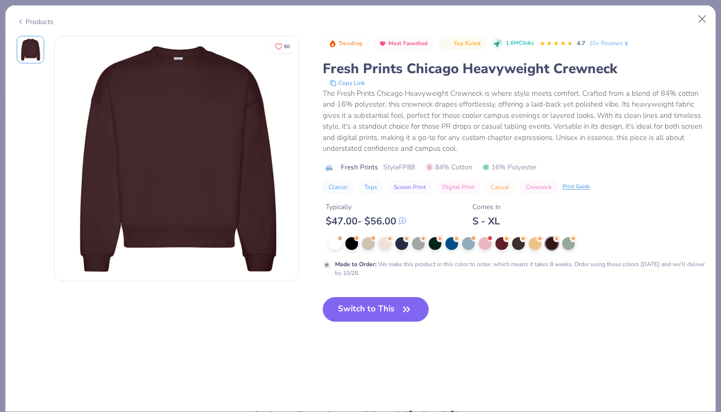
click at [34, 21] on div "Products" at bounding box center [35, 22] width 37 height 10
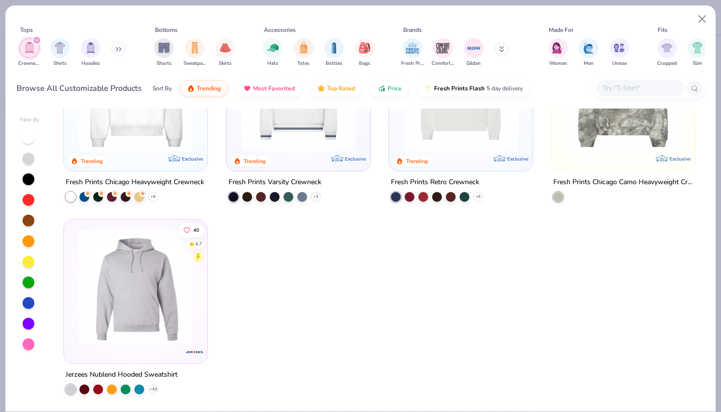
scroll to position [87, 0]
click at [30, 47] on img "filter for Crewnecks" at bounding box center [29, 47] width 11 height 11
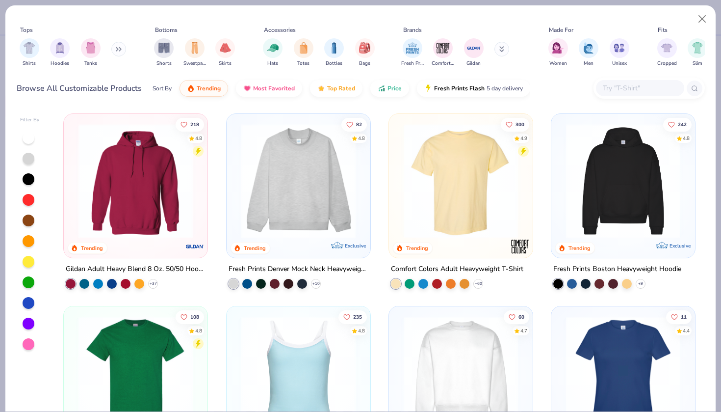
click at [118, 56] on button at bounding box center [118, 49] width 15 height 15
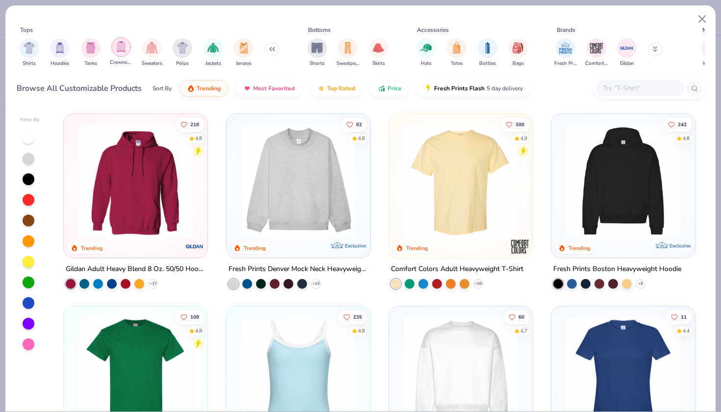
click at [120, 51] on img "filter for Crewnecks" at bounding box center [121, 46] width 11 height 11
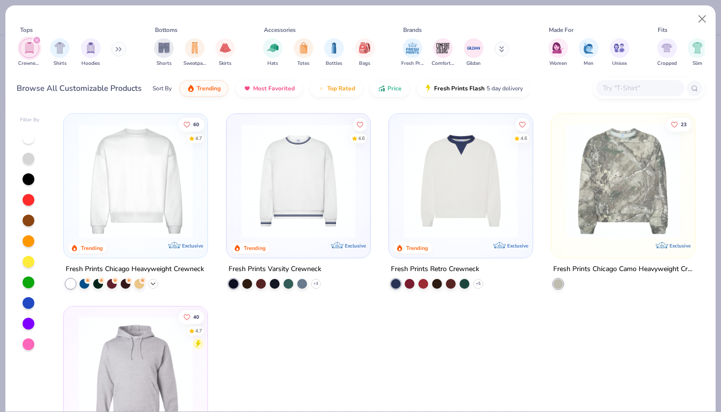
click at [154, 286] on icon at bounding box center [153, 284] width 8 height 8
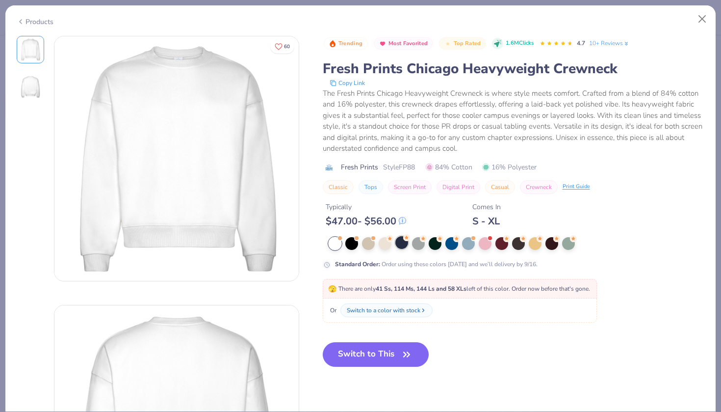
click at [402, 242] on div at bounding box center [401, 242] width 13 height 13
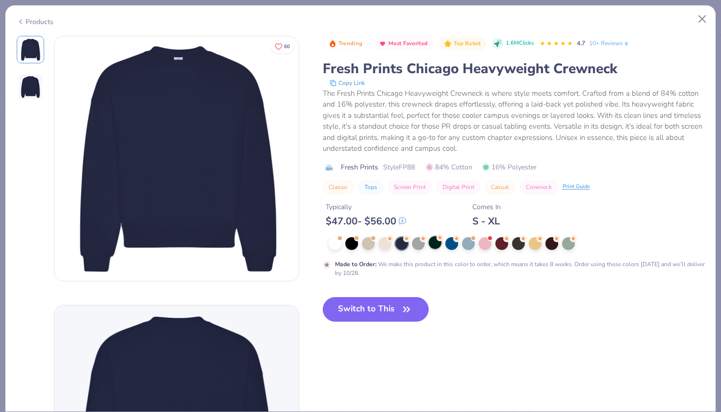
click at [434, 242] on div at bounding box center [435, 242] width 13 height 13
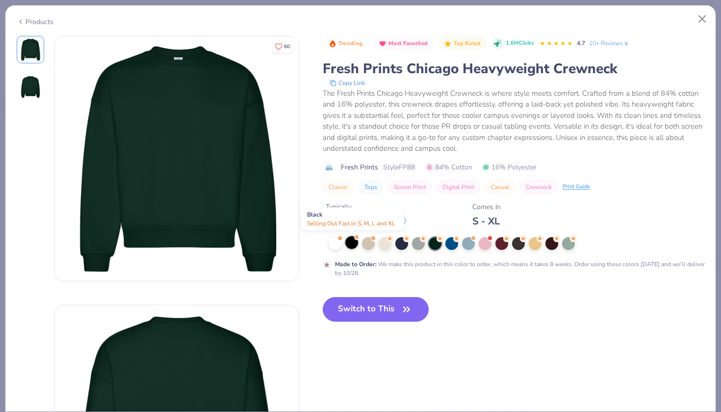
click at [350, 242] on div at bounding box center [351, 242] width 13 height 13
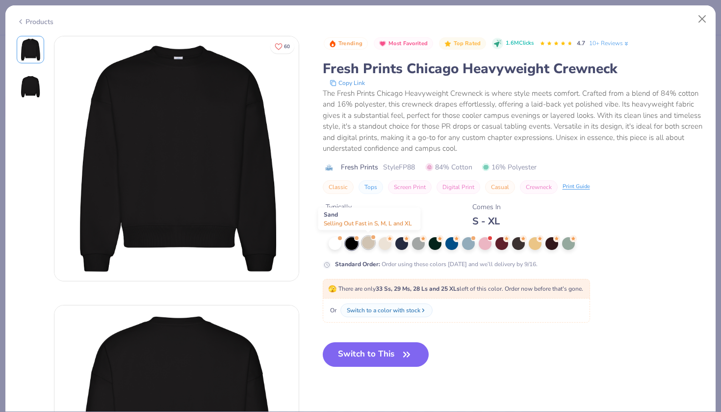
click at [368, 243] on div at bounding box center [368, 242] width 13 height 13
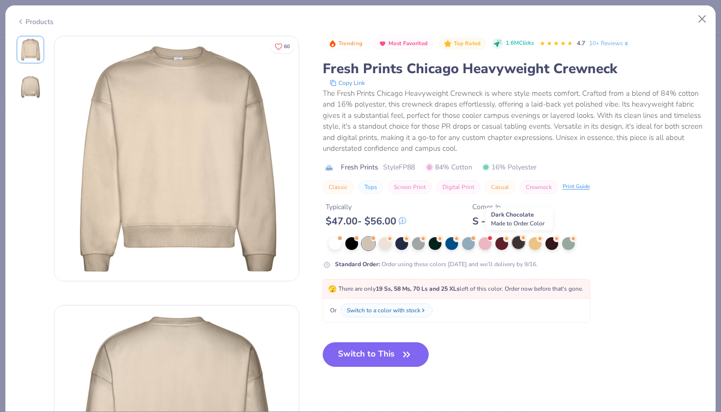
click at [520, 244] on div at bounding box center [518, 242] width 13 height 13
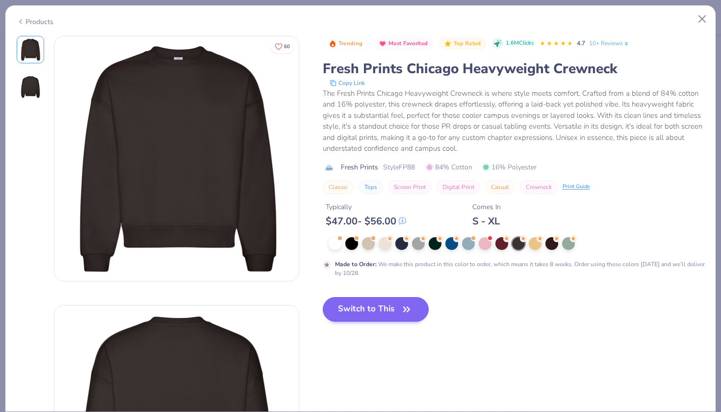
click at [354, 307] on button "Switch to This" at bounding box center [376, 309] width 106 height 25
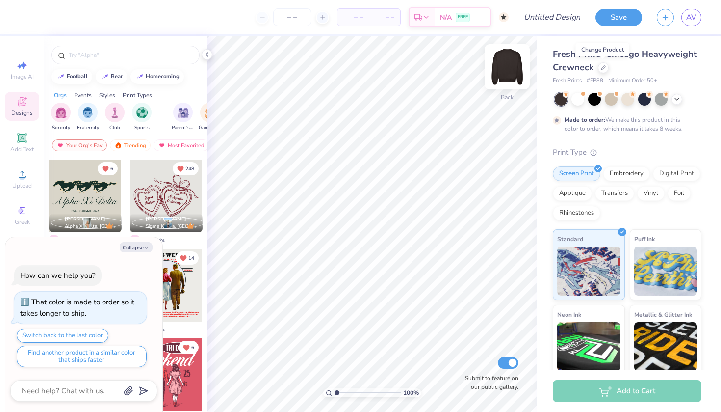
click at [510, 66] on img at bounding box center [507, 66] width 39 height 39
click at [136, 243] on button "Collapse" at bounding box center [136, 247] width 33 height 10
type textarea "x"
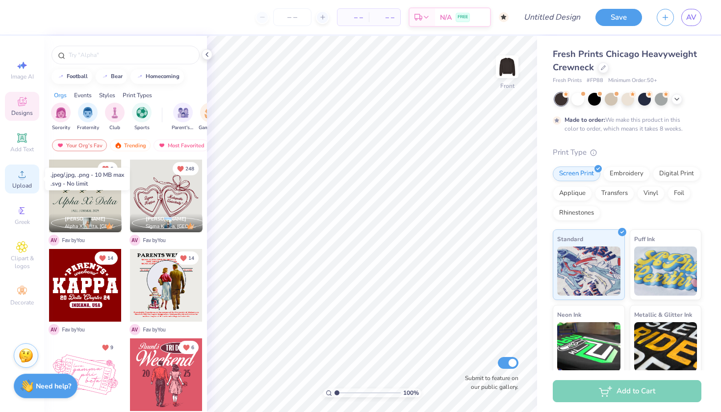
click at [25, 174] on icon at bounding box center [22, 174] width 12 height 12
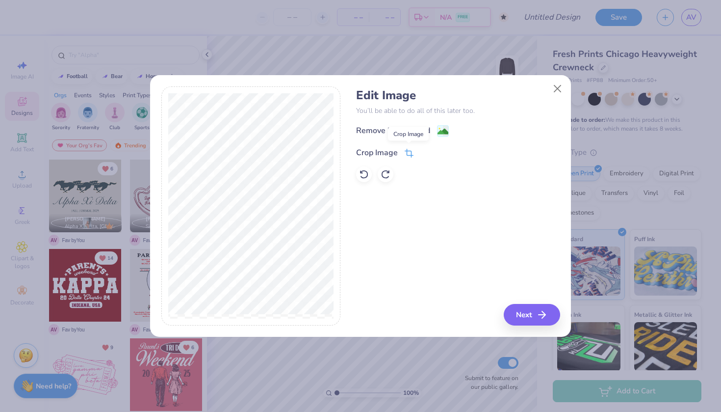
click at [409, 153] on icon at bounding box center [409, 153] width 9 height 9
click at [534, 314] on div "Edit Image You’ll be able to do all of this later too. Remove Background Crop I…" at bounding box center [458, 205] width 204 height 239
click at [421, 148] on button at bounding box center [426, 151] width 10 height 10
click at [443, 131] on image at bounding box center [443, 132] width 11 height 11
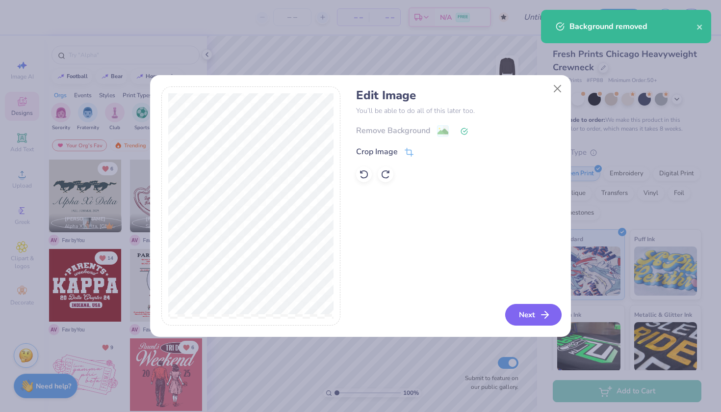
click at [523, 310] on button "Next" at bounding box center [533, 315] width 56 height 22
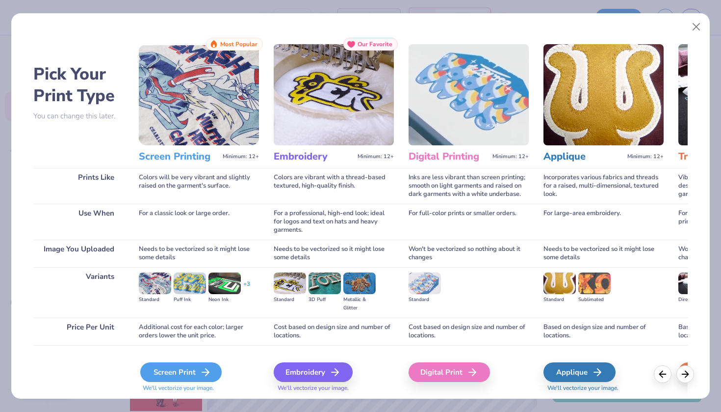
click at [175, 374] on div "Screen Print" at bounding box center [180, 372] width 81 height 20
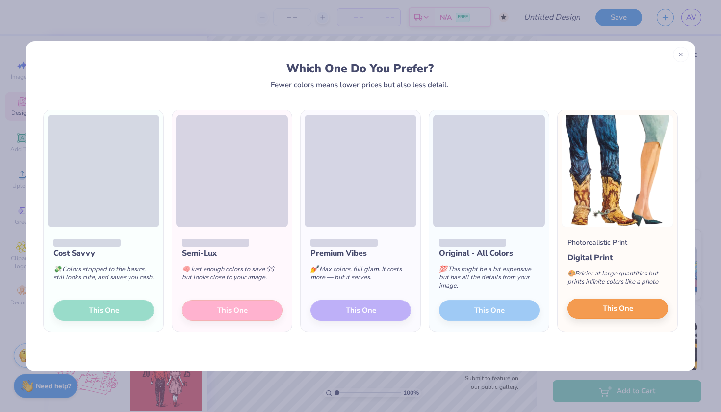
click at [596, 309] on button "This One" at bounding box center [618, 308] width 101 height 21
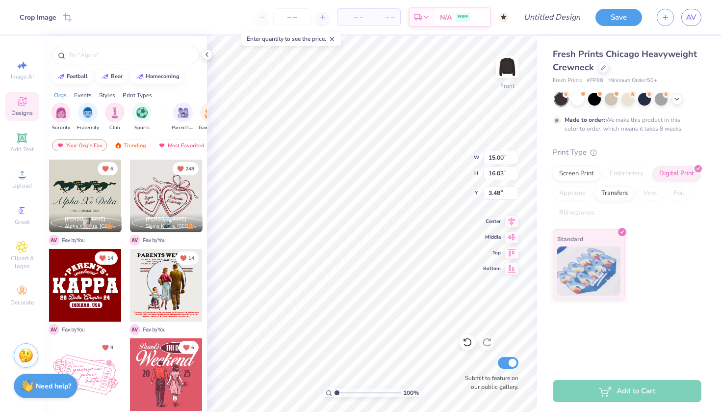
type input "10.41"
type input "11.13"
type input "5.94"
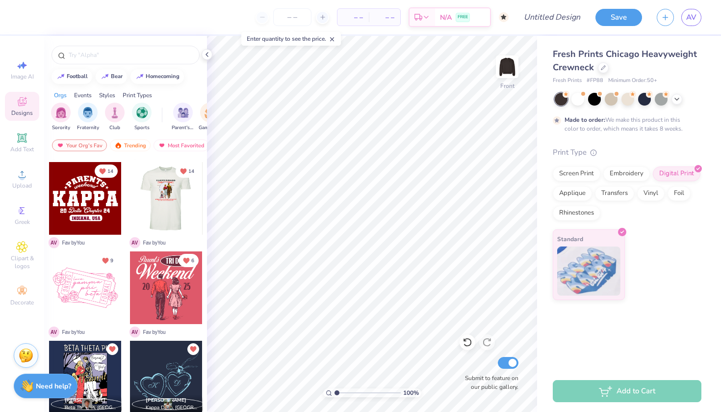
scroll to position [88, 0]
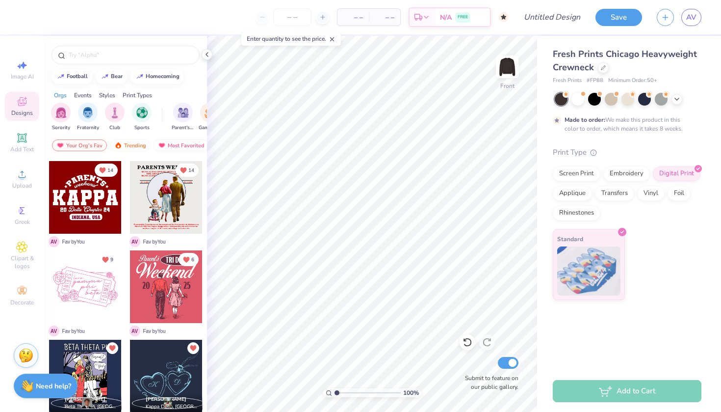
click at [160, 297] on div at bounding box center [166, 286] width 73 height 73
type input "10.41"
type input "11.13"
type input "5.94"
type input "10.99"
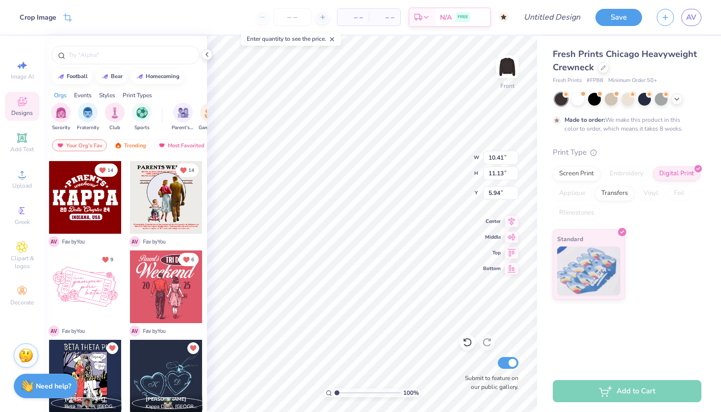
type input "11.89"
type input "3.00"
type input "10.41"
type input "11.13"
type input "5.94"
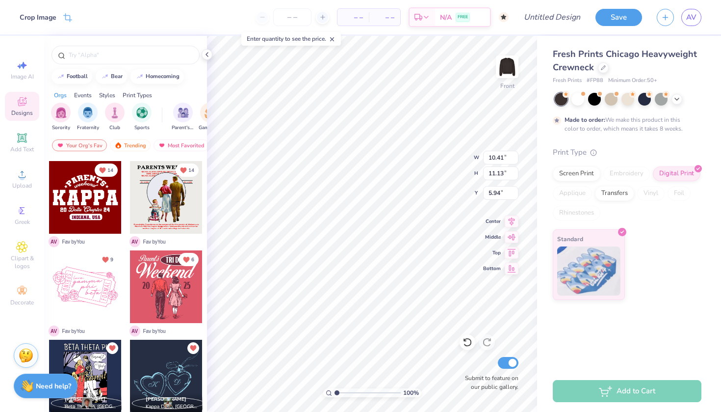
type input "4.81"
type input "5.14"
type input "16.28"
type input "15.39"
type input "6.60"
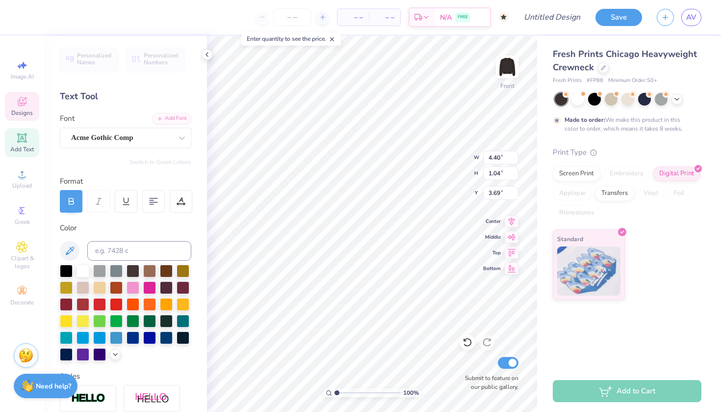
type input "9.17"
type input "6.34"
type input "1.94"
type input "3.08"
type input "3.32"
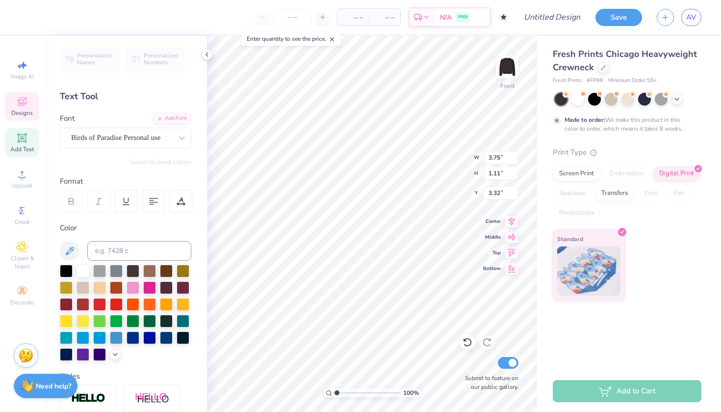
scroll to position [0, 4]
type textarea "Kappa Kappa Gamma"
type input "3.00"
type textarea "Fall Formal"
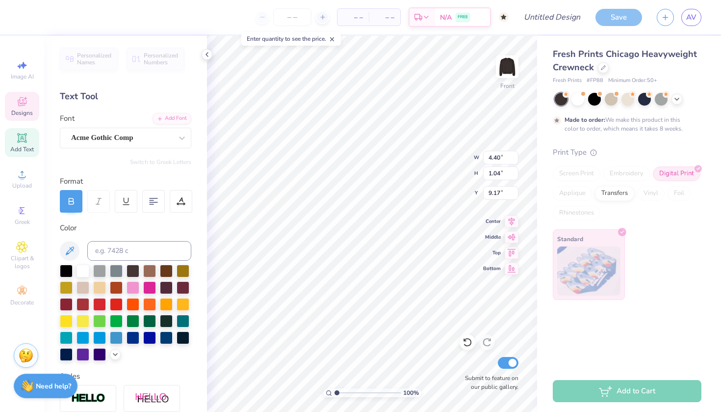
type input "15.79"
type input "2.94"
type input "4.53"
type input "4.40"
type input "1.04"
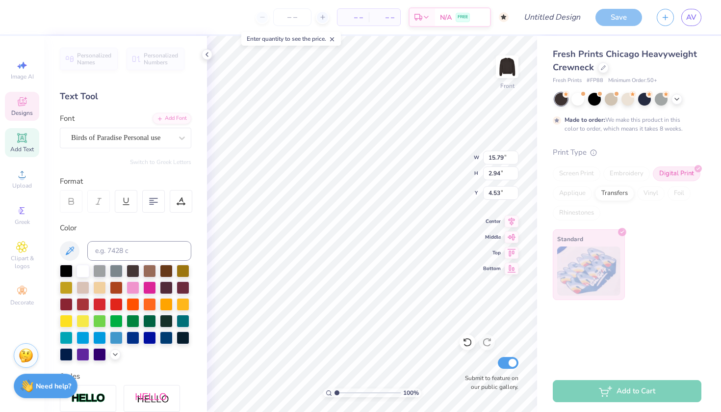
type input "9.17"
type input "4.81"
type input "5.14"
type input "6.92"
type input "10.94"
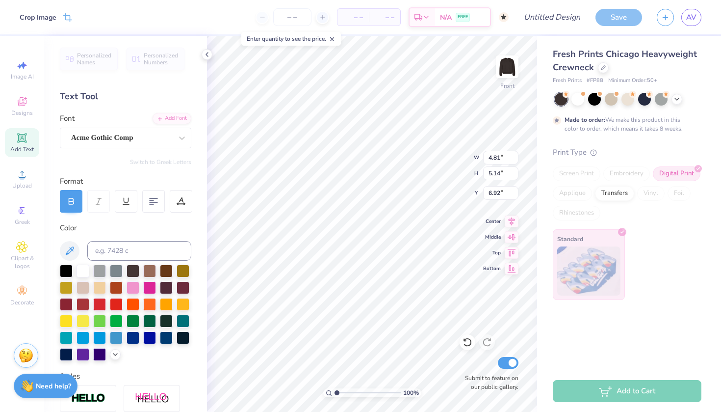
type input "11.69"
type input "6.88"
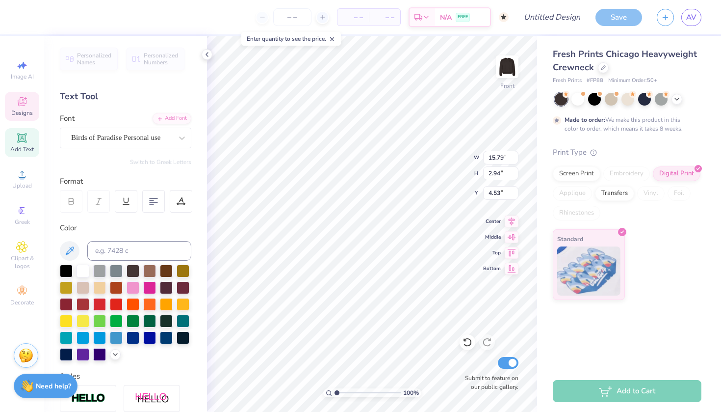
type input "14.51"
type input "2.70"
type input "4.82"
type input "7.36"
type input "0.99"
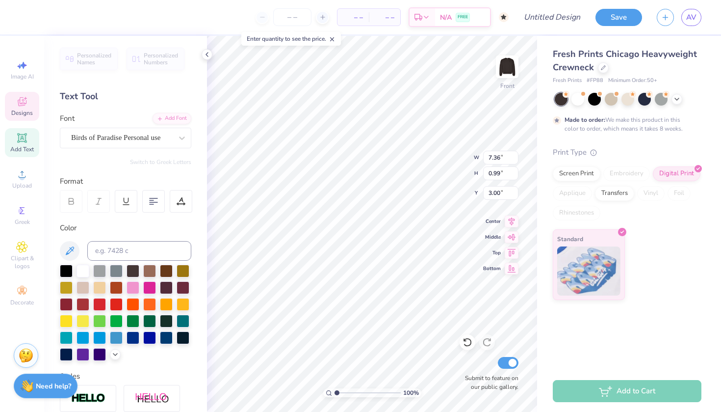
type input "3.82"
type input "7.55"
type input "1.02"
type input "3.80"
type input "10.94"
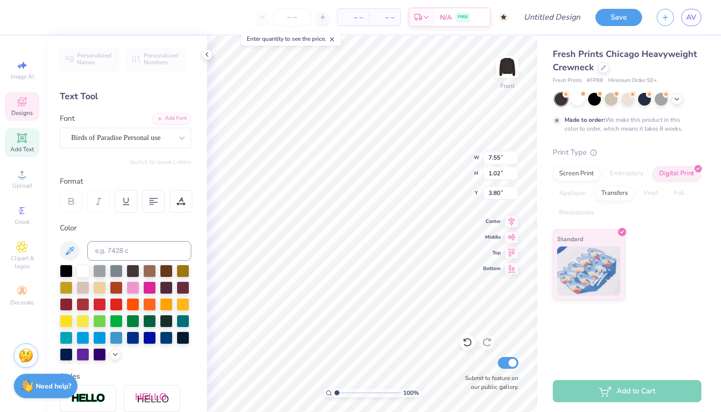
type input "11.69"
type input "6.88"
type input "4.40"
type input "1.04"
type input "19.49"
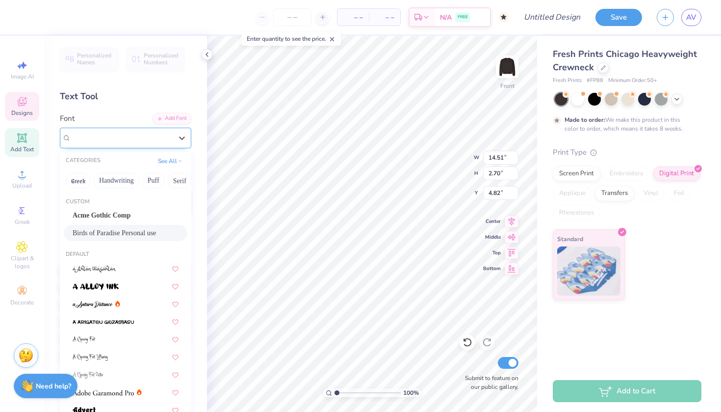
click at [102, 137] on span "Birds of Paradise Personal use" at bounding box center [115, 137] width 89 height 11
click at [91, 215] on span "Acme Gothic Comp" at bounding box center [102, 215] width 58 height 10
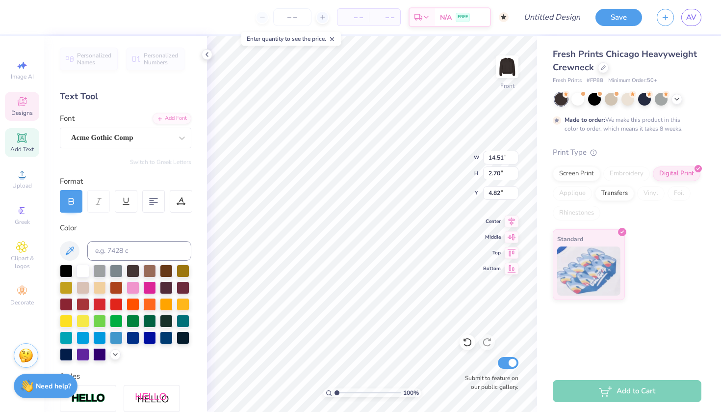
type input "10.27"
type input "2.25"
type input "5.04"
click at [116, 353] on icon at bounding box center [115, 353] width 8 height 8
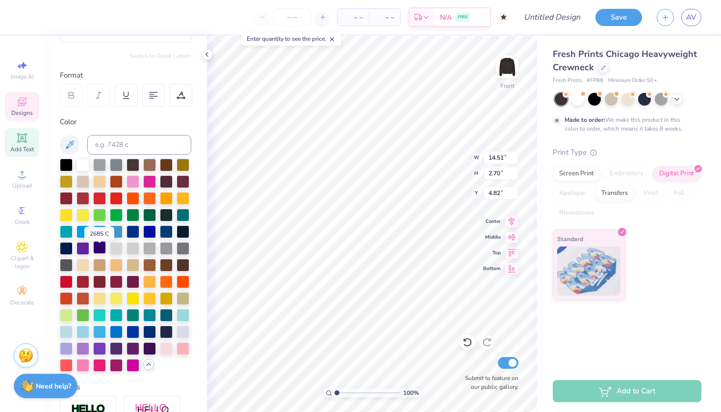
scroll to position [109, 0]
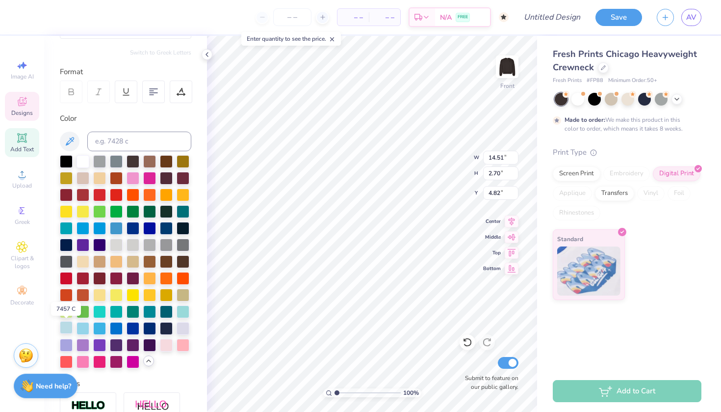
click at [73, 329] on div at bounding box center [66, 327] width 13 height 13
type input "7.55"
type input "1.02"
type input "3.80"
click at [63, 331] on div at bounding box center [66, 327] width 13 height 13
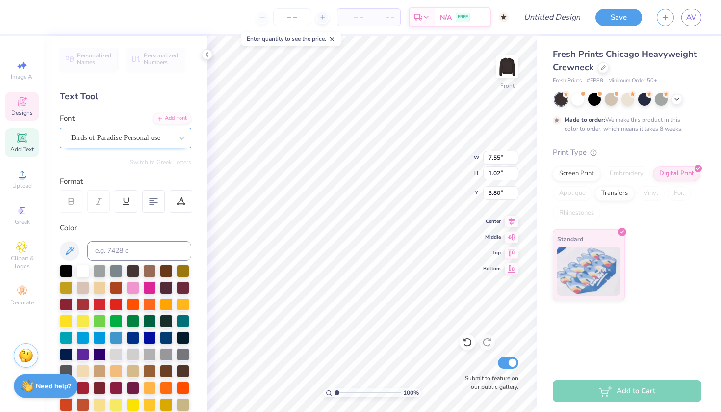
scroll to position [0, 0]
click at [104, 143] on div at bounding box center [121, 137] width 101 height 13
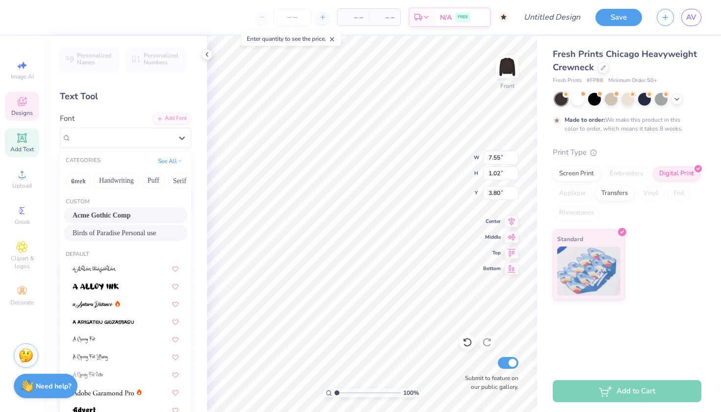
click at [83, 212] on span "Acme Gothic Comp" at bounding box center [102, 215] width 58 height 10
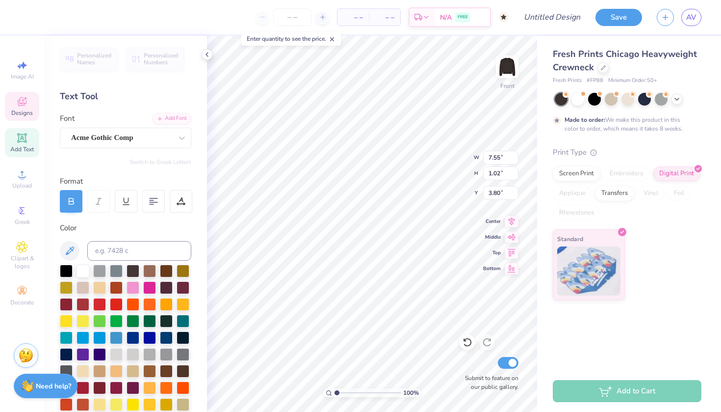
type input "5.67"
type input "0.76"
type input "3.92"
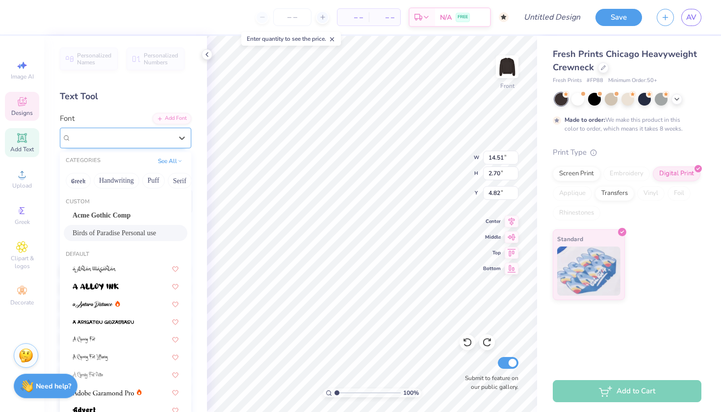
click at [120, 132] on span "Birds of Paradise Personal use" at bounding box center [115, 137] width 89 height 11
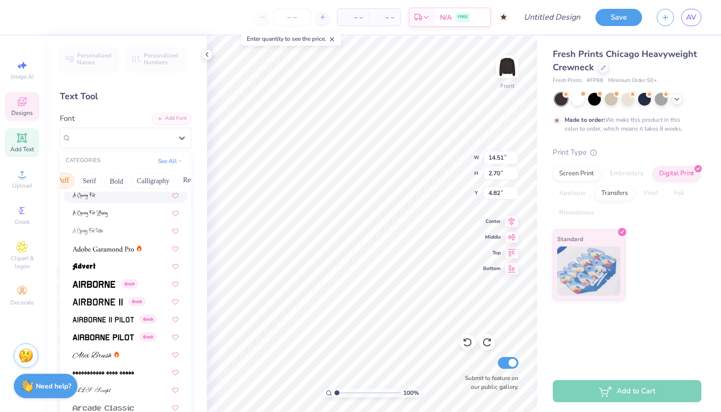
scroll to position [0, 92]
click at [117, 183] on button "Bold" at bounding box center [115, 181] width 24 height 16
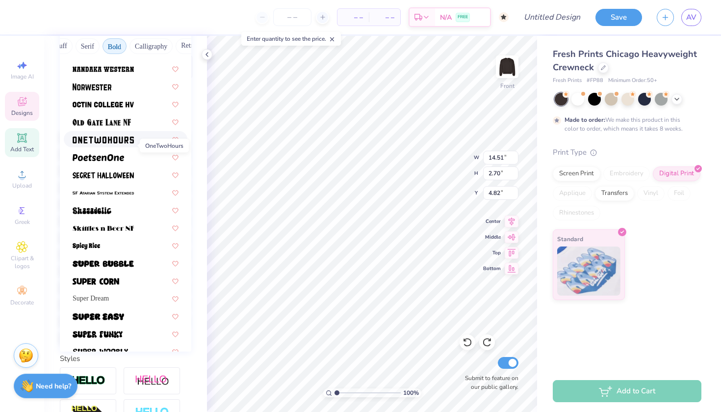
scroll to position [871, 0]
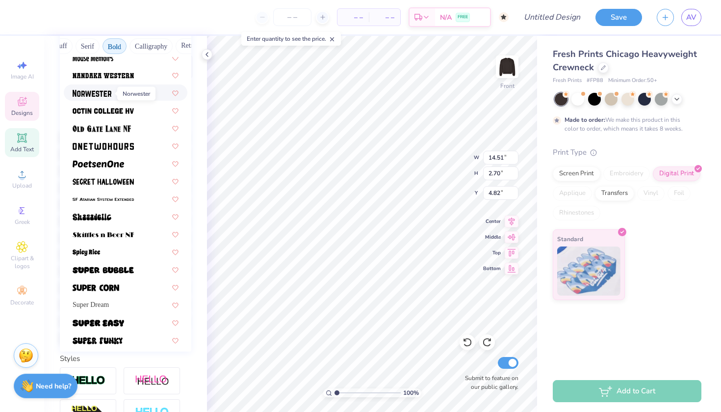
click at [107, 91] on img at bounding box center [92, 93] width 39 height 7
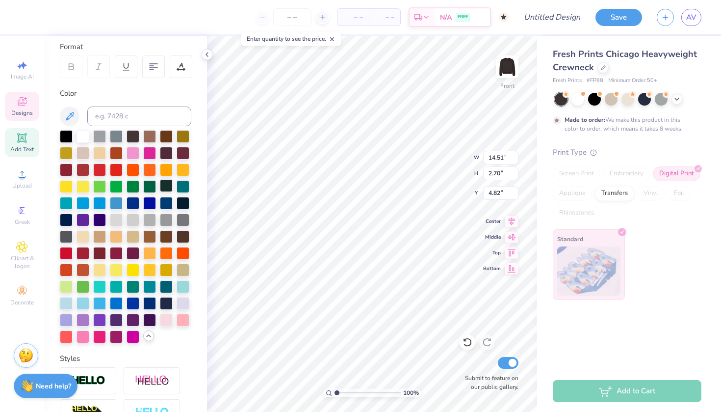
type input "16.23"
type input "2.52"
type input "4.91"
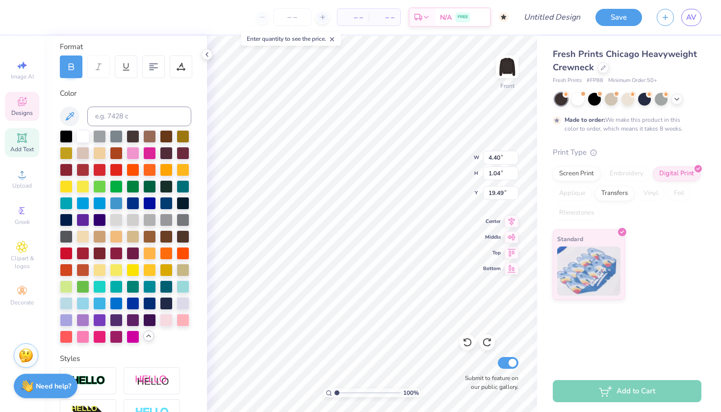
type textarea "20 25"
type input "16.77"
type input "0.74"
type input "1.95"
type input "17.05"
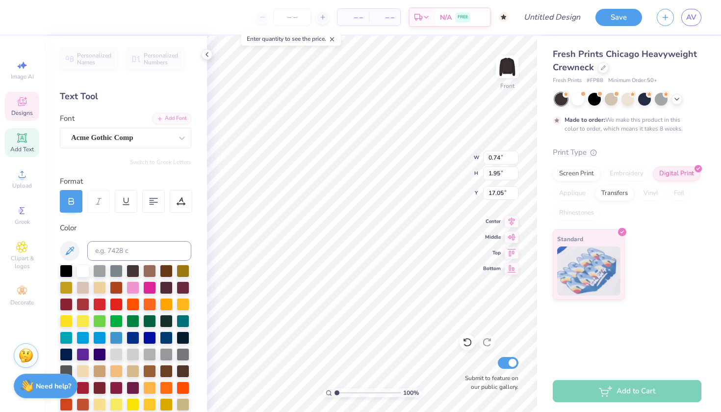
scroll to position [0, 0]
click at [164, 135] on div "Acme Gothic Comp" at bounding box center [121, 137] width 103 height 15
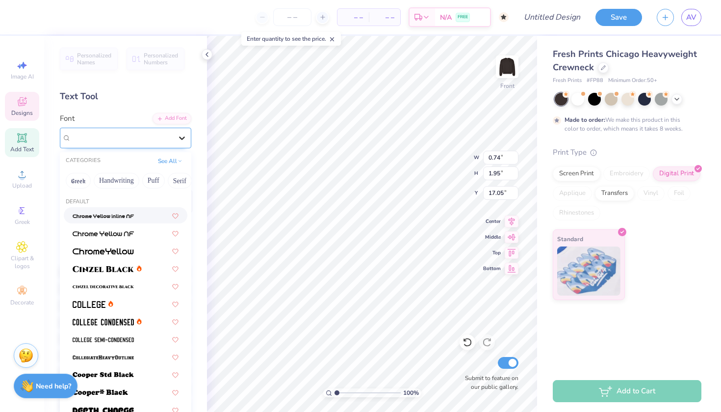
click at [183, 141] on icon at bounding box center [182, 138] width 10 height 10
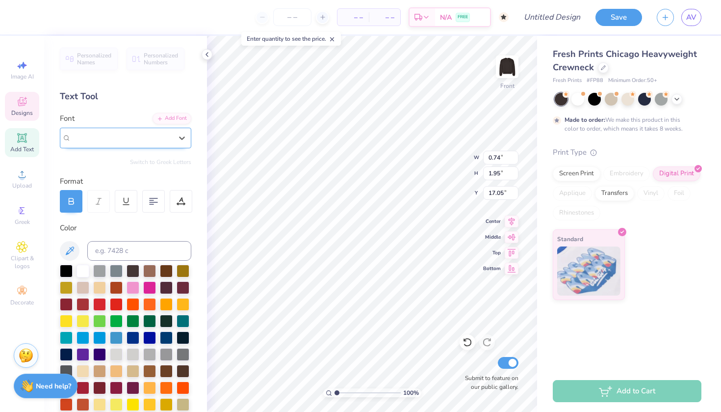
click at [164, 138] on div "Acme Gothic Comp" at bounding box center [121, 137] width 101 height 11
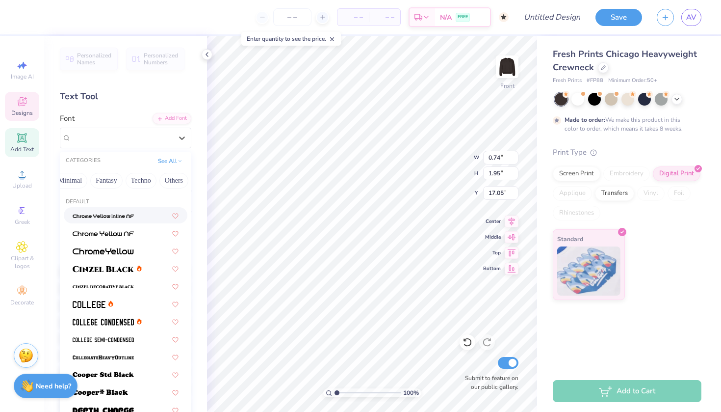
scroll to position [0, 289]
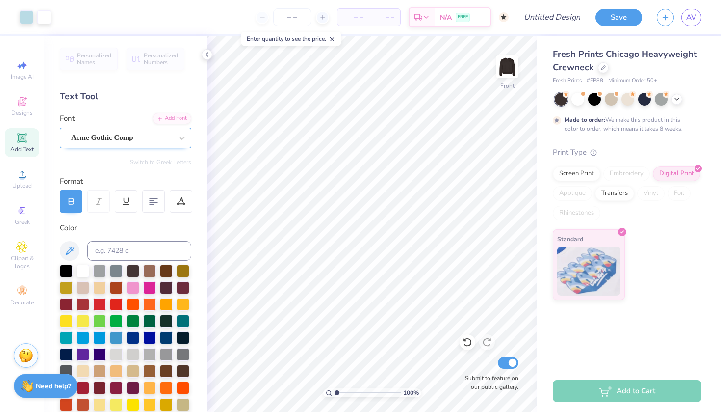
click at [116, 146] on div "Acme Gothic Comp" at bounding box center [126, 138] width 132 height 21
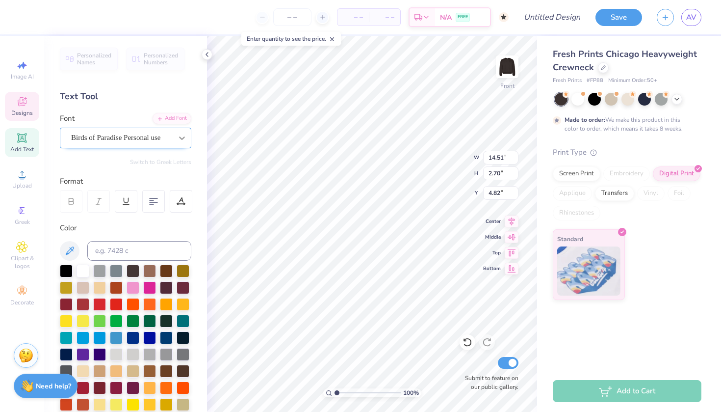
type input "0.74"
type input "1.95"
type input "17.05"
click at [136, 141] on div "Acme Gothic Comp" at bounding box center [121, 137] width 103 height 15
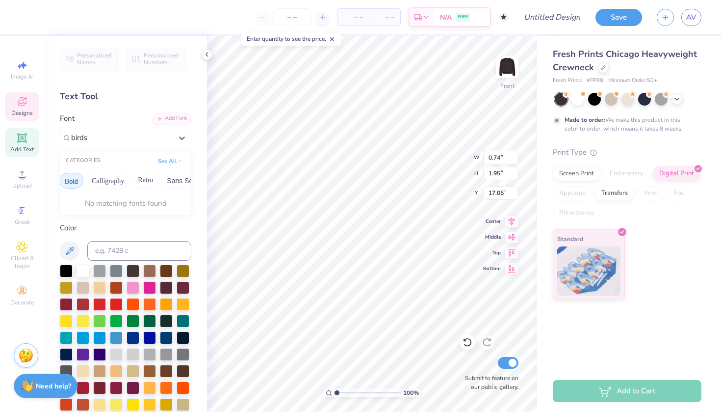
scroll to position [0, 91]
click at [109, 185] on button "Bold" at bounding box center [116, 181] width 24 height 16
click at [110, 217] on span "Birds of Paradise Personal use" at bounding box center [114, 215] width 83 height 10
type input "birds"
type input "1.94"
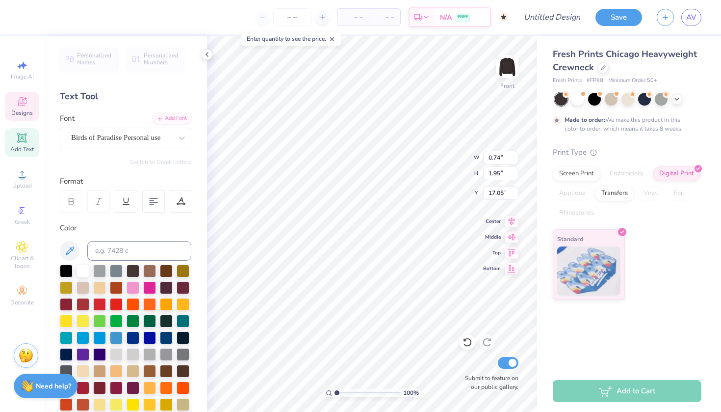
type input "2.19"
type input "16.93"
type input "16.97"
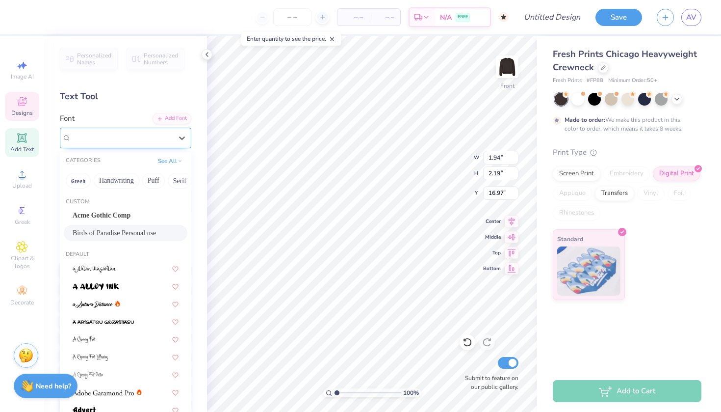
click at [135, 134] on span "Birds of Paradise Personal use" at bounding box center [115, 137] width 89 height 11
click at [110, 181] on button "Fantasy" at bounding box center [107, 181] width 32 height 16
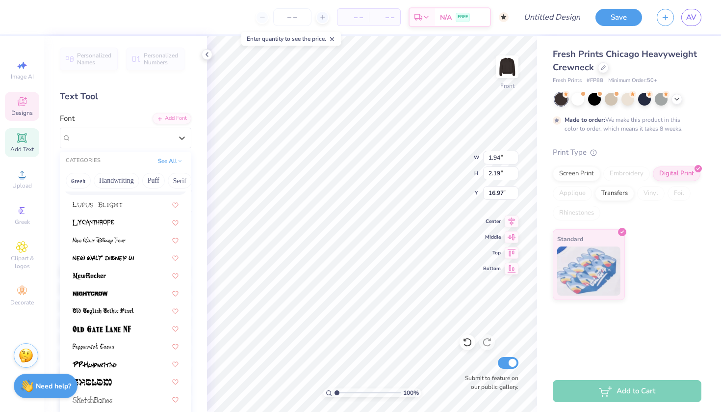
scroll to position [205, 0]
click at [172, 155] on div "CATEGORIES See All" at bounding box center [126, 161] width 132 height 18
click at [172, 159] on button "See All" at bounding box center [170, 160] width 30 height 10
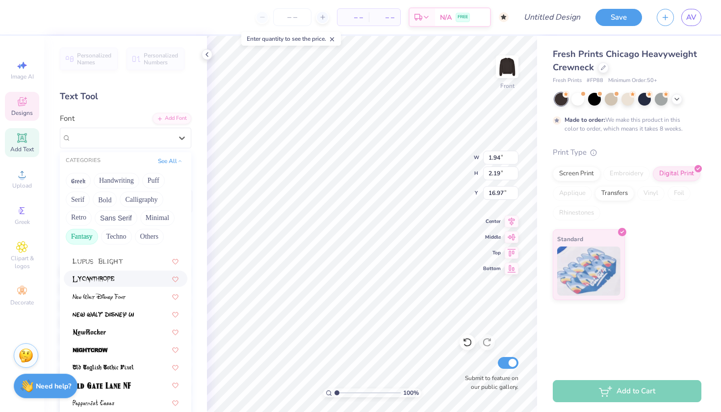
click at [86, 236] on button "Fantasy" at bounding box center [82, 237] width 32 height 16
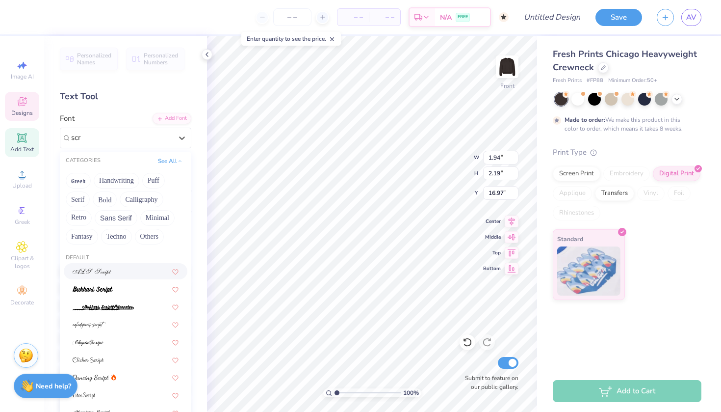
scroll to position [0, 0]
click at [104, 289] on img at bounding box center [93, 289] width 40 height 7
type input "script"
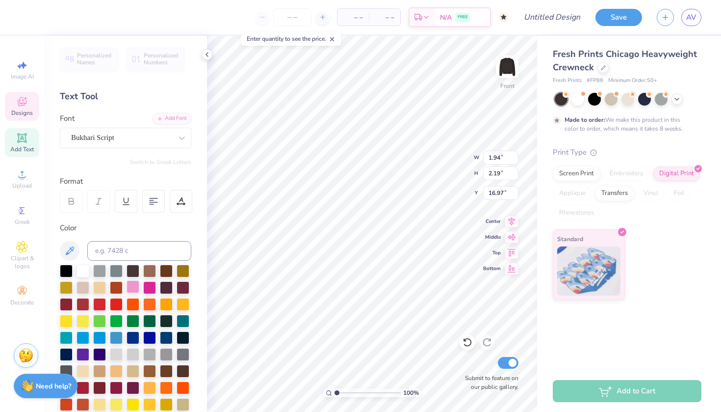
type input "1.30"
type input "2.10"
type input "17.01"
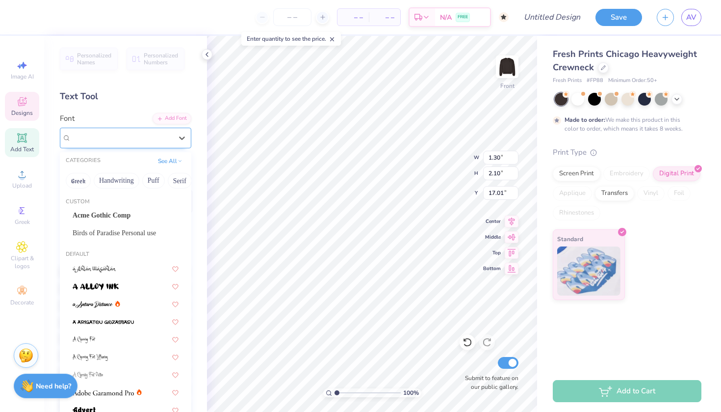
click at [121, 135] on div "Bukhari Script" at bounding box center [121, 137] width 103 height 15
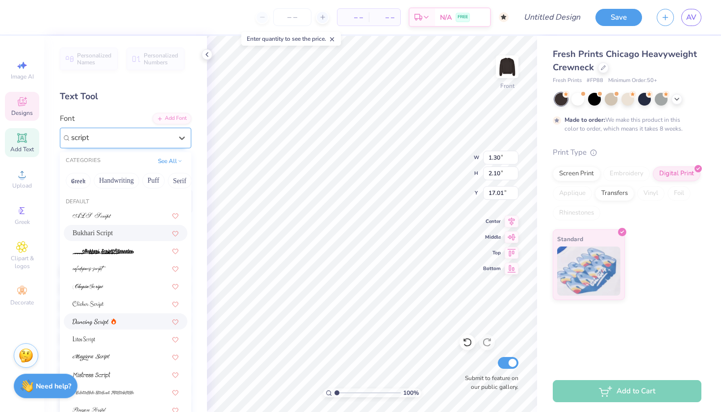
click at [122, 324] on div at bounding box center [126, 321] width 106 height 10
type input "script"
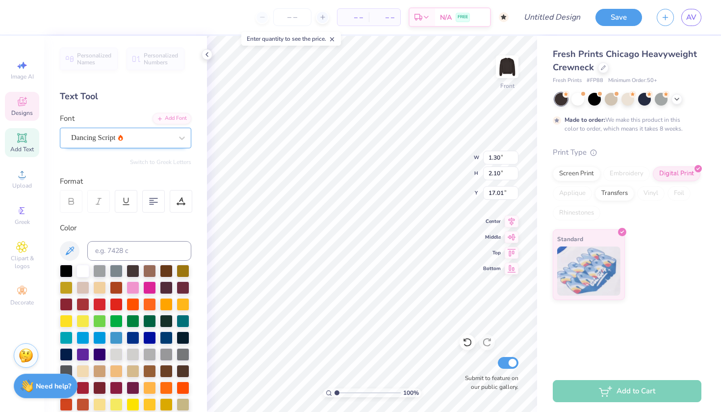
type input "1.21"
type input "2.03"
type input "17.05"
click at [70, 193] on div at bounding box center [71, 201] width 23 height 23
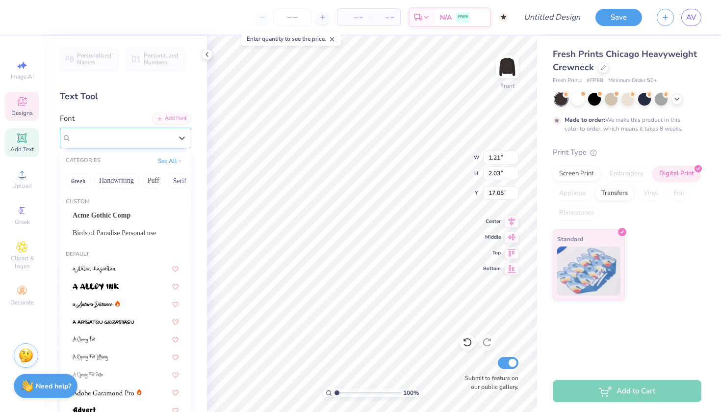
click at [102, 141] on span "Dancing Script" at bounding box center [93, 137] width 44 height 11
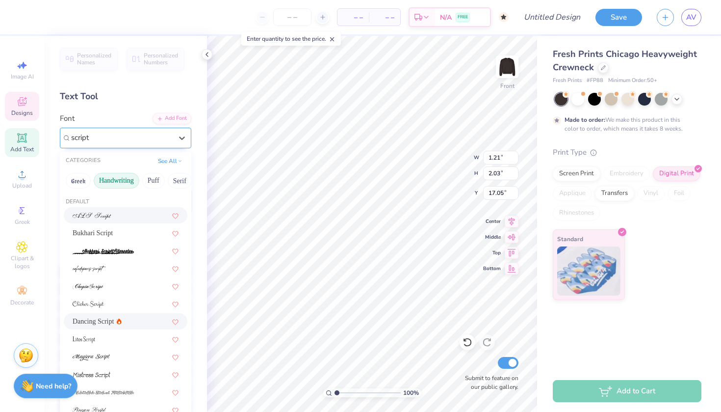
type input "script"
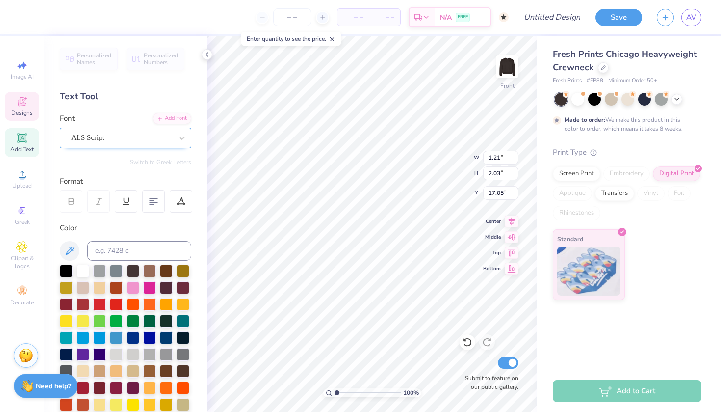
type input "0.85"
type input "1.71"
type input "17.21"
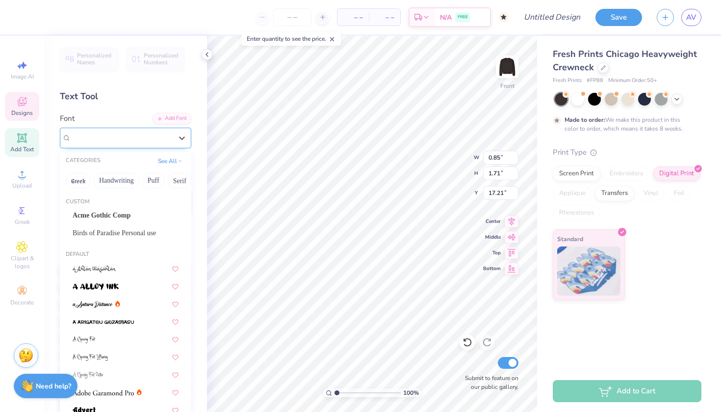
click at [116, 143] on div at bounding box center [121, 137] width 101 height 13
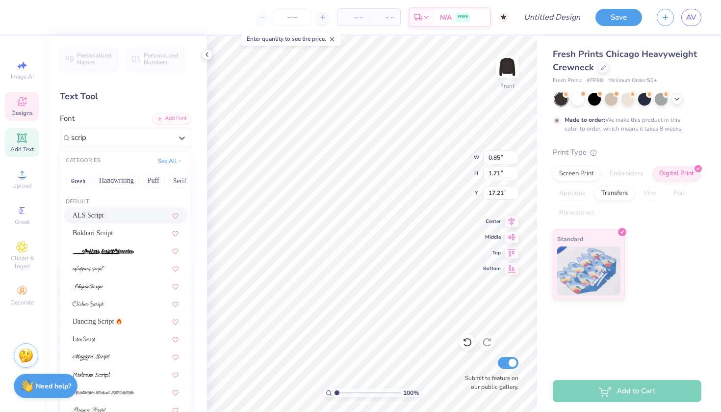
type input "script"
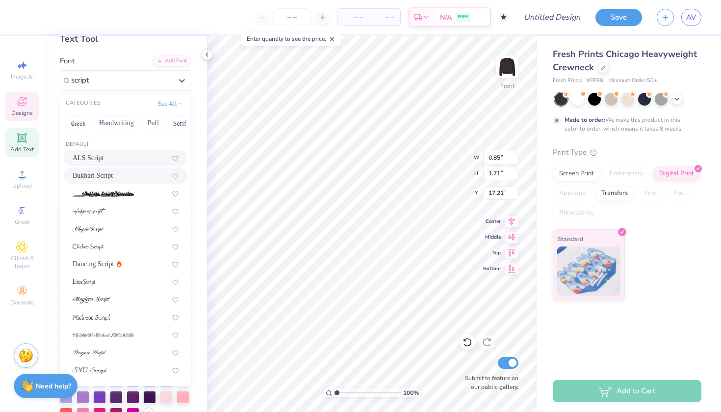
scroll to position [32, 0]
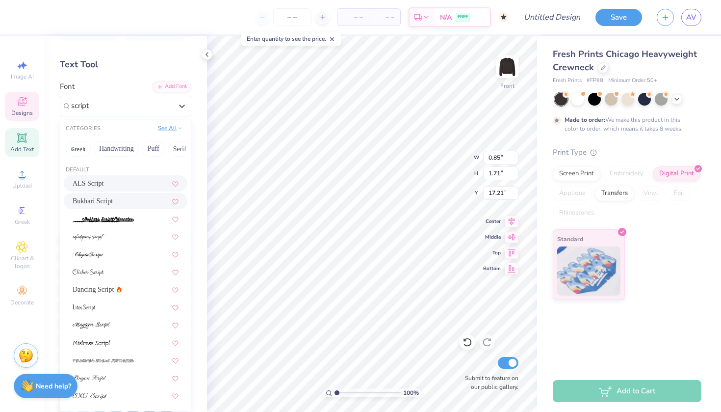
click at [174, 128] on button "See All" at bounding box center [170, 128] width 30 height 10
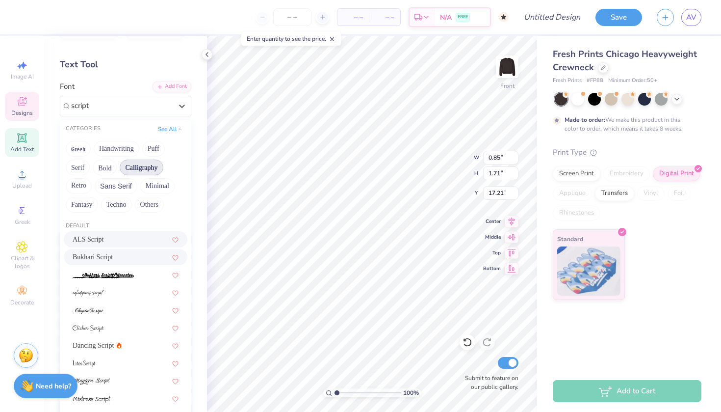
click at [144, 168] on button "Calligraphy" at bounding box center [141, 167] width 43 height 16
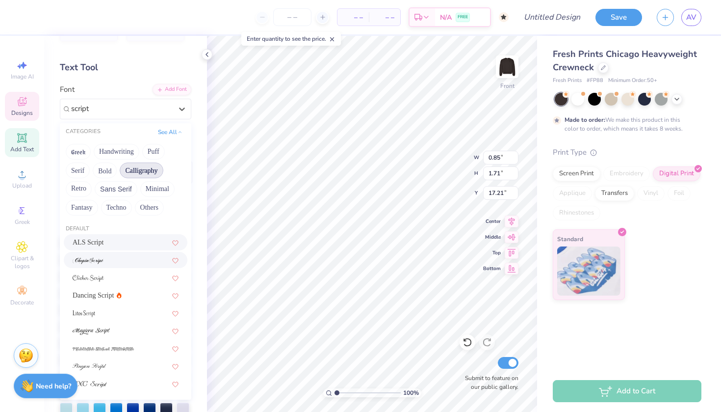
scroll to position [22, 0]
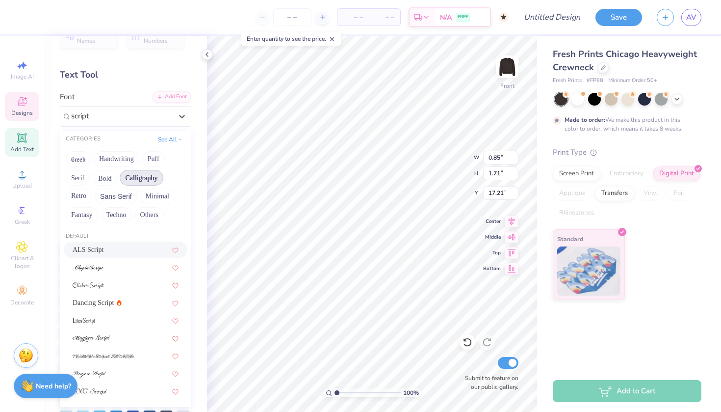
click at [135, 179] on button "Calligraphy" at bounding box center [141, 178] width 43 height 16
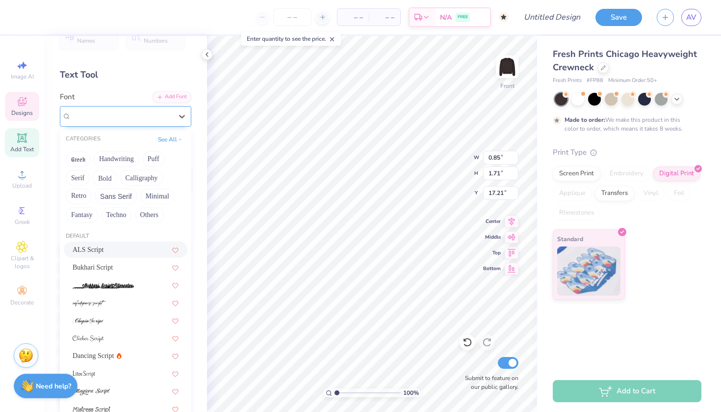
click at [167, 118] on div at bounding box center [121, 115] width 103 height 15
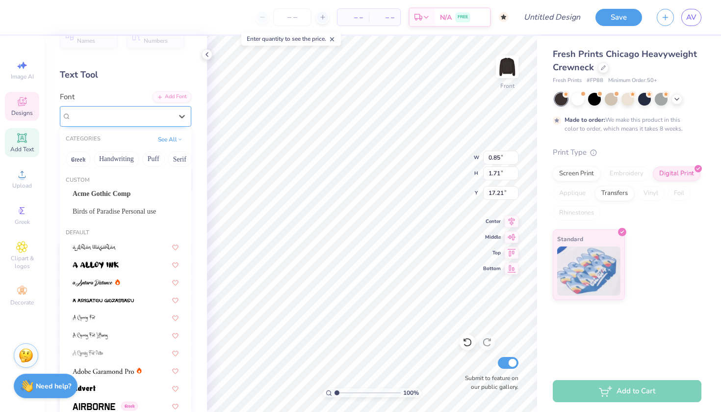
click at [167, 118] on div "ALS Script" at bounding box center [121, 115] width 101 height 11
click at [171, 138] on button "See All" at bounding box center [170, 138] width 30 height 10
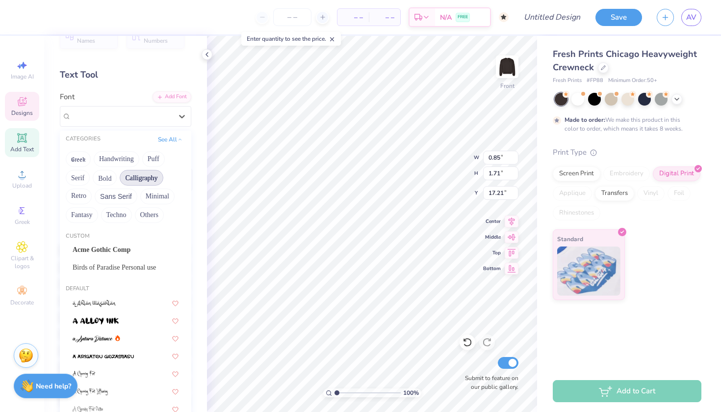
click at [138, 181] on button "Calligraphy" at bounding box center [141, 178] width 43 height 16
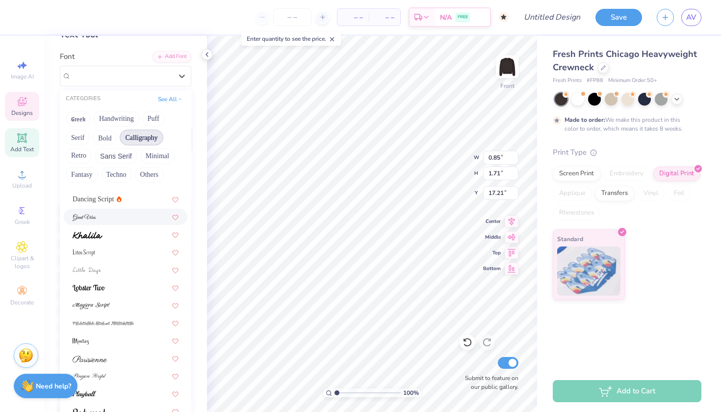
scroll to position [70, 0]
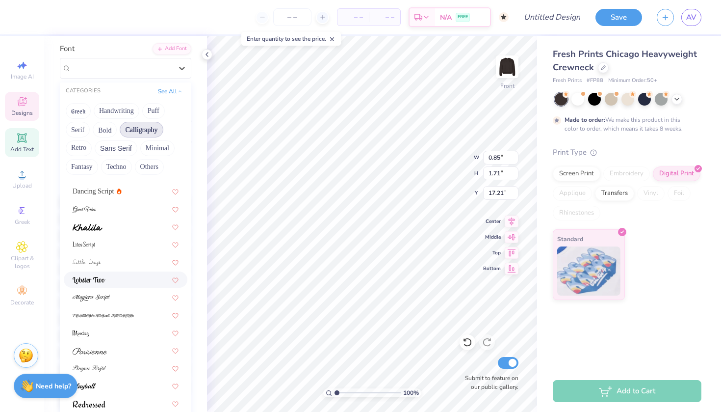
click at [113, 278] on div at bounding box center [126, 279] width 106 height 10
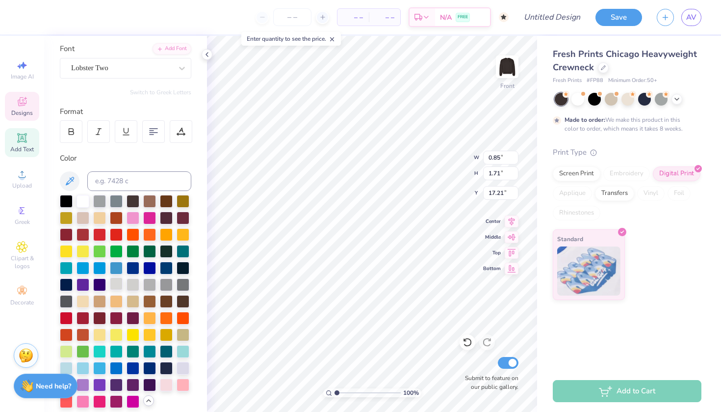
type input "1.02"
type input "1.98"
type input "17.07"
click at [67, 366] on div at bounding box center [66, 367] width 13 height 13
type input "17.15"
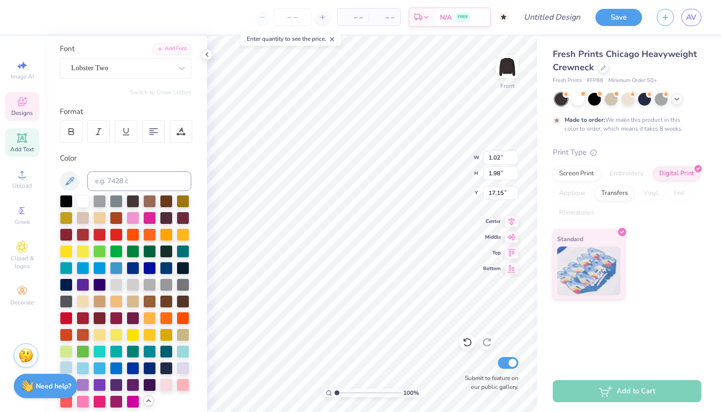
type input "0.74"
type input "1.44"
type input "1.03"
type input "1.99"
type input "17.07"
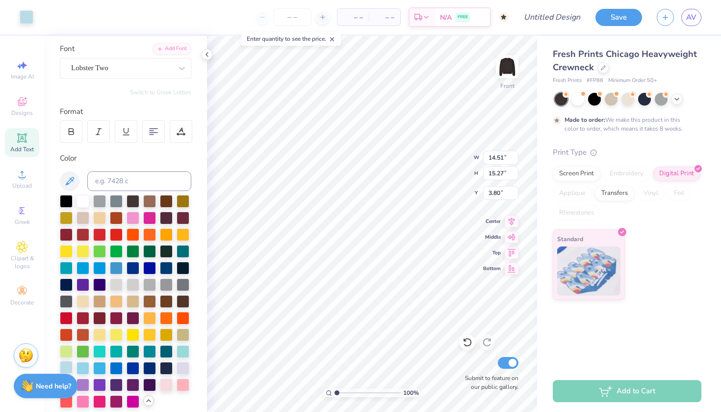
type input "4.56"
click at [508, 63] on img at bounding box center [507, 66] width 39 height 39
type input "3.00"
click at [9, 104] on div "Designs" at bounding box center [22, 106] width 34 height 29
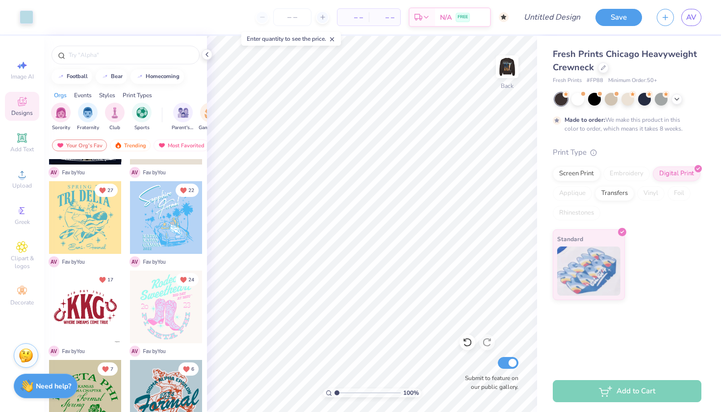
scroll to position [514, 0]
click at [115, 301] on div at bounding box center [85, 306] width 73 height 73
type input "8.28"
type input "10.18"
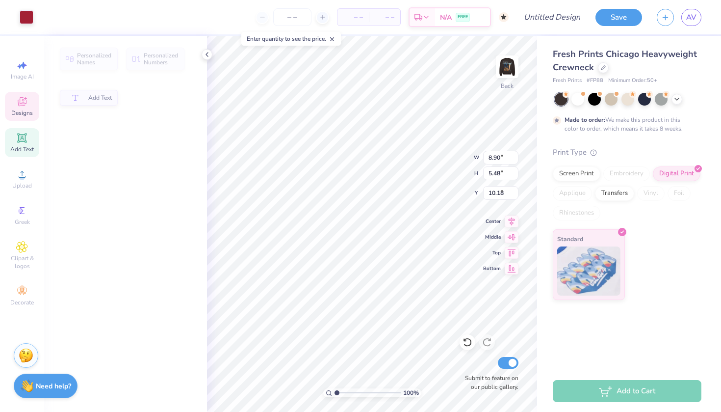
type input "8.90"
type input "5.48"
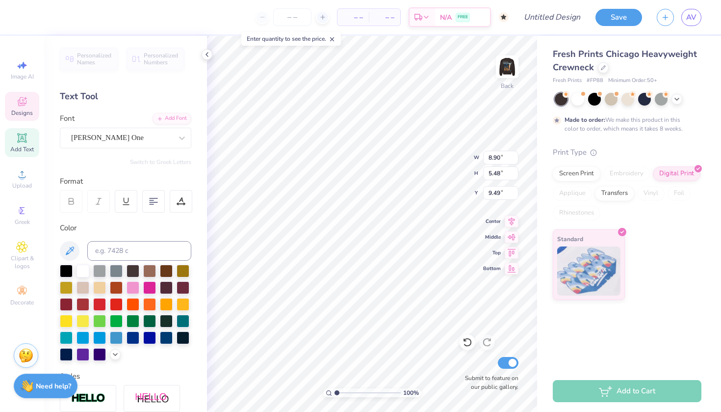
type input "11.77"
type input "8.51"
type input "3.07"
type input "12.52"
type input "11.05"
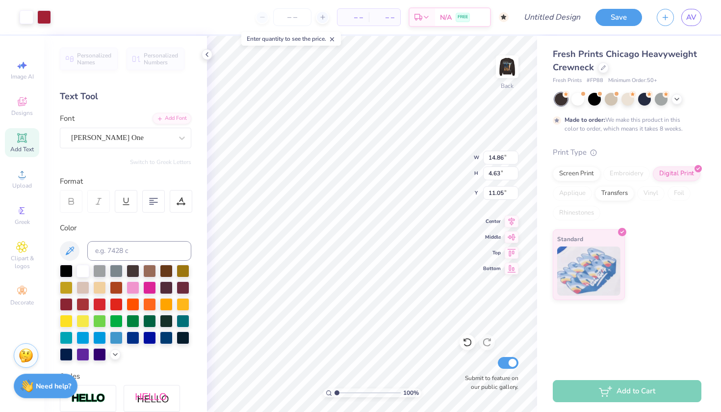
type input "12.33"
type input "3.84"
type input "11.09"
type input "12.43"
type input "8.23"
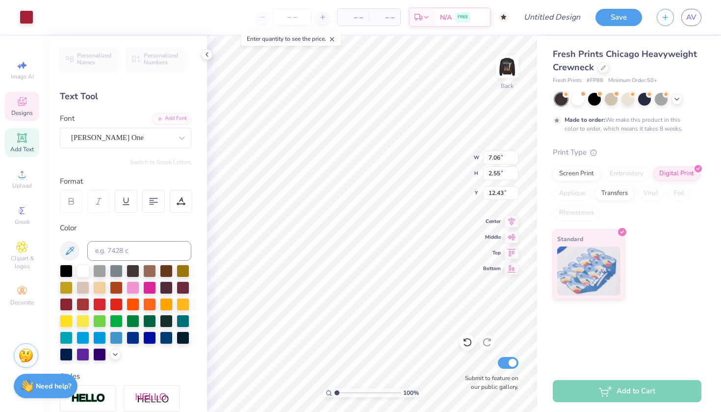
type input "2.97"
type input "12.01"
type input "5.88"
click at [17, 296] on icon at bounding box center [22, 291] width 12 height 12
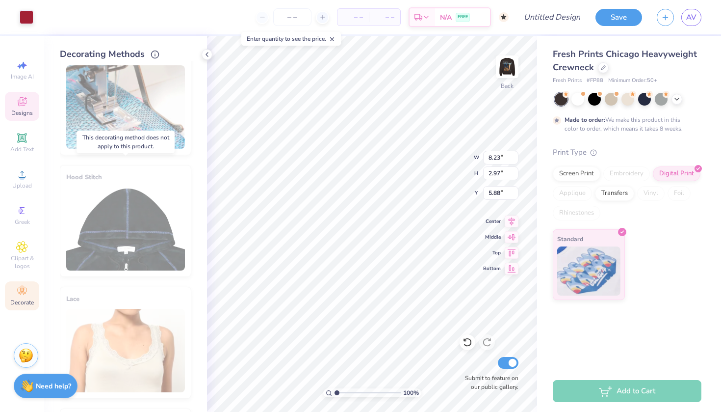
scroll to position [35, 0]
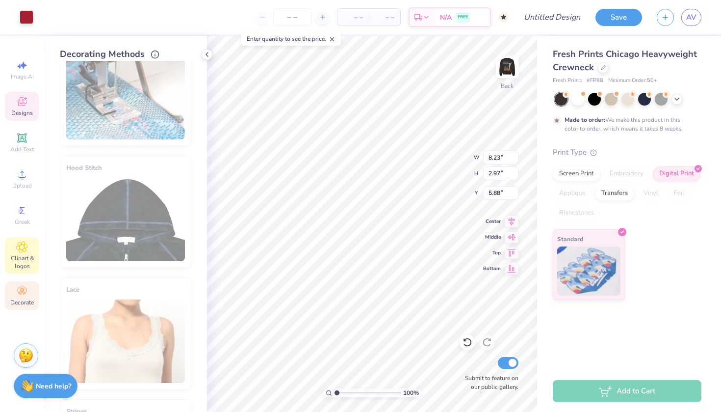
click at [23, 250] on icon at bounding box center [21, 247] width 11 height 12
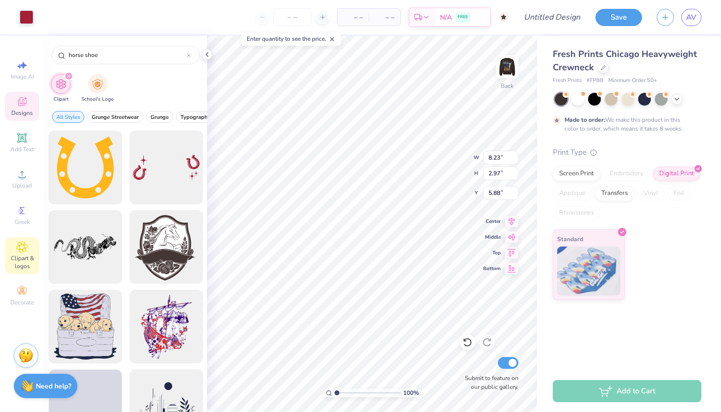
type input "horse shoe"
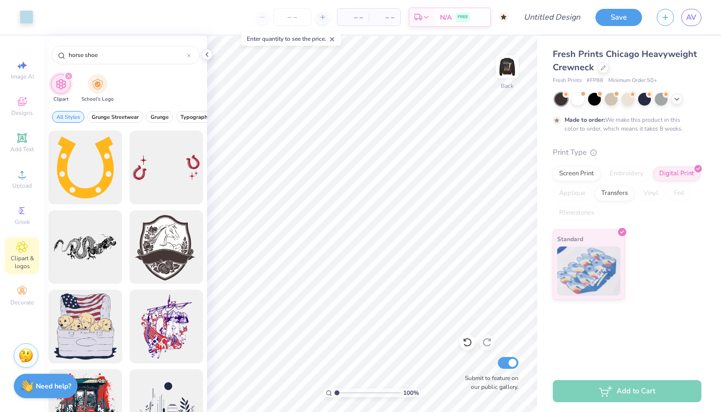
scroll to position [0, 0]
click at [95, 179] on div at bounding box center [125, 271] width 163 height 281
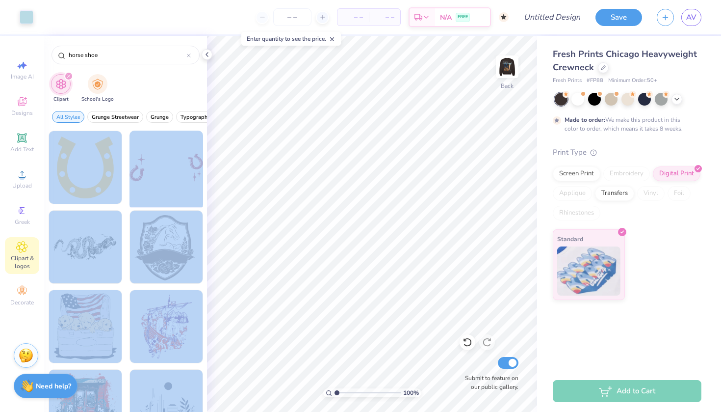
click at [355, 170] on div "Art colors – – Per Item – – Total Est. Delivery N/A FREE Design Title Save AV I…" at bounding box center [360, 206] width 721 height 412
click at [81, 172] on div at bounding box center [85, 167] width 81 height 81
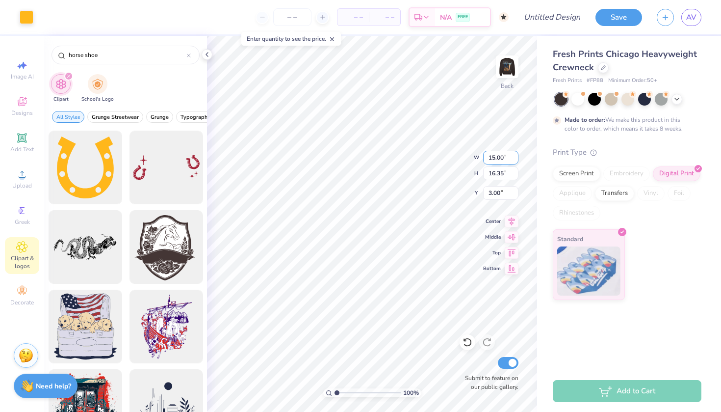
type input "6.10"
type input "6.65"
type input "12.70"
type input "1.31"
type input "1.43"
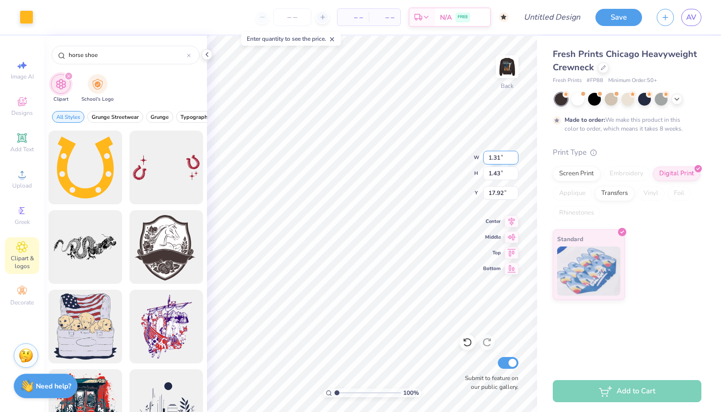
type input "7.65"
type input "1.46"
type input "1.57"
type input "7.51"
drag, startPoint x: 489, startPoint y: 151, endPoint x: 109, endPoint y: 168, distance: 380.2
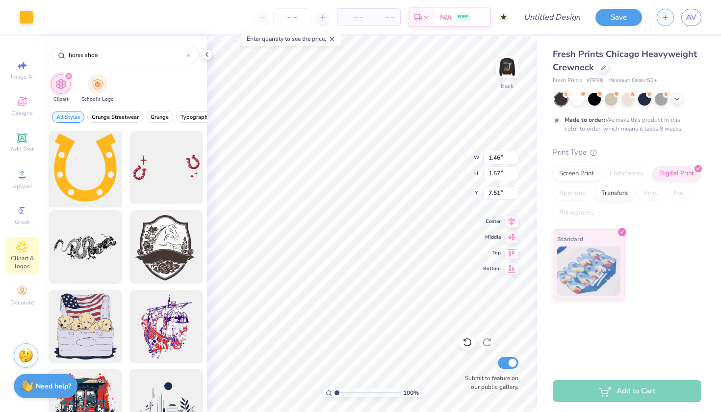
click at [109, 168] on div at bounding box center [85, 167] width 81 height 81
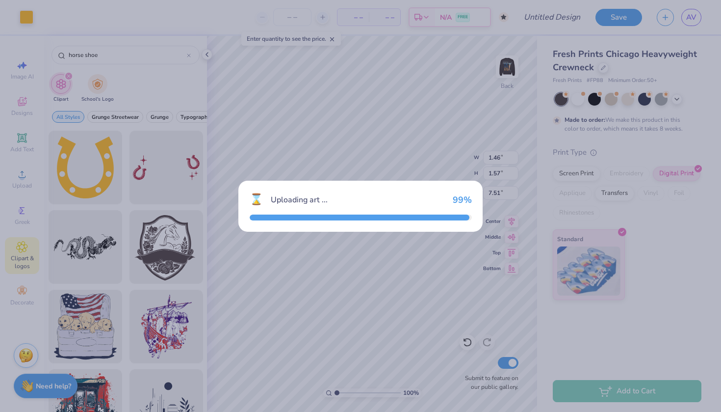
type input "15.00"
type input "16.35"
type input "3.00"
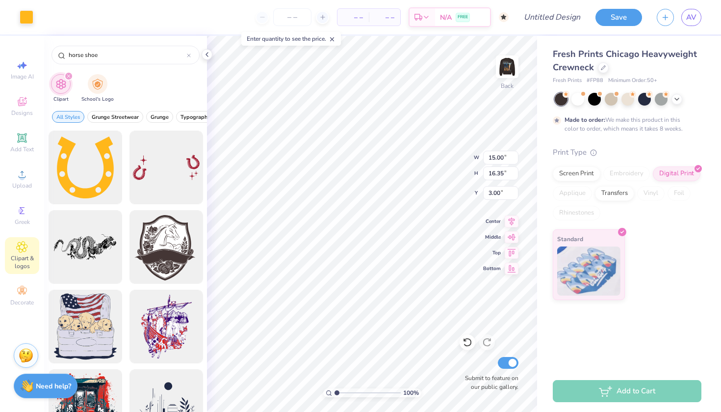
type input "2.93"
type input "3.19"
type input "16.16"
type input "1.35"
type input "1.47"
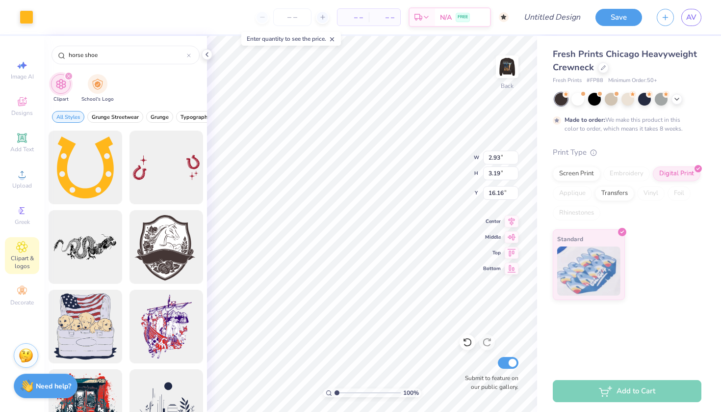
type input "17.87"
type input "1.54"
type input "1.64"
type input "7.75"
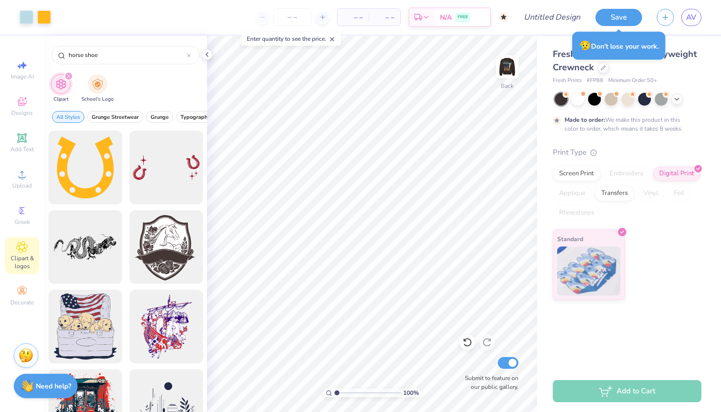
scroll to position [21, 0]
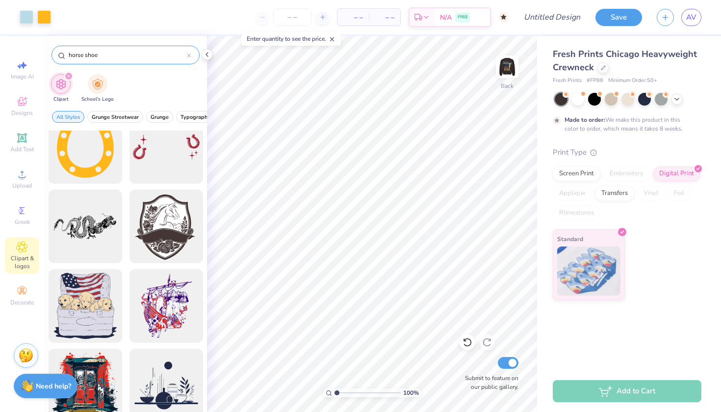
click at [93, 57] on input "horse shoe" at bounding box center [127, 55] width 119 height 10
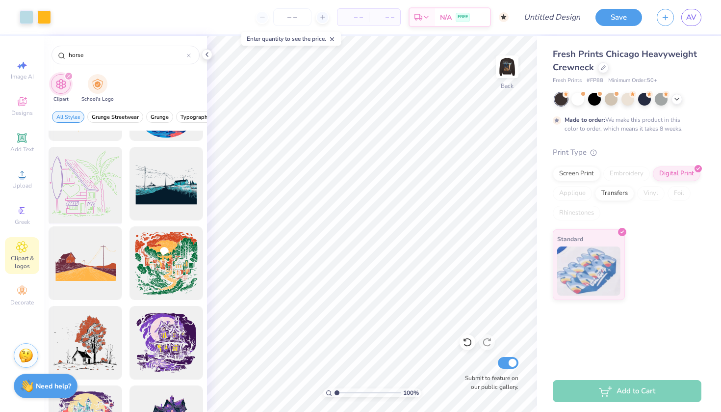
scroll to position [3643, 0]
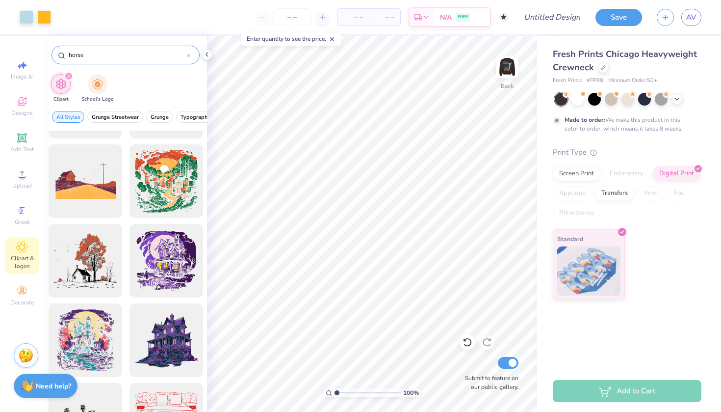
click at [85, 53] on input "horse" at bounding box center [127, 55] width 119 height 10
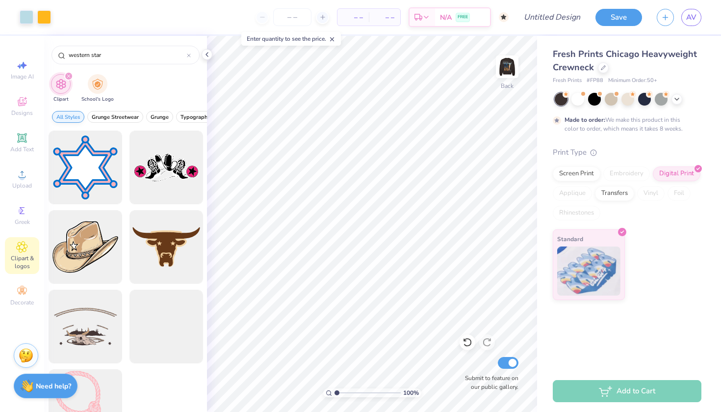
scroll to position [0, 0]
click at [78, 53] on input "western star" at bounding box center [127, 55] width 119 height 10
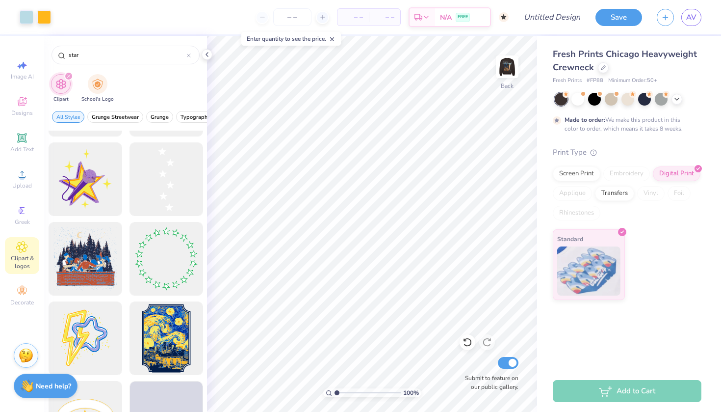
scroll to position [1102, 0]
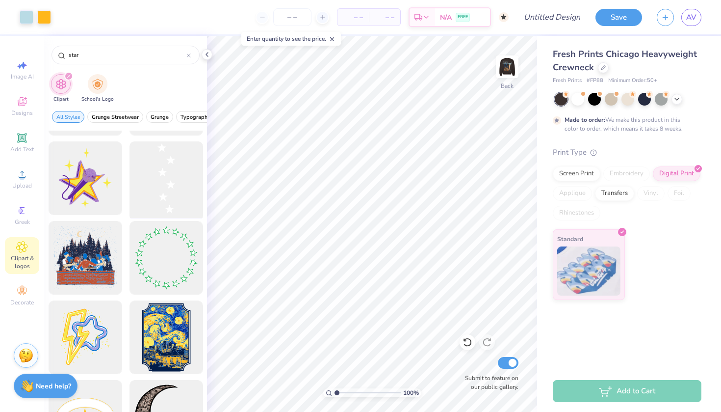
type input "star"
click at [151, 194] on div at bounding box center [166, 178] width 81 height 81
type input "1.46"
type input "1.57"
type input "7.75"
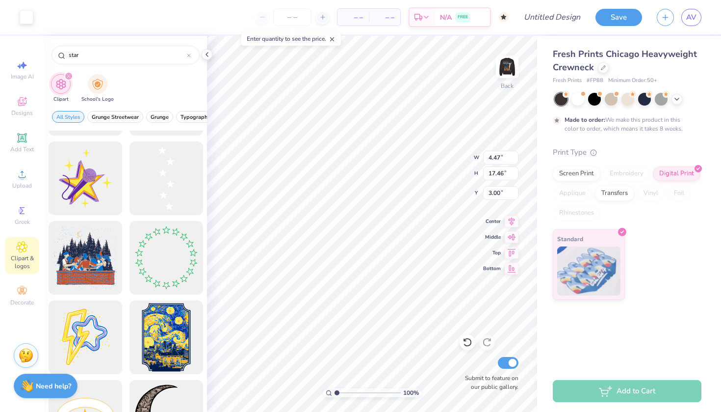
type input "14.47"
type input "11.63"
type input "6.16"
type input "9.72"
type input "7.82"
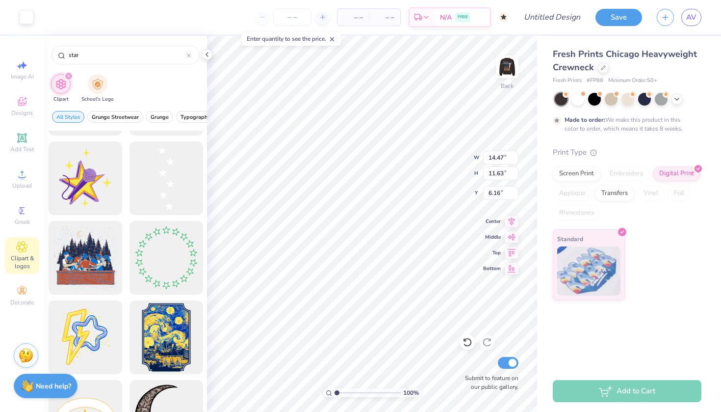
type input "10.52"
type input "11.75"
type input "2.99"
type input "12.75"
type input "2.04"
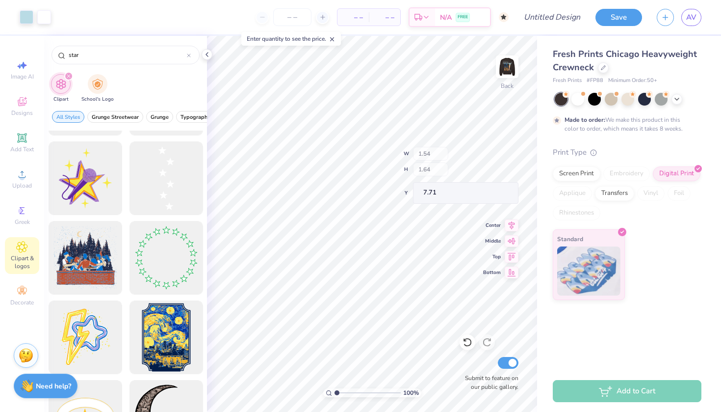
type input "7.71"
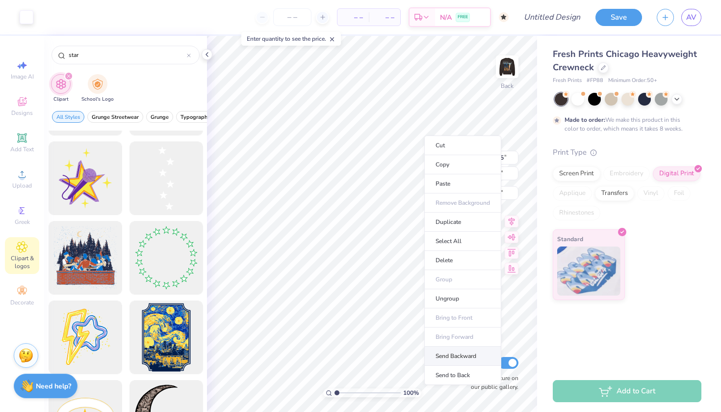
click at [447, 354] on li "Send Backward" at bounding box center [462, 355] width 77 height 19
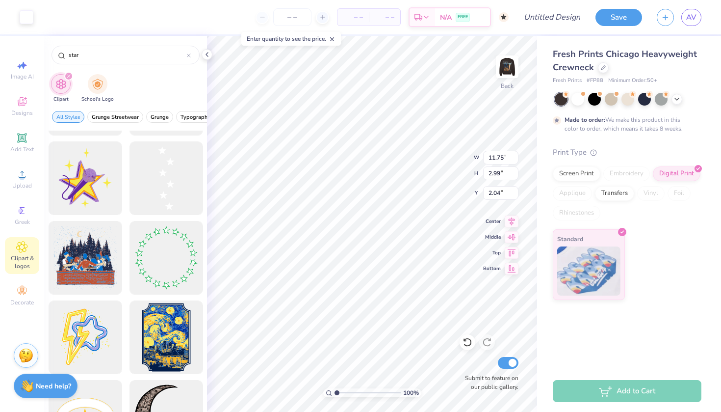
type input "8.10"
type input "2.06"
type input "2.50"
click at [509, 69] on img at bounding box center [507, 66] width 39 height 39
click at [509, 69] on img at bounding box center [508, 67] width 20 height 20
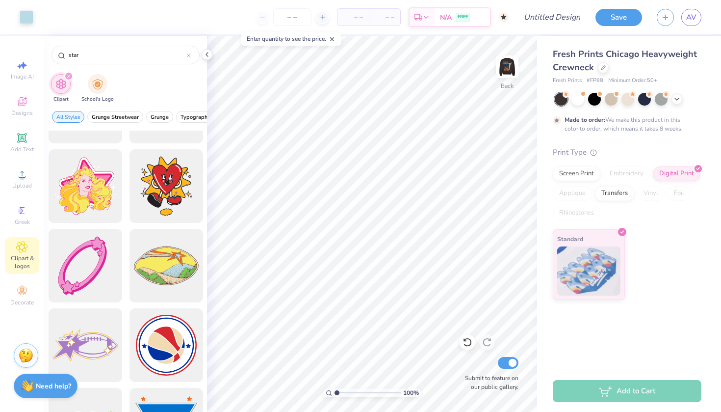
scroll to position [5071, 0]
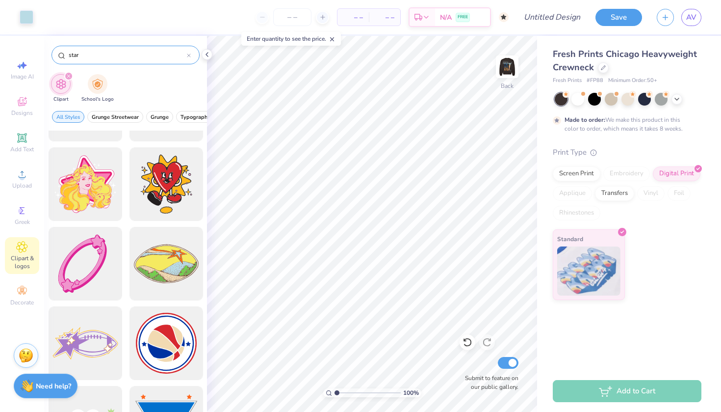
click at [90, 58] on input "star" at bounding box center [127, 55] width 119 height 10
type input "star country"
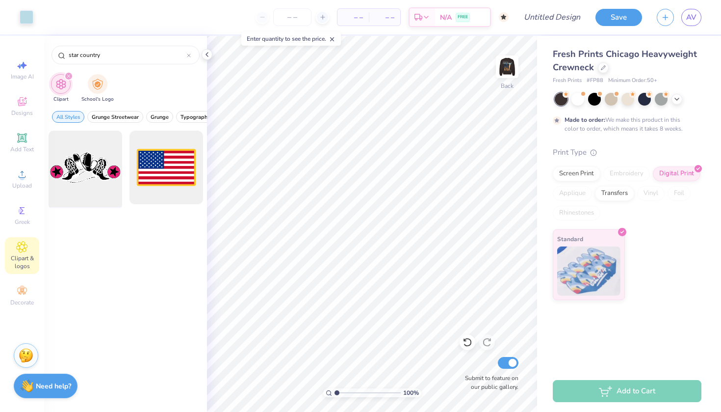
click at [96, 173] on div at bounding box center [85, 167] width 81 height 81
type input "6.46"
type input "14.47"
type input "2.34"
type input "13.85"
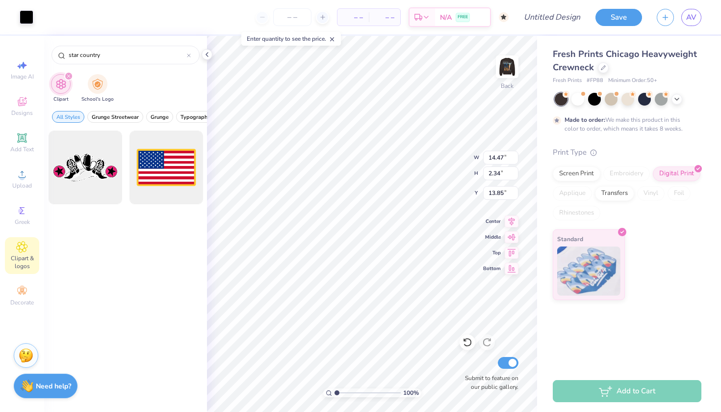
type input "14.85"
type input "6.44"
type input "6.65"
type input "14.47"
type input "2.34"
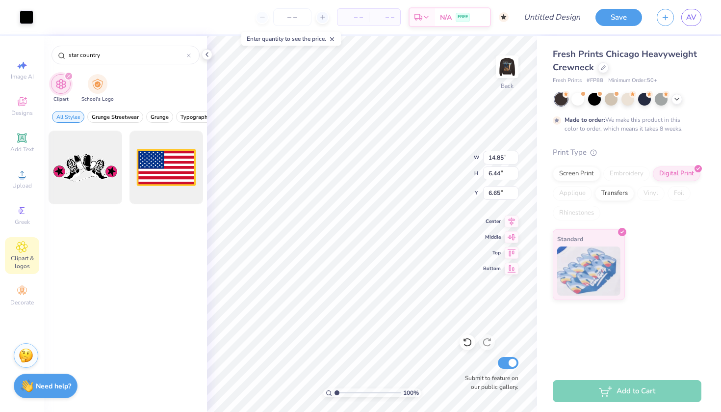
type input "13.85"
type input "14.85"
type input "6.44"
type input "6.65"
type input "15.00"
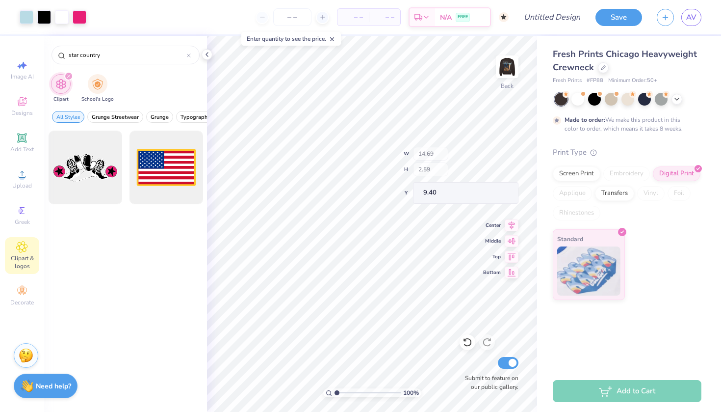
type input "6.62"
type input "6.46"
type input "9.20"
type input "14.47"
type input "2.34"
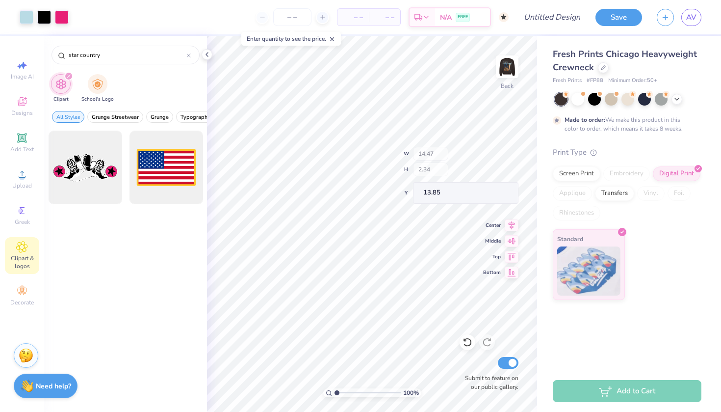
type input "13.89"
type input "2.24"
type input "5.94"
type input "1.05"
type input "3.00"
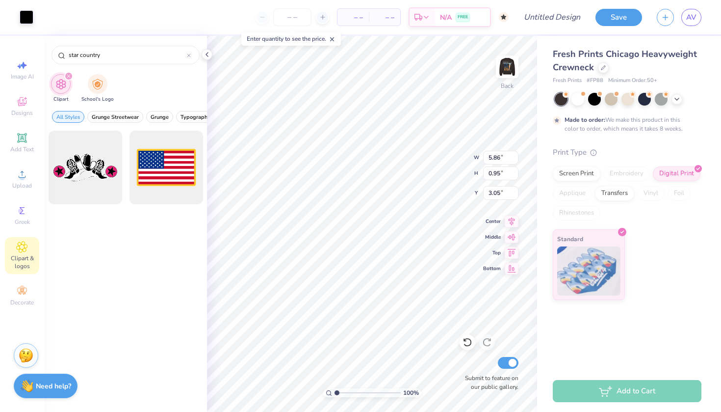
type input "7.74"
type input "7.91"
type input "1.07"
type input "3.00"
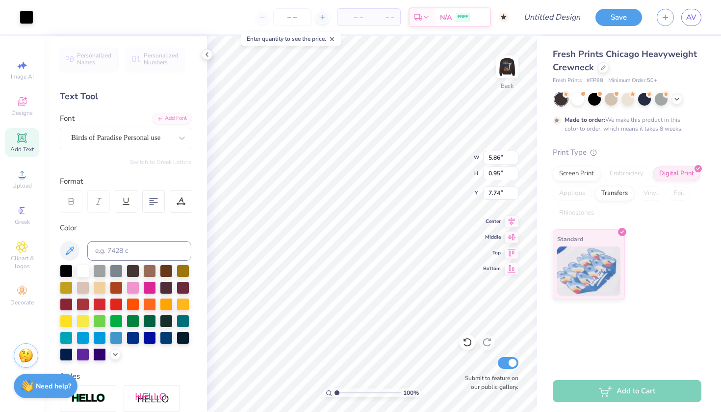
type input "3.59"
click at [26, 105] on icon at bounding box center [22, 102] width 12 height 12
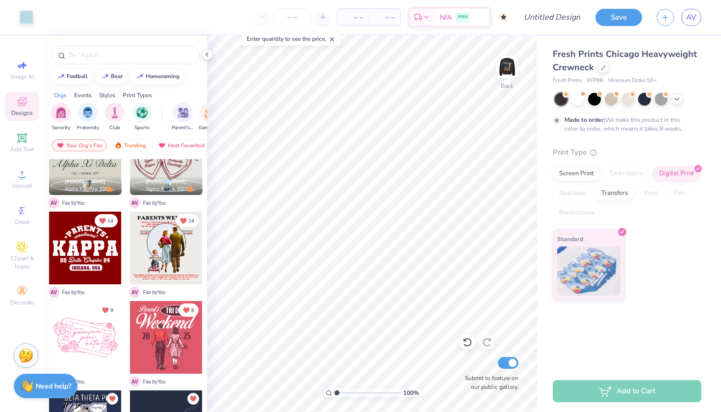
scroll to position [35, 0]
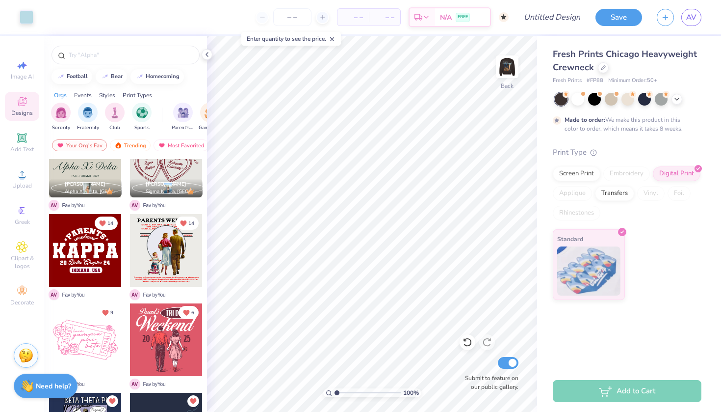
click at [96, 262] on div at bounding box center [85, 250] width 73 height 73
type input "8.79"
type input "0.43"
type input "0.45"
type input "10.16"
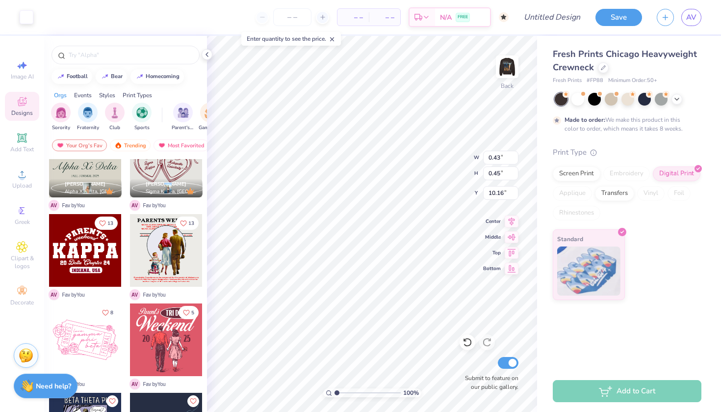
type input "1.15"
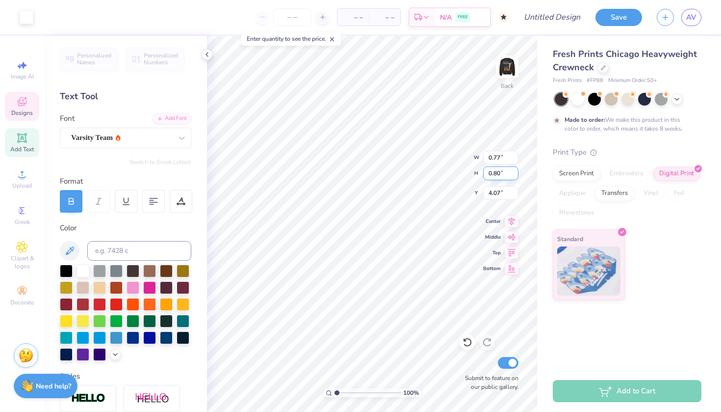
click at [433, 172] on div "100 % Back W 0.77 0.77 " H 0.80 0.80 " Y 4.07 3.84 " Center Middle Top Bottom S…" at bounding box center [372, 224] width 330 height 376
click at [102, 302] on div at bounding box center [99, 303] width 13 height 13
click at [116, 356] on icon at bounding box center [115, 353] width 8 height 8
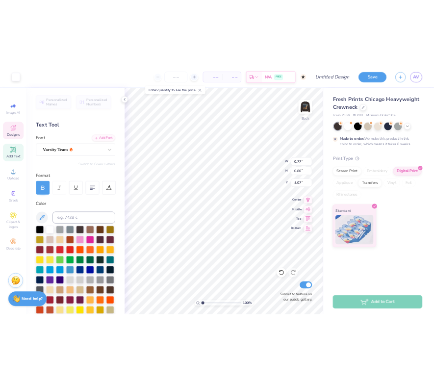
scroll to position [0, 0]
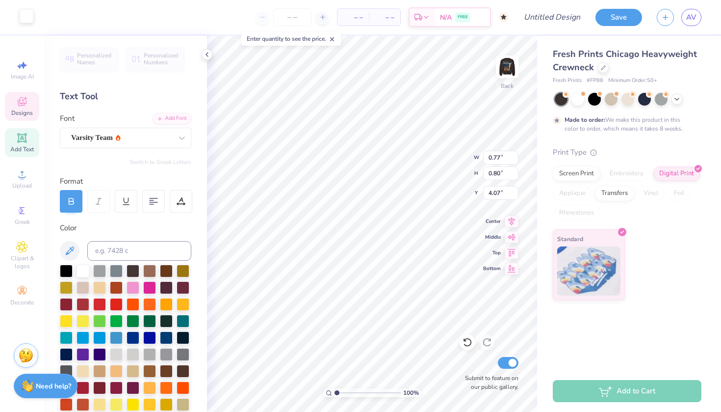
click at [26, 22] on div at bounding box center [27, 16] width 14 height 14
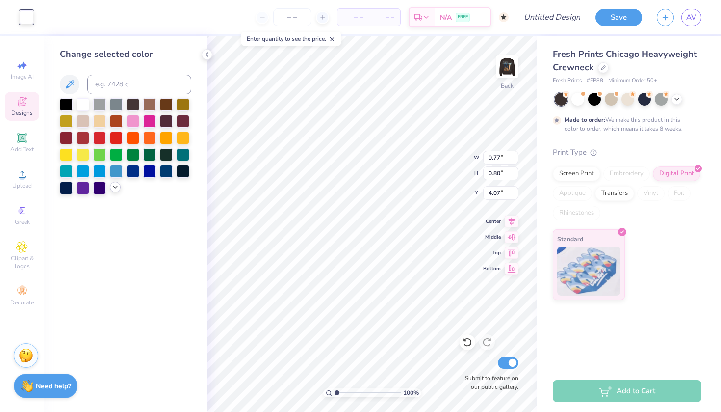
click at [118, 186] on icon at bounding box center [115, 187] width 8 height 8
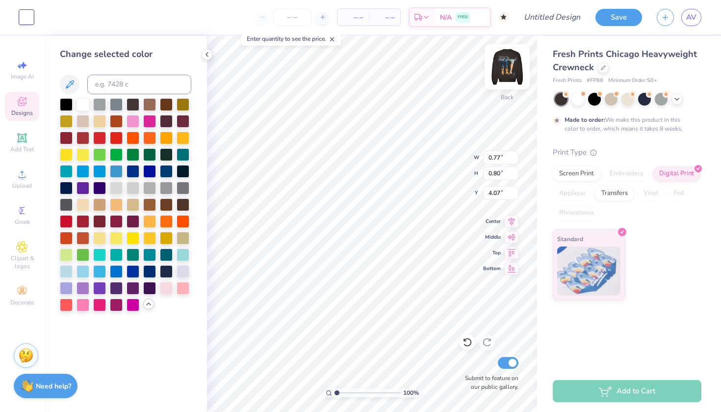
click at [505, 67] on img at bounding box center [507, 66] width 39 height 39
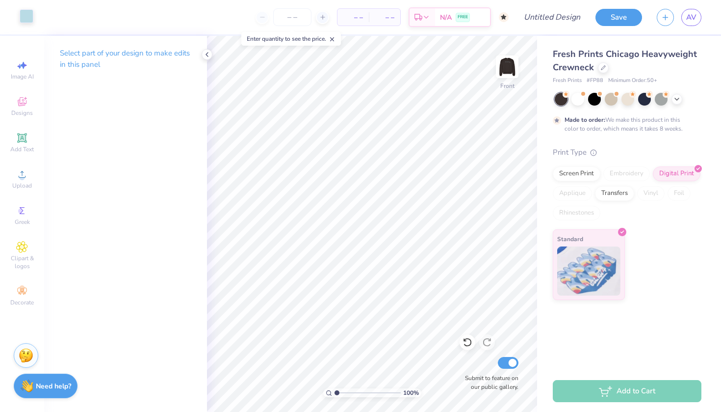
click at [27, 13] on div at bounding box center [27, 16] width 14 height 14
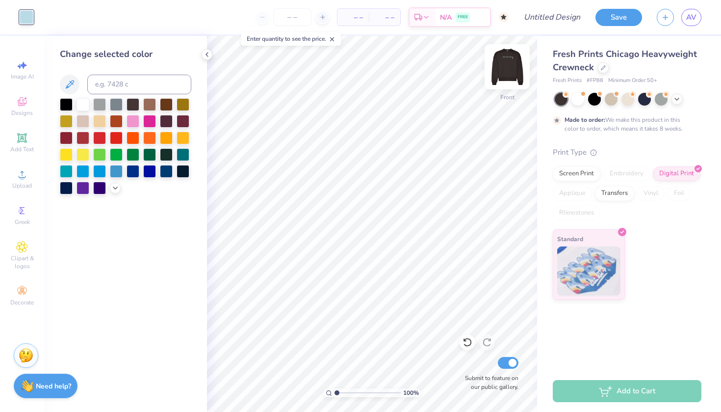
click at [508, 67] on img at bounding box center [507, 66] width 39 height 39
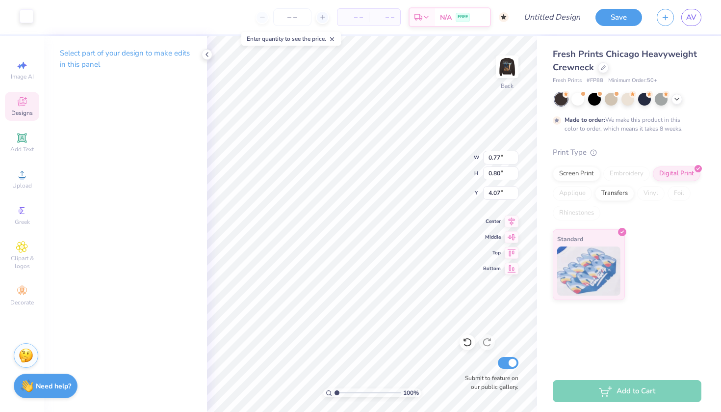
click at [27, 21] on div at bounding box center [27, 16] width 14 height 14
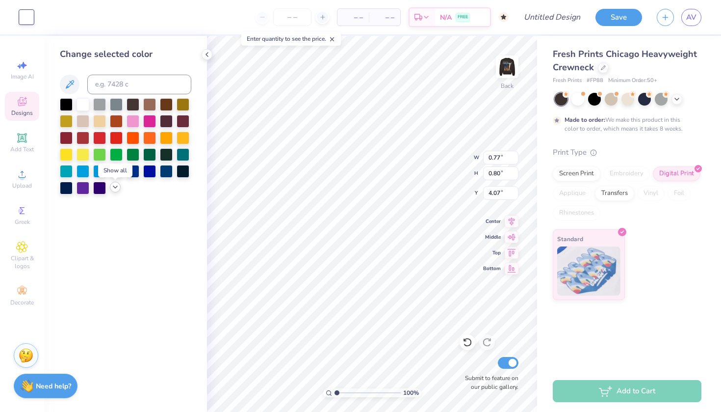
click at [113, 187] on icon at bounding box center [115, 187] width 8 height 8
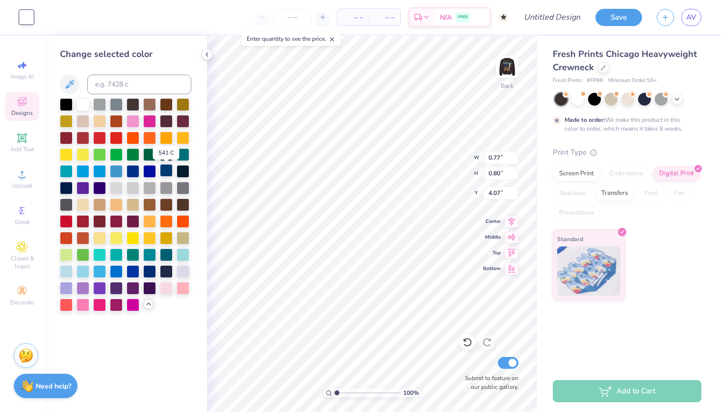
click at [168, 172] on div at bounding box center [166, 170] width 13 height 13
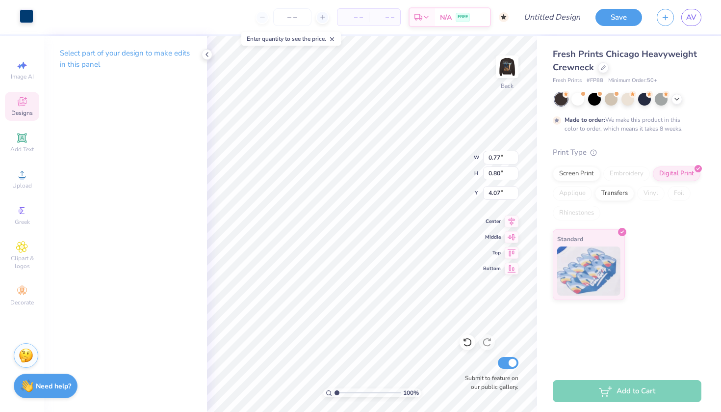
click at [28, 19] on div at bounding box center [27, 16] width 14 height 14
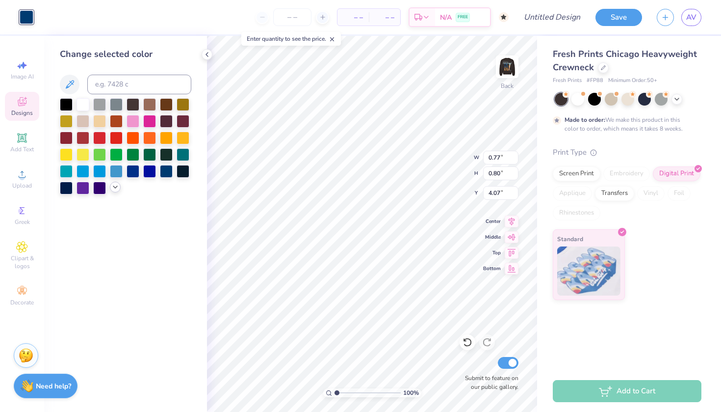
click at [114, 189] on icon at bounding box center [115, 187] width 8 height 8
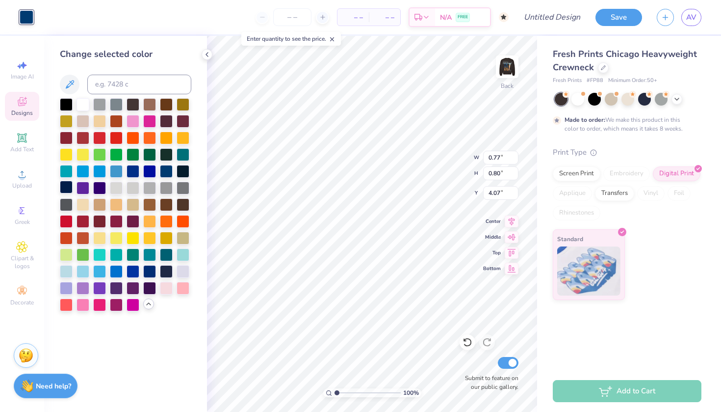
click at [65, 189] on div at bounding box center [66, 187] width 13 height 13
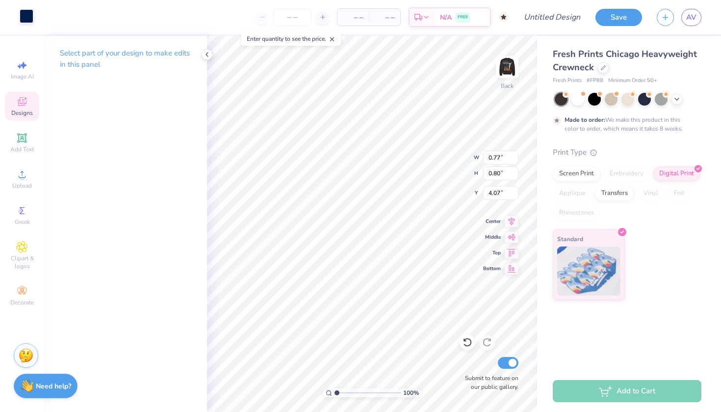
click at [33, 17] on div at bounding box center [27, 16] width 14 height 14
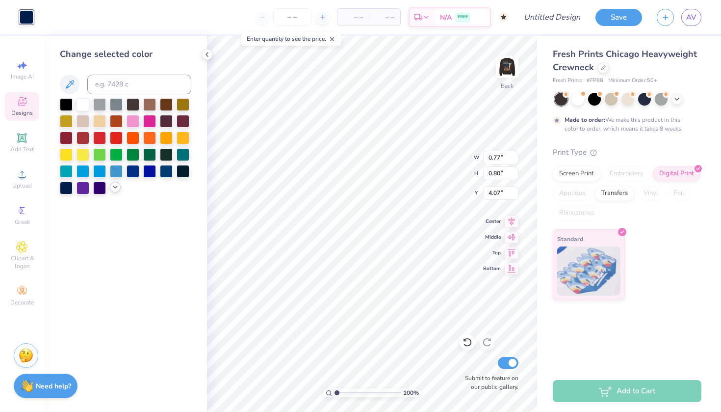
click at [111, 185] on icon at bounding box center [115, 187] width 8 height 8
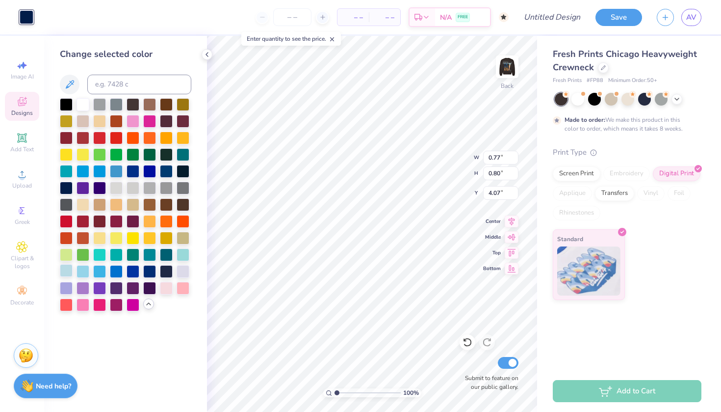
click at [66, 272] on div at bounding box center [66, 270] width 13 height 13
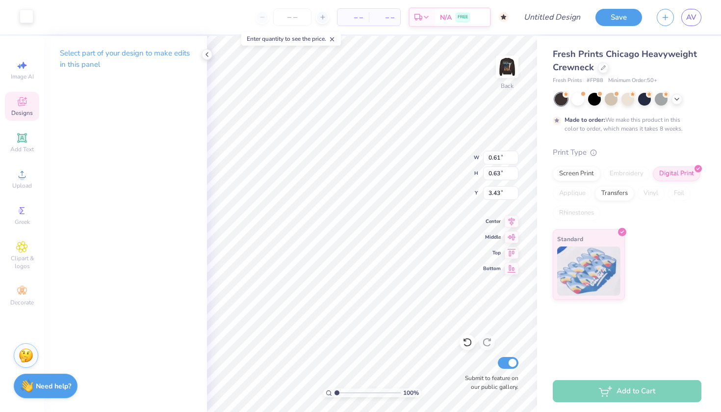
click at [25, 12] on div at bounding box center [27, 16] width 14 height 14
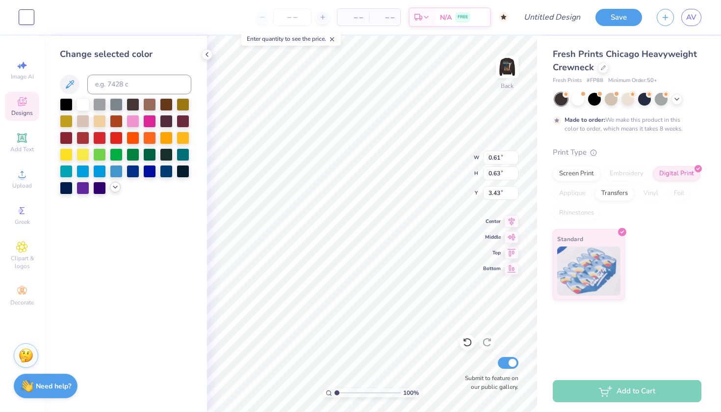
click at [113, 188] on icon at bounding box center [115, 187] width 8 height 8
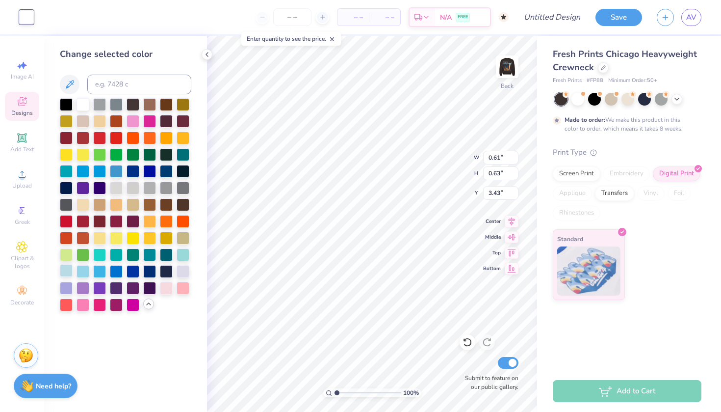
click at [69, 270] on div at bounding box center [66, 270] width 13 height 13
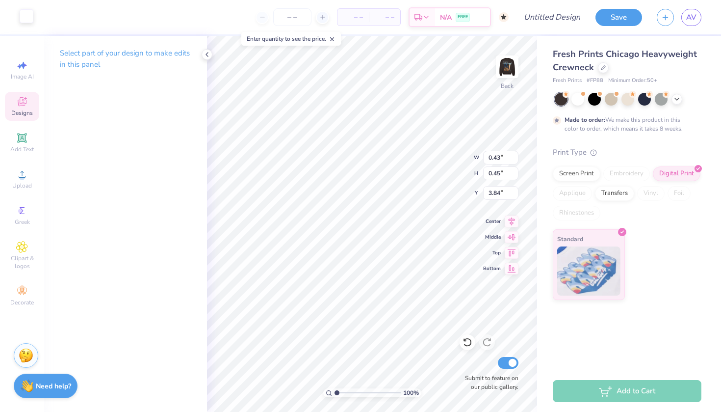
click at [25, 16] on div at bounding box center [27, 16] width 14 height 14
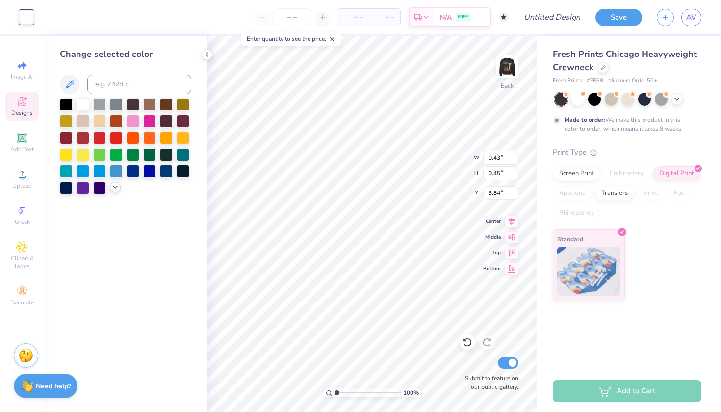
click at [113, 189] on icon at bounding box center [115, 187] width 8 height 8
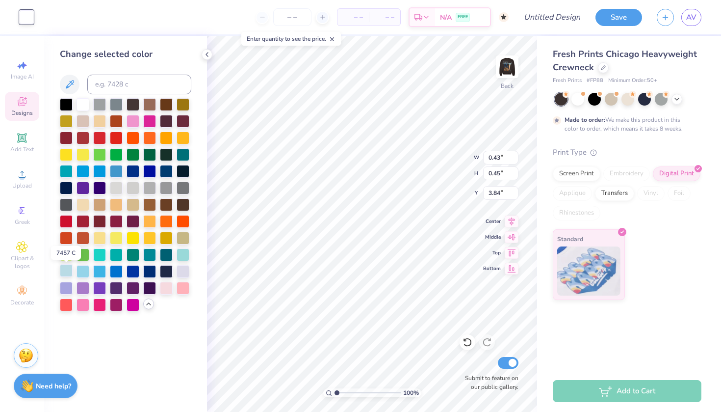
click at [66, 272] on div at bounding box center [66, 270] width 13 height 13
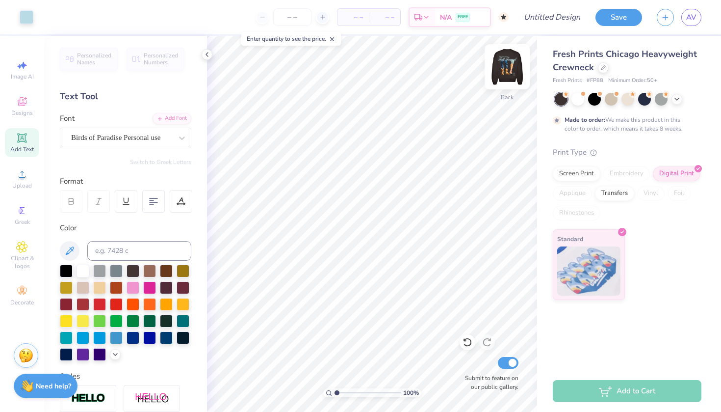
click at [513, 78] on img at bounding box center [507, 66] width 39 height 39
click at [514, 70] on img at bounding box center [507, 66] width 39 height 39
click at [507, 68] on img at bounding box center [507, 66] width 39 height 39
click at [507, 71] on img at bounding box center [507, 66] width 39 height 39
click at [513, 69] on img at bounding box center [507, 66] width 39 height 39
